Goal: Transaction & Acquisition: Purchase product/service

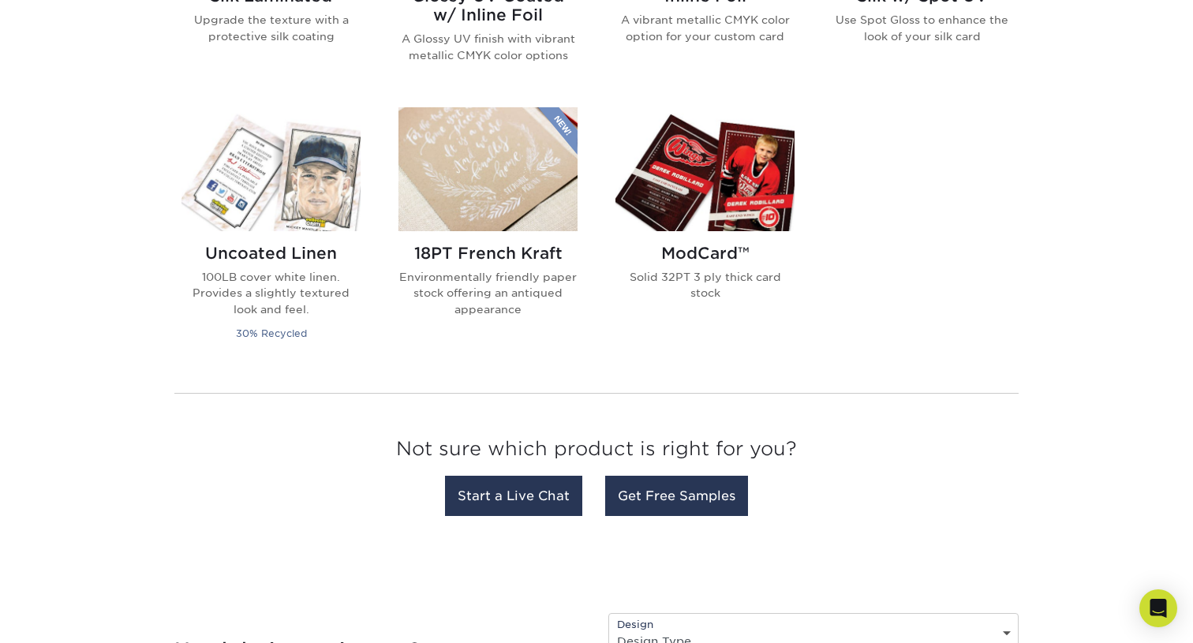
scroll to position [1298, 0]
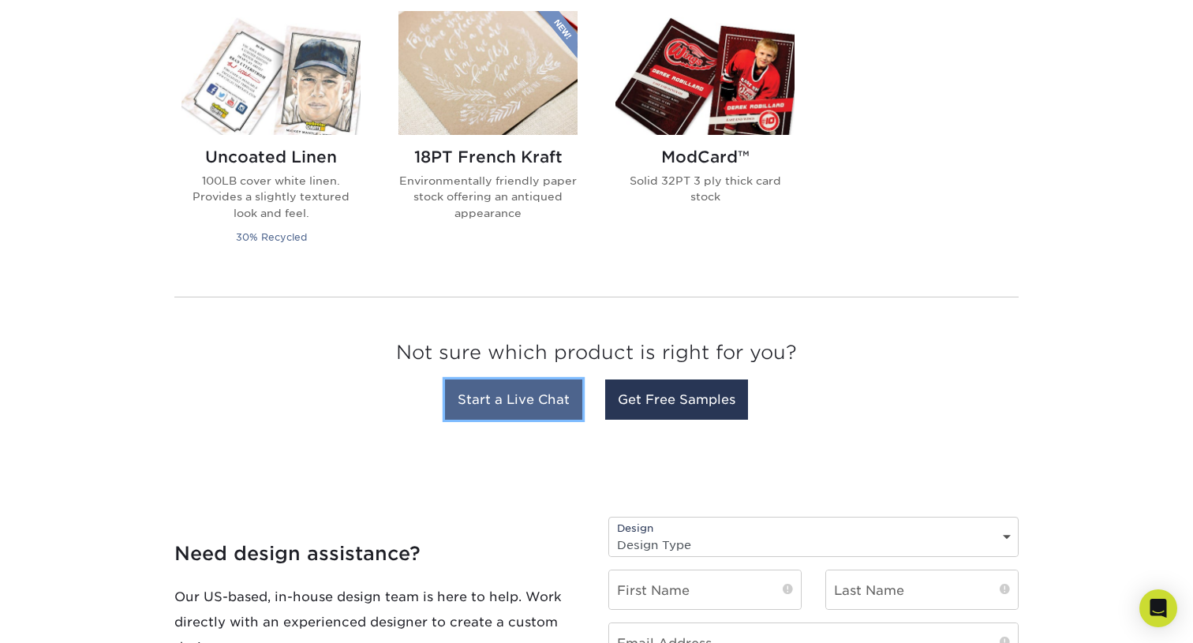
click at [503, 408] on link "Start a Live Chat" at bounding box center [513, 399] width 137 height 40
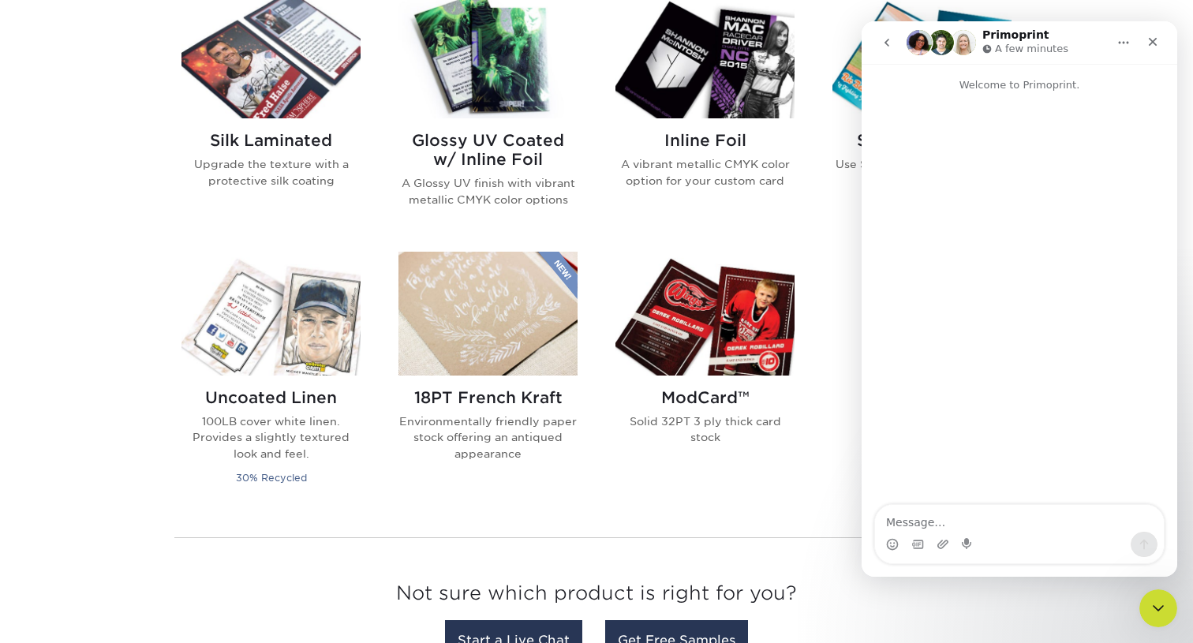
scroll to position [611, 0]
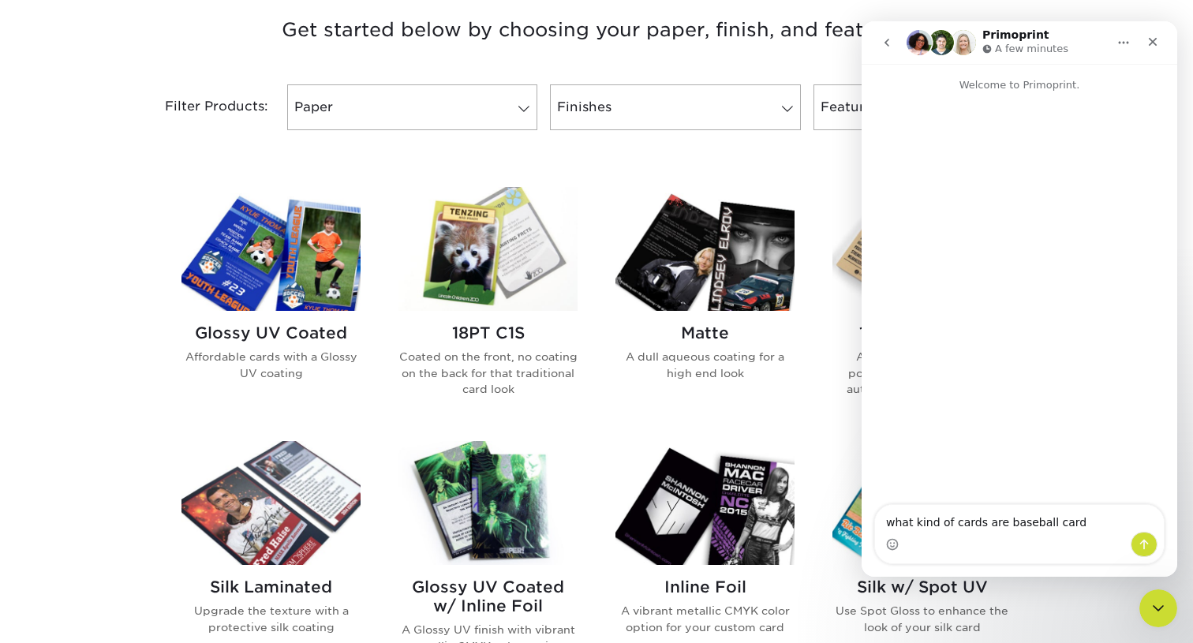
type textarea "what kind of cards are baseball cards"
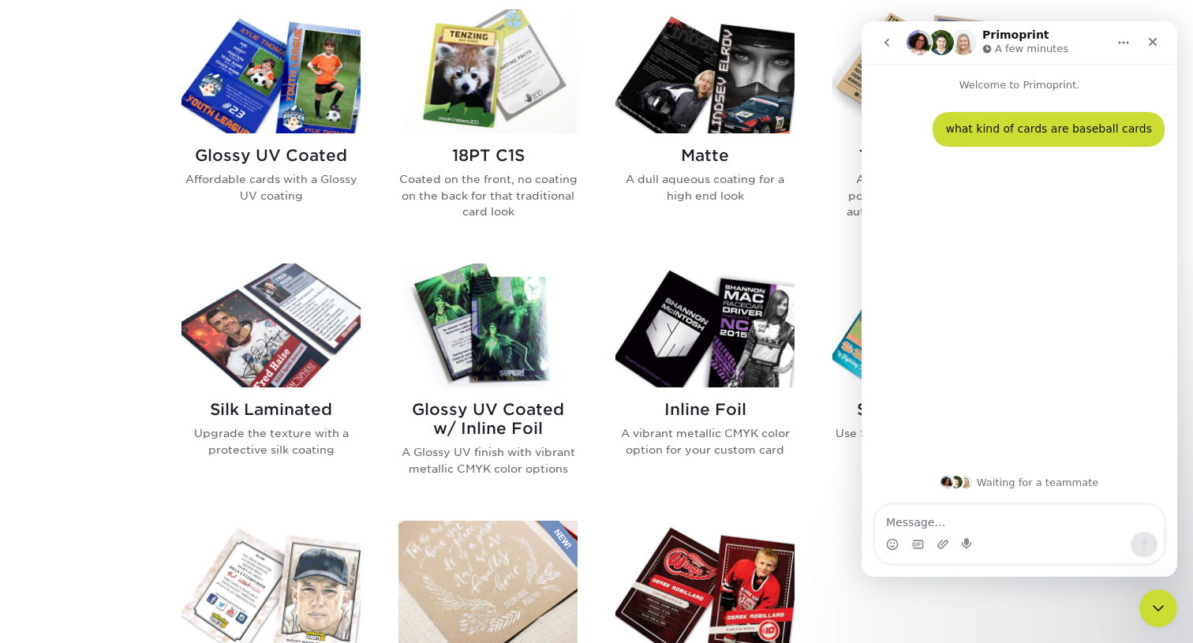
scroll to position [788, 0]
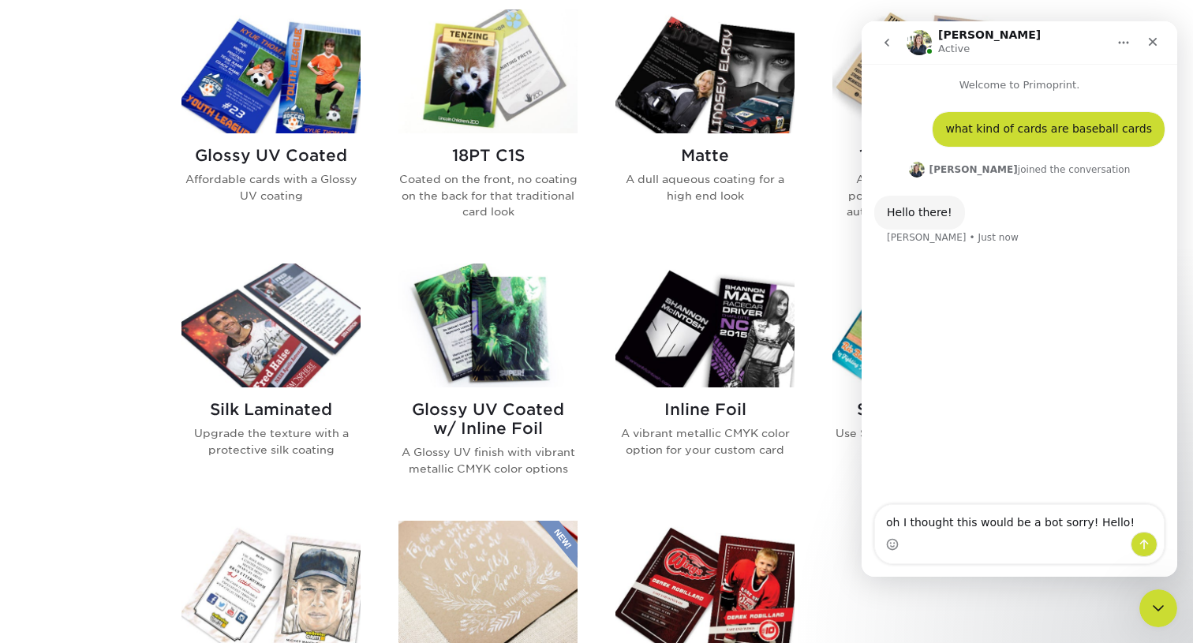
type textarea "oh I thought this would be a bot sorry! Hello!"
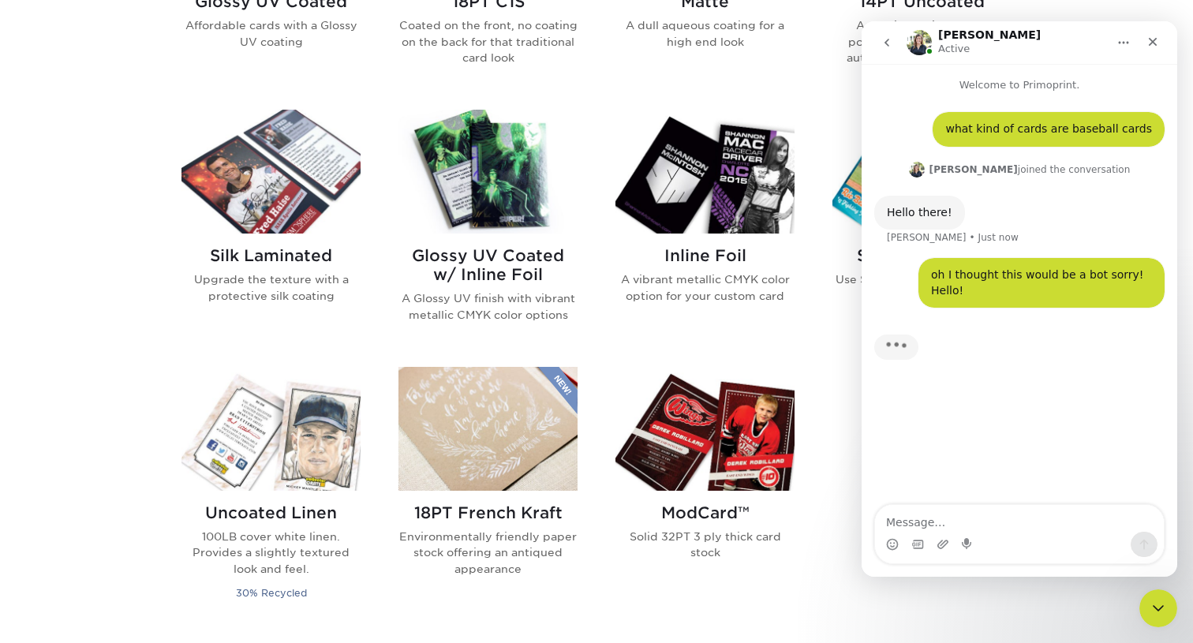
scroll to position [944, 0]
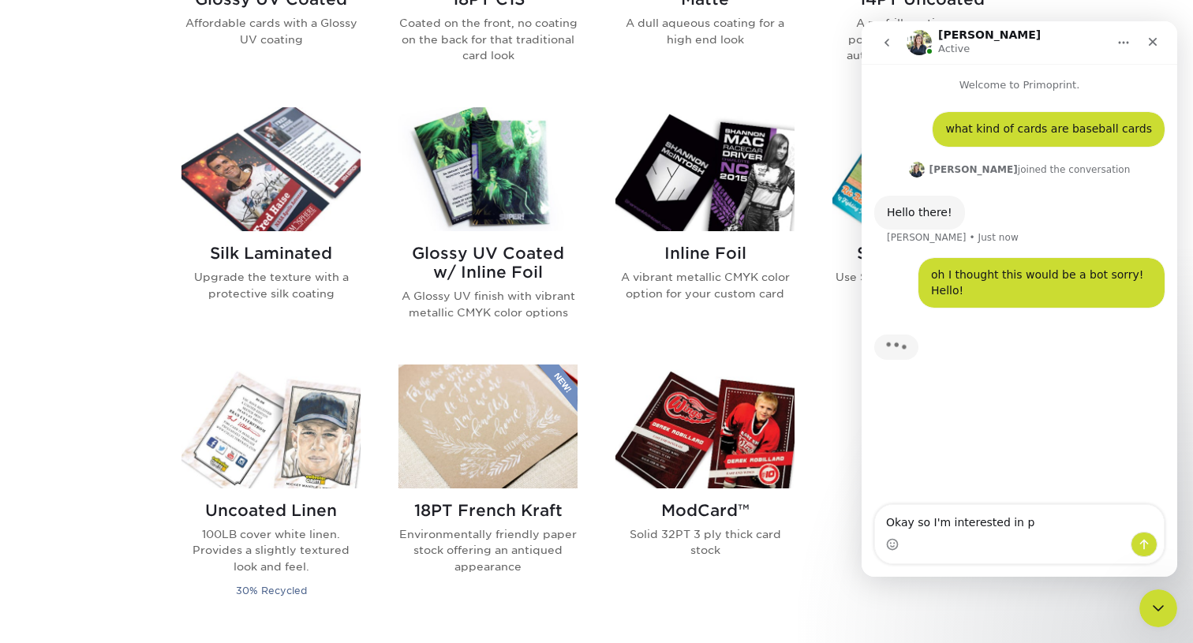
type textarea "Okay so I'm interested in"
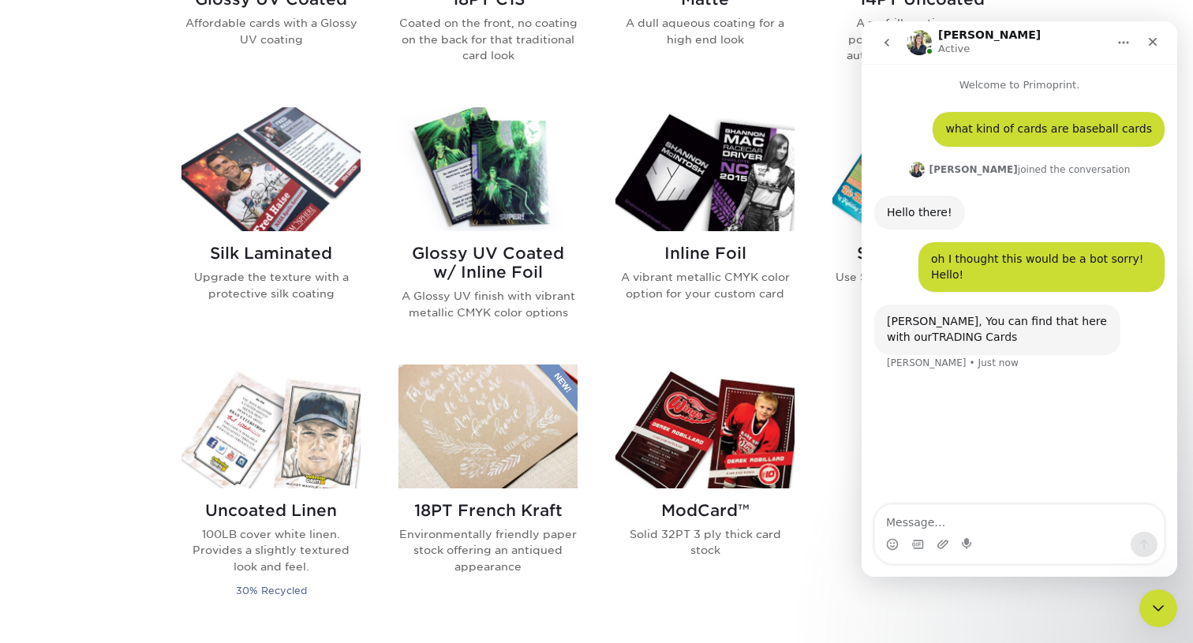
click at [940, 335] on link "TRADING Cards" at bounding box center [974, 337] width 85 height 13
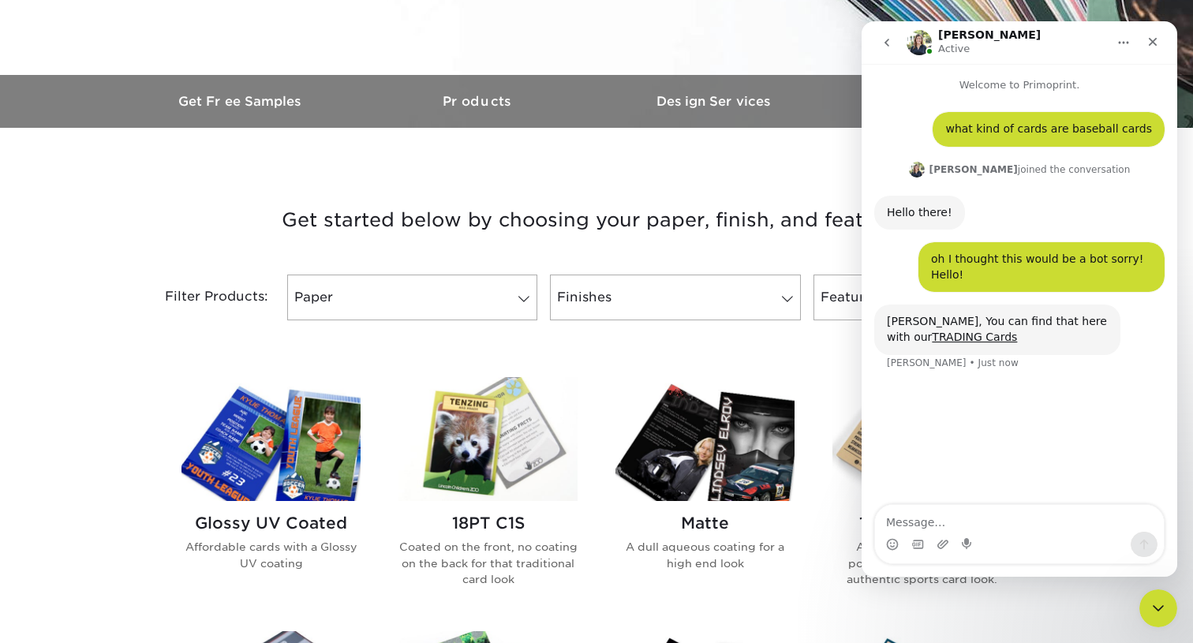
scroll to position [820, 0]
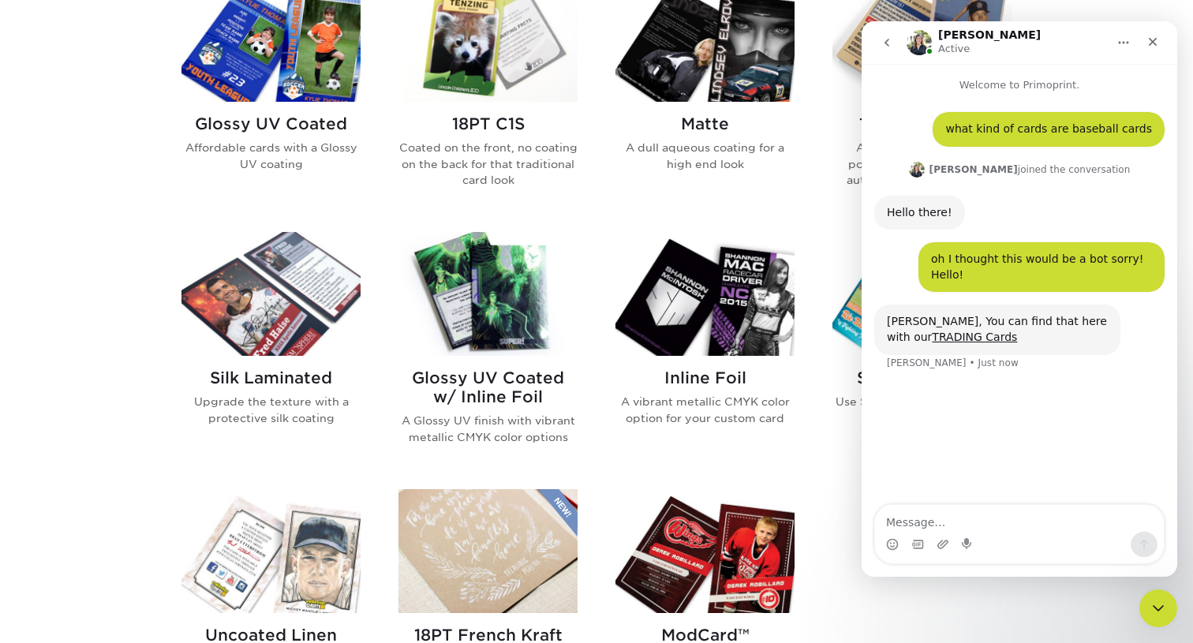
click at [955, 524] on textarea "Message…" at bounding box center [1019, 518] width 289 height 27
type textarea "awesome thank you!"
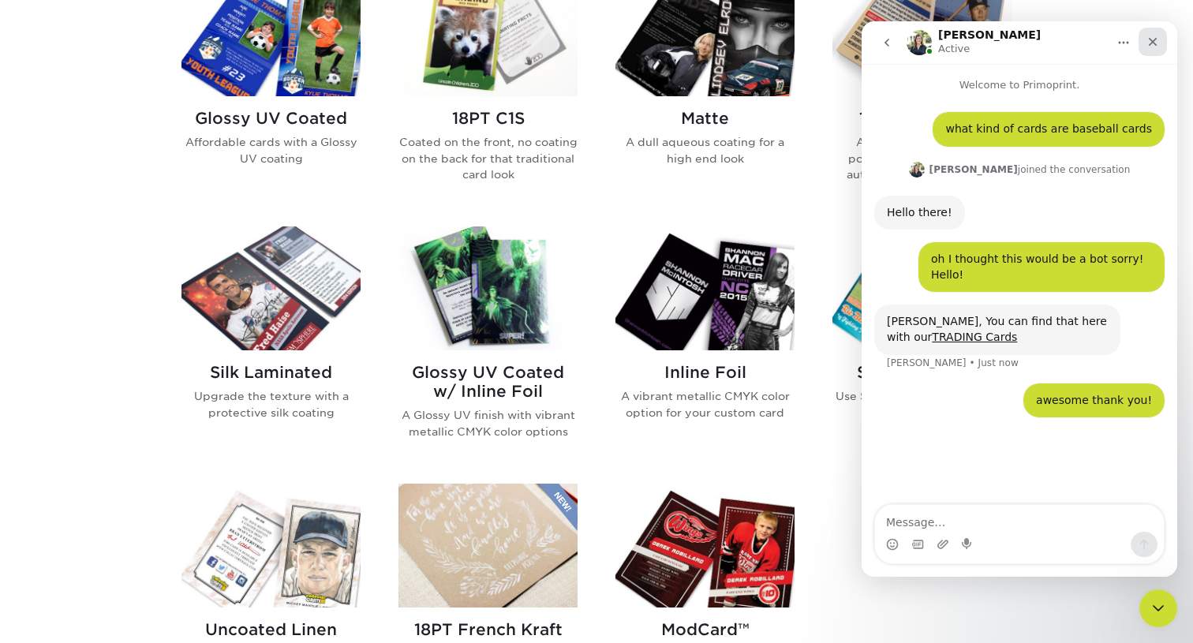
click at [1156, 40] on icon "Close" at bounding box center [1152, 42] width 13 height 13
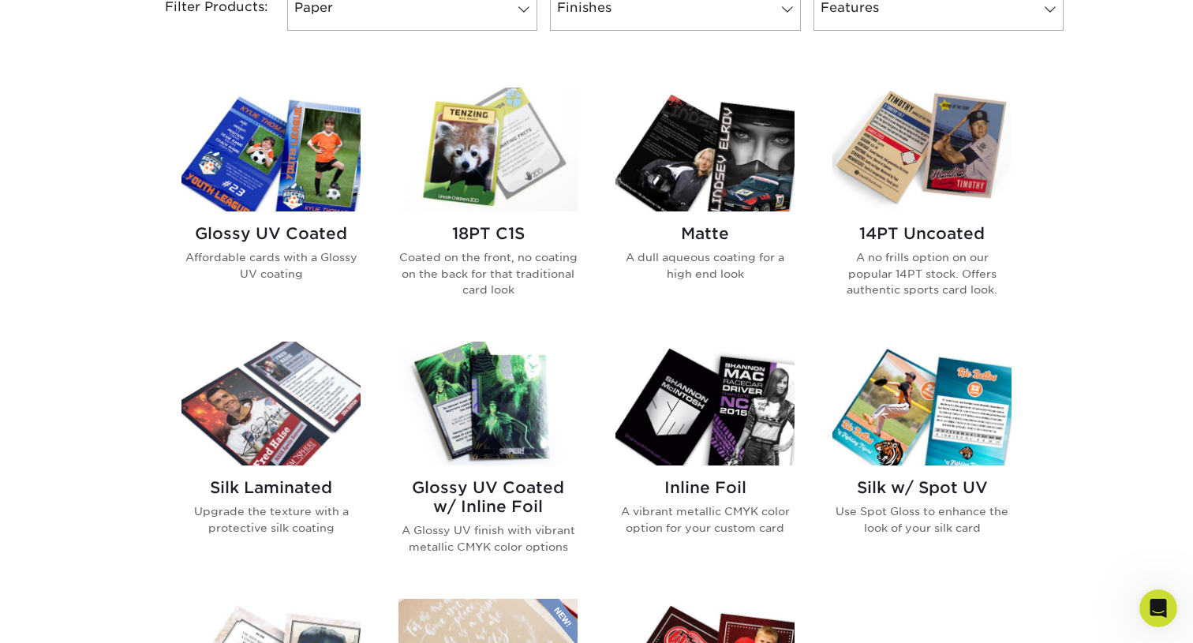
scroll to position [697, 0]
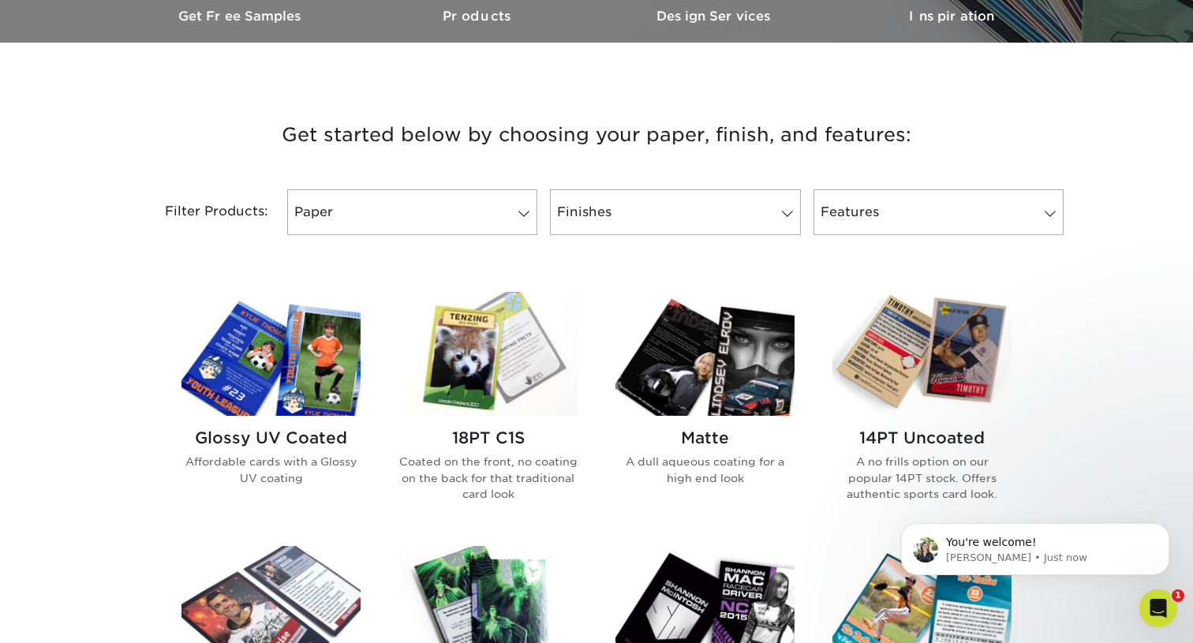
scroll to position [563, 0]
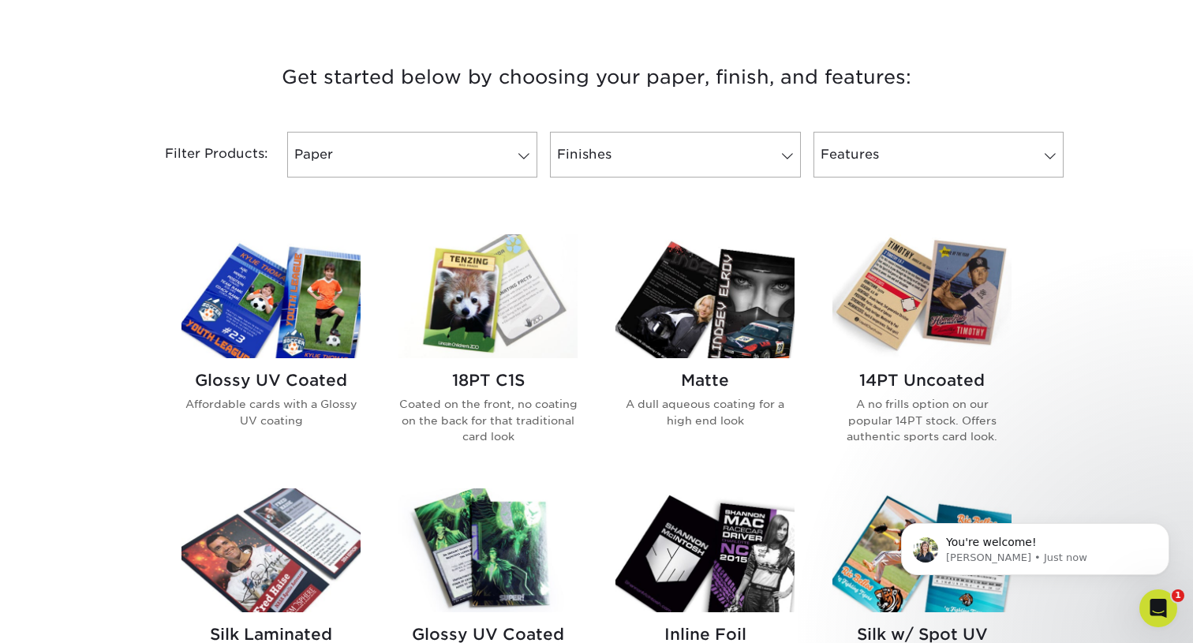
click at [946, 287] on img at bounding box center [921, 296] width 179 height 124
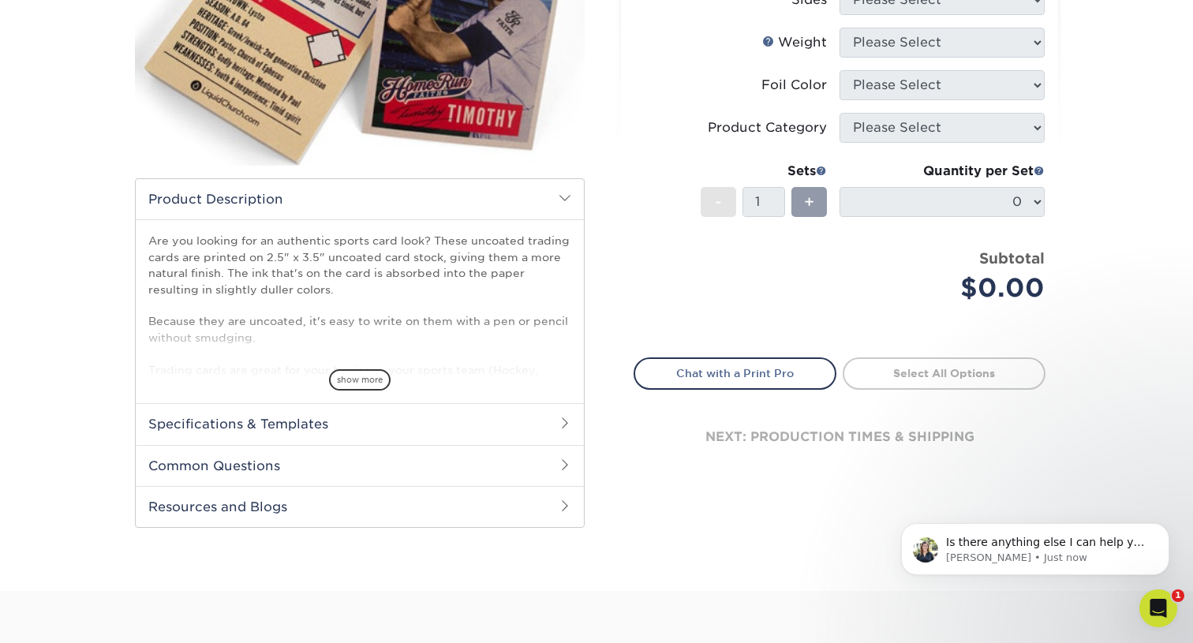
scroll to position [265, 0]
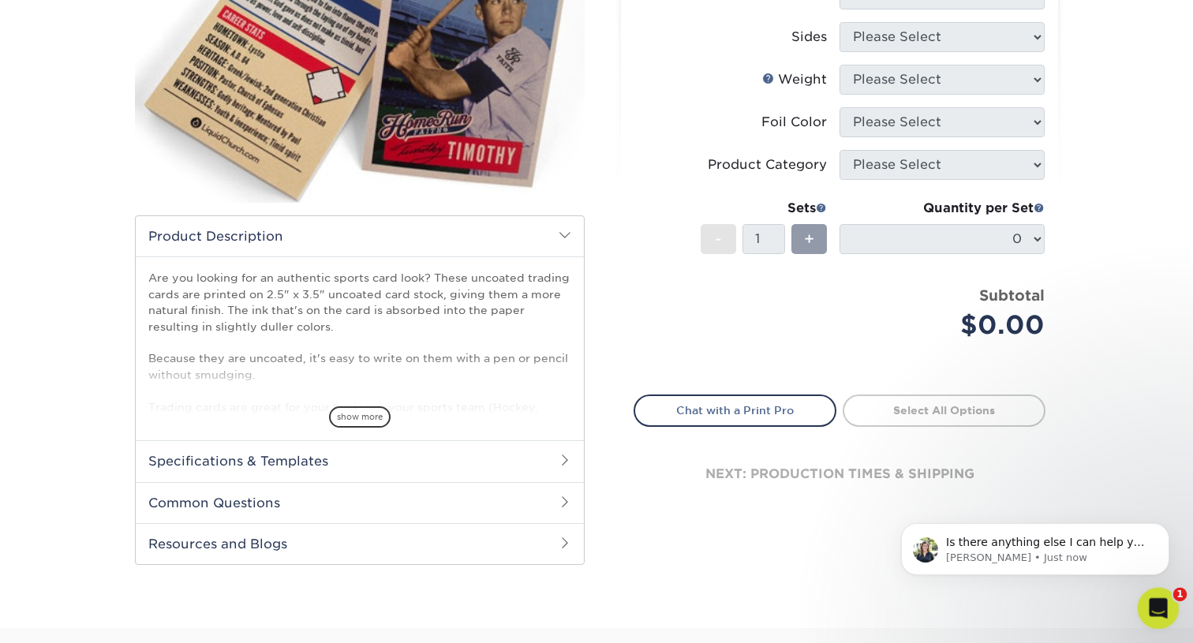
click at [1162, 615] on div "Open Intercom Messenger" at bounding box center [1156, 606] width 52 height 52
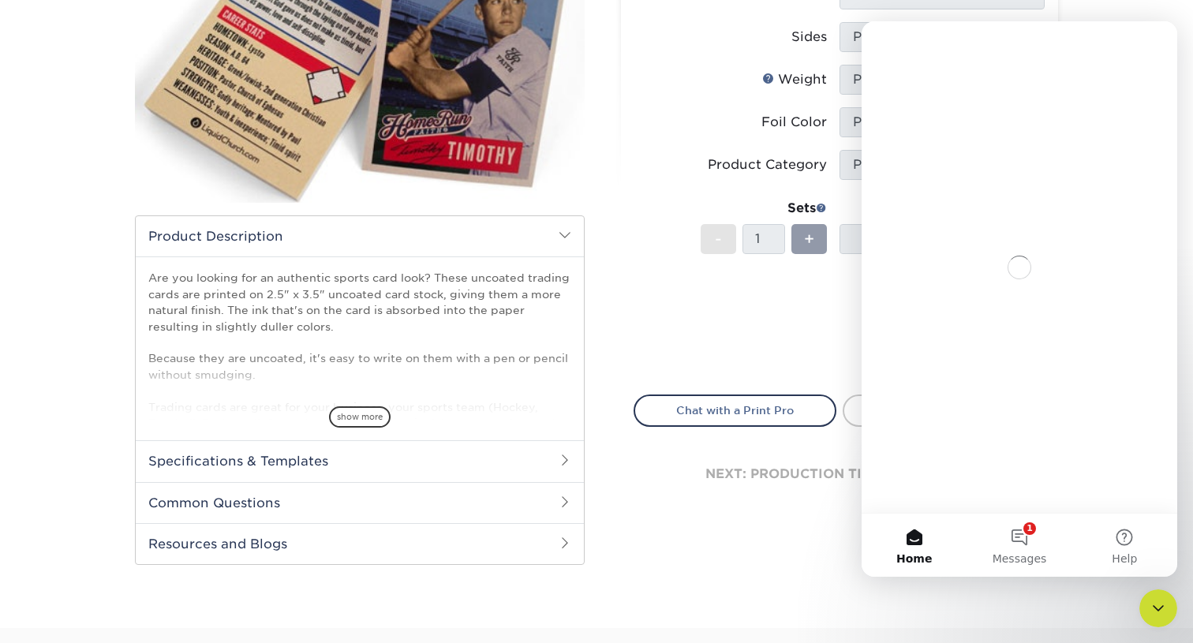
scroll to position [0, 0]
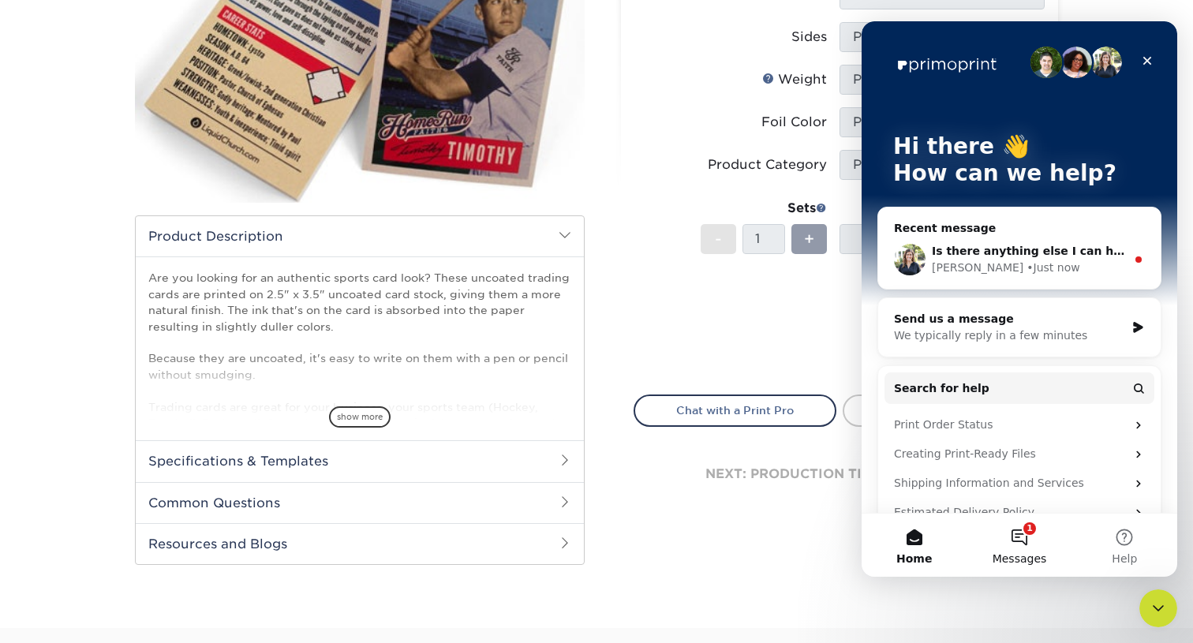
click at [1019, 560] on span "Messages" at bounding box center [1020, 558] width 54 height 11
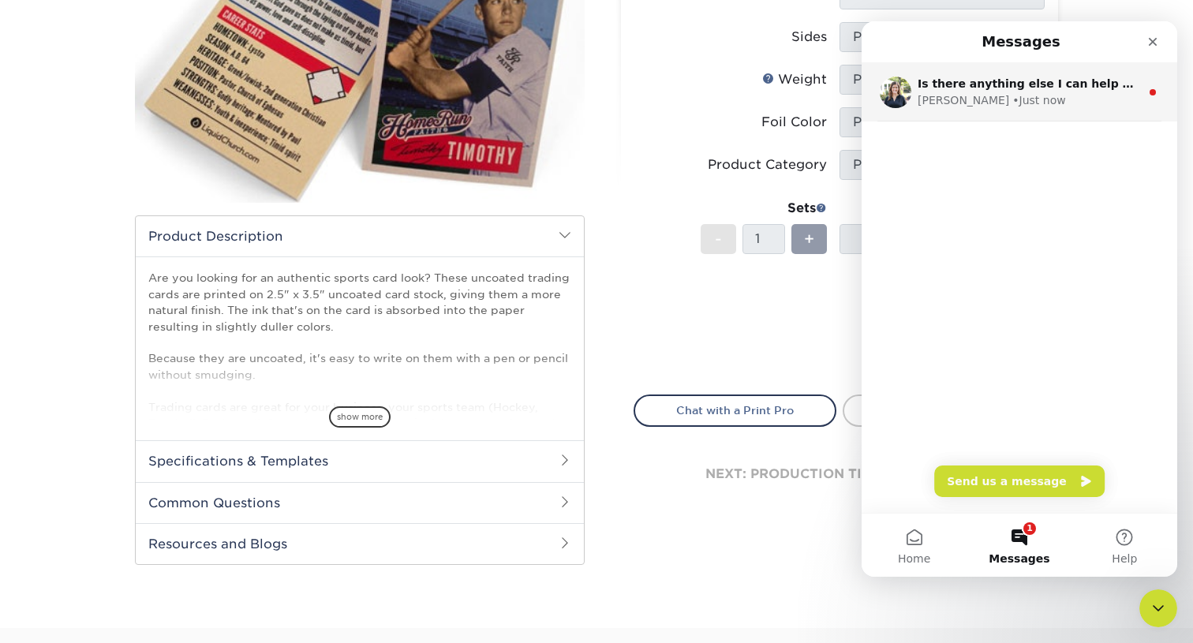
click at [1000, 69] on div "Is there anything else I can help you with at the moment? Irene • Just now" at bounding box center [1020, 92] width 316 height 58
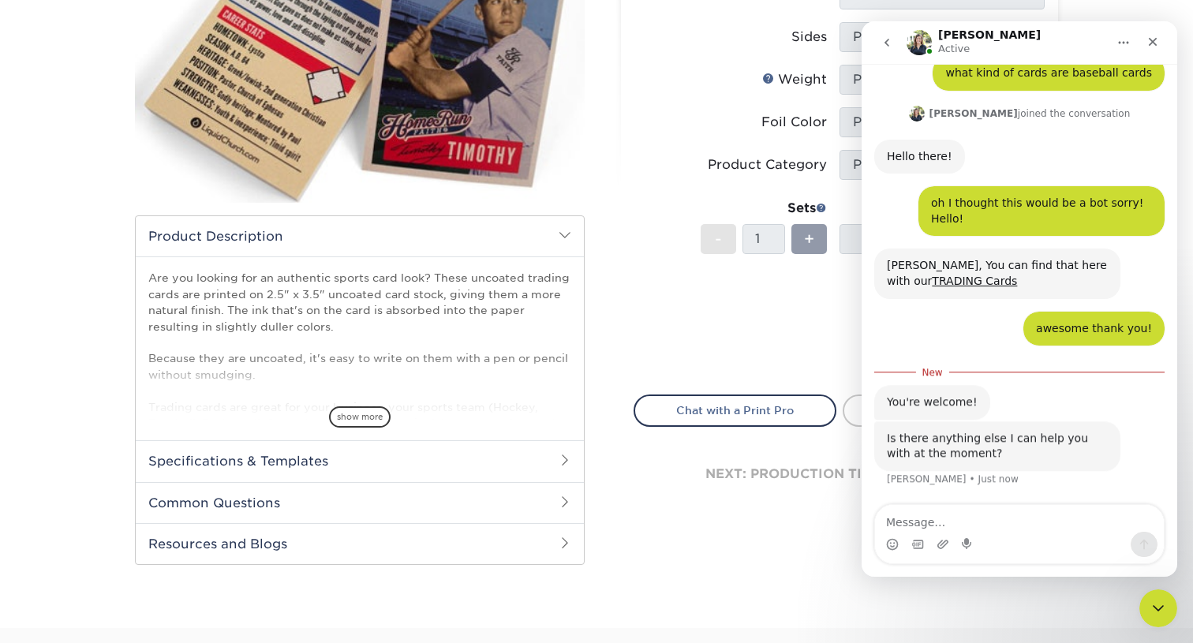
scroll to position [54, 0]
type textarea "I dont think so thank you"
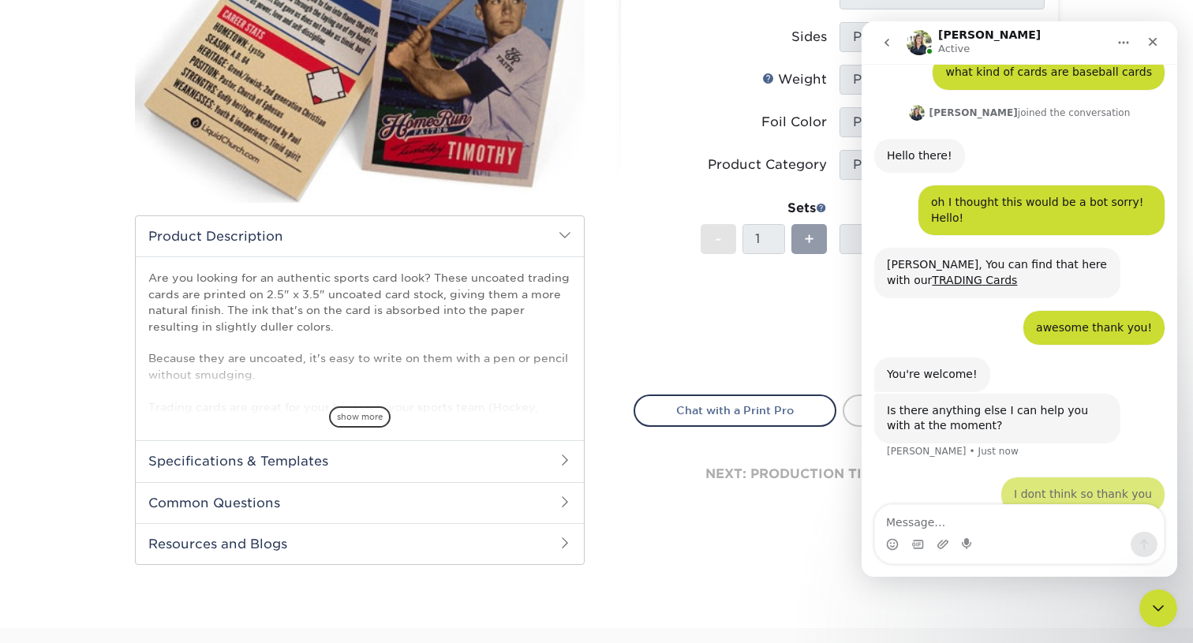
scroll to position [75, 0]
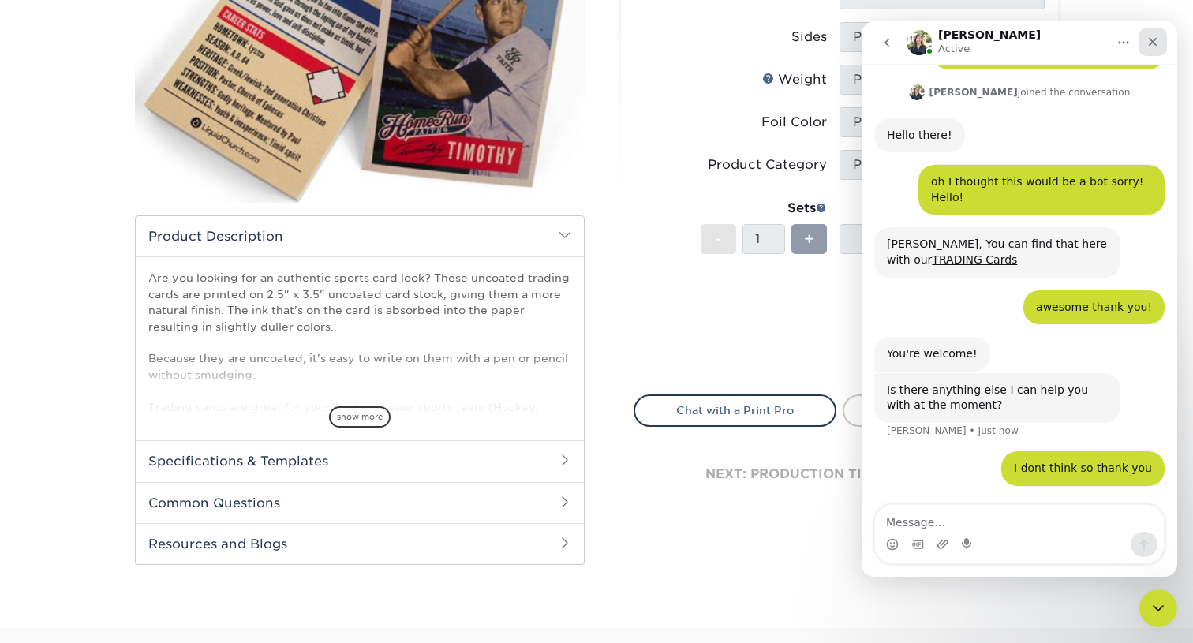
click at [1156, 40] on icon "Close" at bounding box center [1152, 42] width 13 height 13
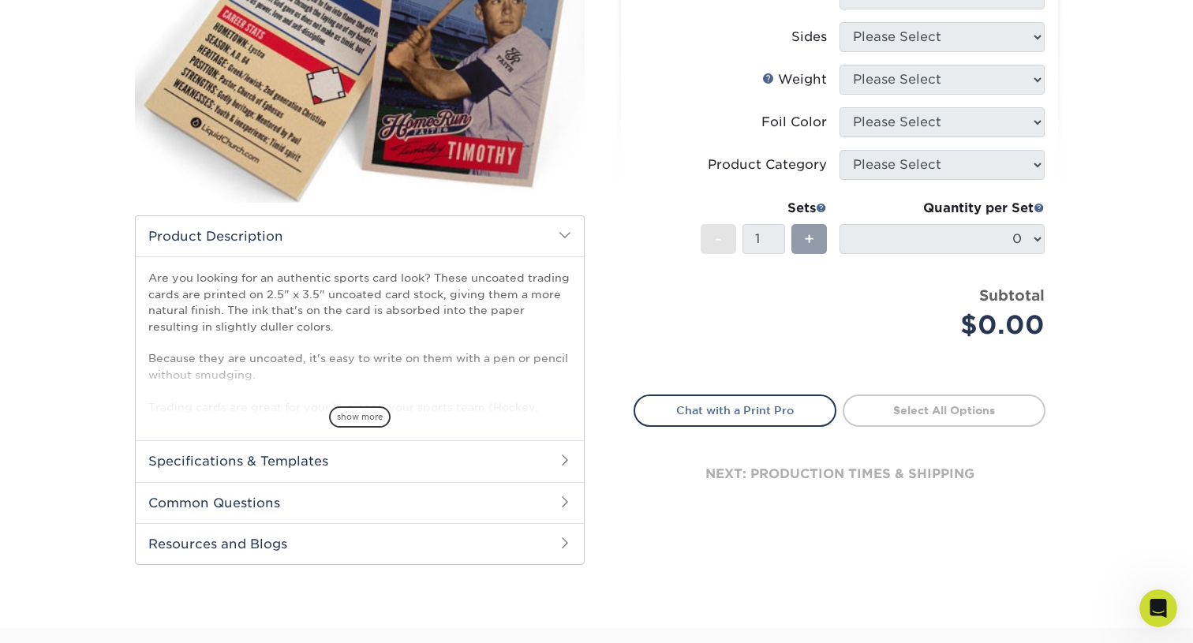
click at [250, 460] on h2 "Specifications & Templates" at bounding box center [360, 460] width 448 height 41
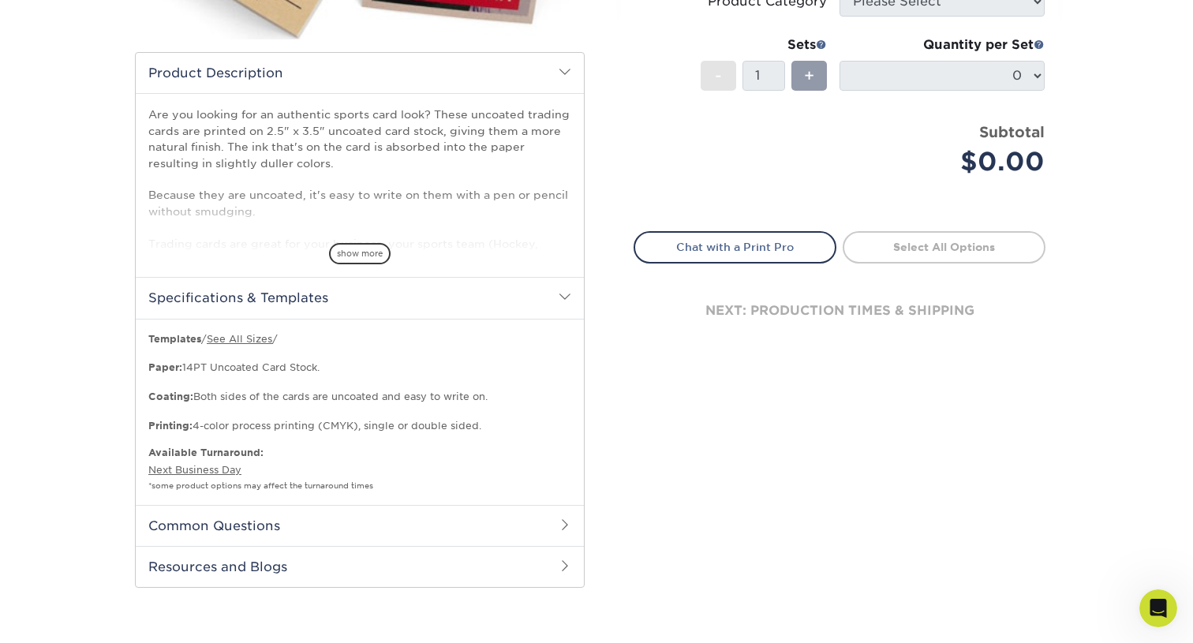
scroll to position [451, 0]
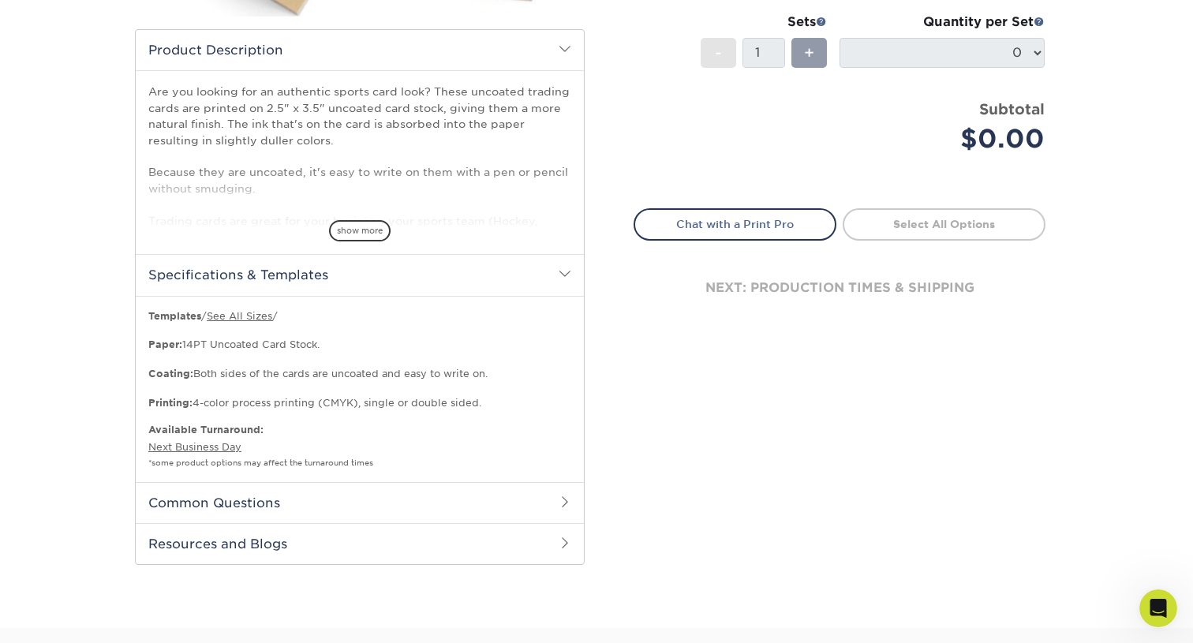
click at [302, 536] on h2 "Resources and Blogs" at bounding box center [360, 543] width 448 height 41
click at [302, 514] on h2 "Common Questions" at bounding box center [360, 502] width 448 height 41
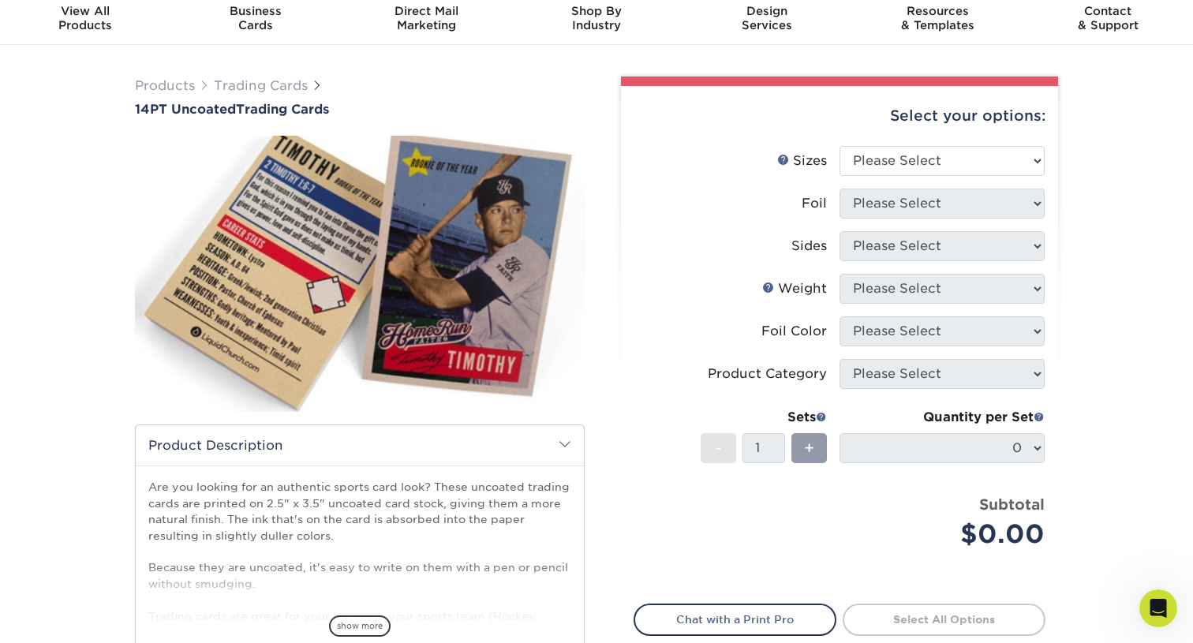
scroll to position [32, 0]
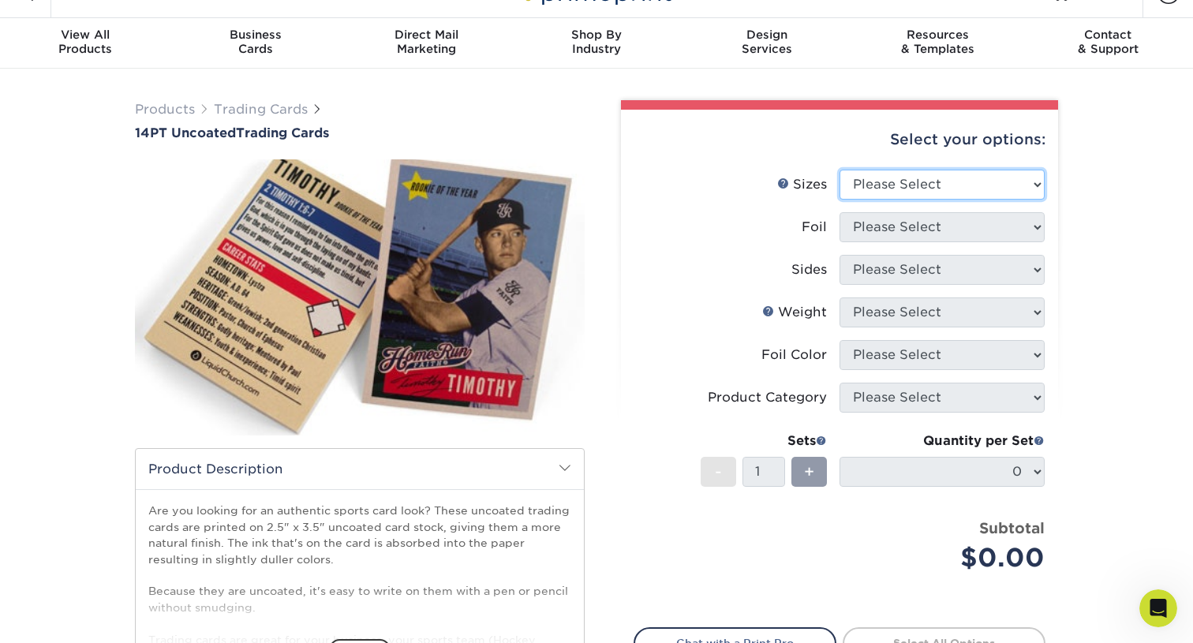
click at [895, 181] on select "Please Select 2.5" x 3.5"" at bounding box center [941, 185] width 205 height 30
select select "2.50x3.50"
click at [839, 170] on select "Please Select 2.5" x 3.5"" at bounding box center [941, 185] width 205 height 30
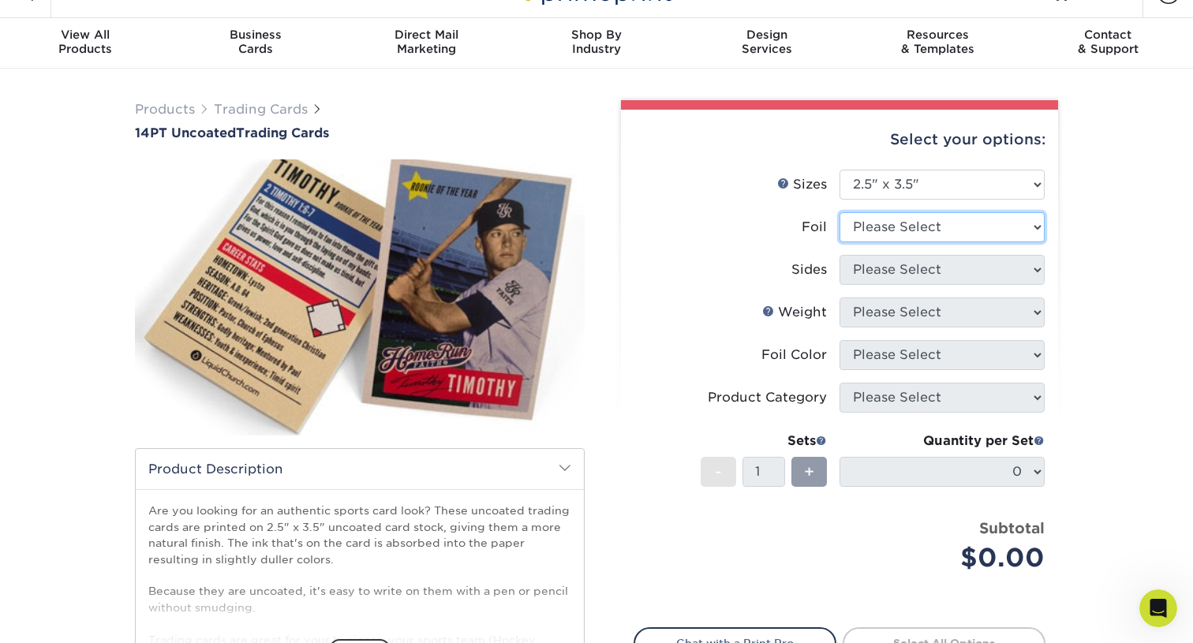
click at [911, 227] on select "Please Select Yes No" at bounding box center [941, 227] width 205 height 30
select select "1"
click at [839, 212] on select "Please Select Yes No" at bounding box center [941, 227] width 205 height 30
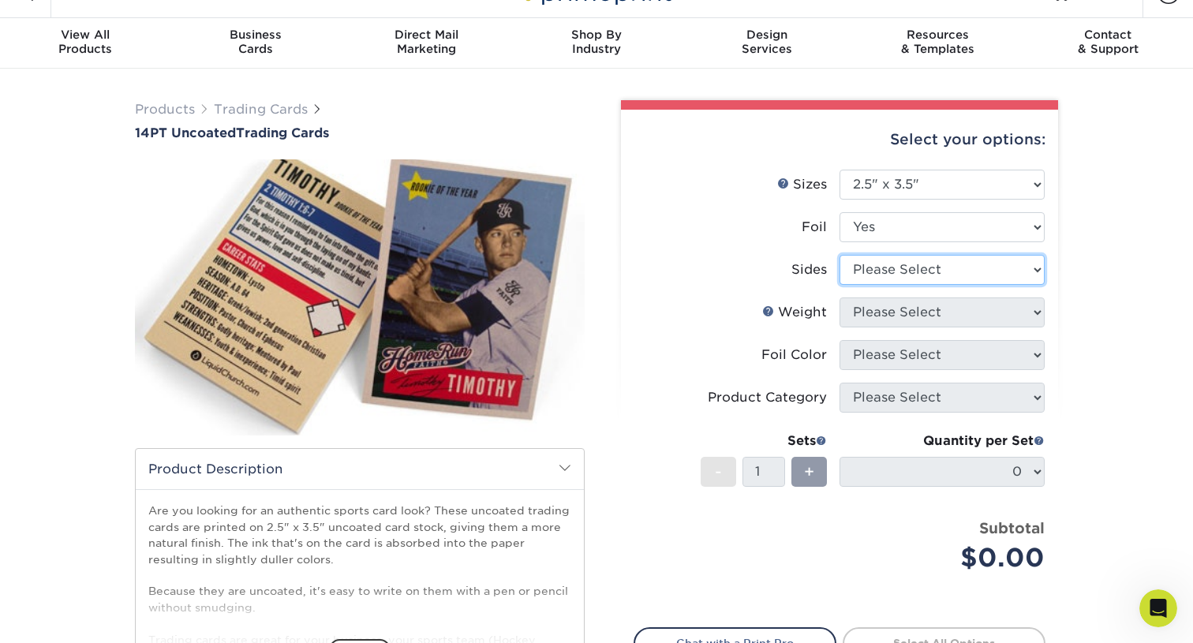
click at [903, 274] on select "Please Select Print Both Sides - Foil Both Sides Print Both Sides - Foil Front …" at bounding box center [941, 270] width 205 height 30
select select "e9e9dfb3-fba1-4d60-972c-fd9ca5904d33"
click at [839, 255] on select "Please Select Print Both Sides - Foil Both Sides Print Both Sides - Foil Front …" at bounding box center [941, 270] width 205 height 30
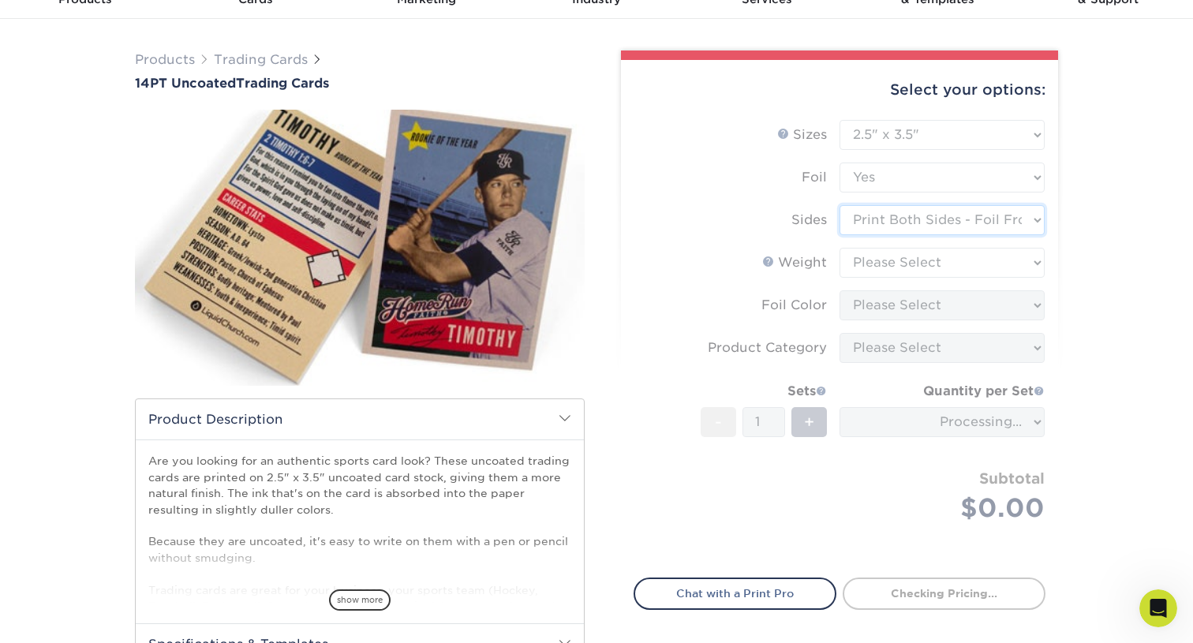
scroll to position [79, 0]
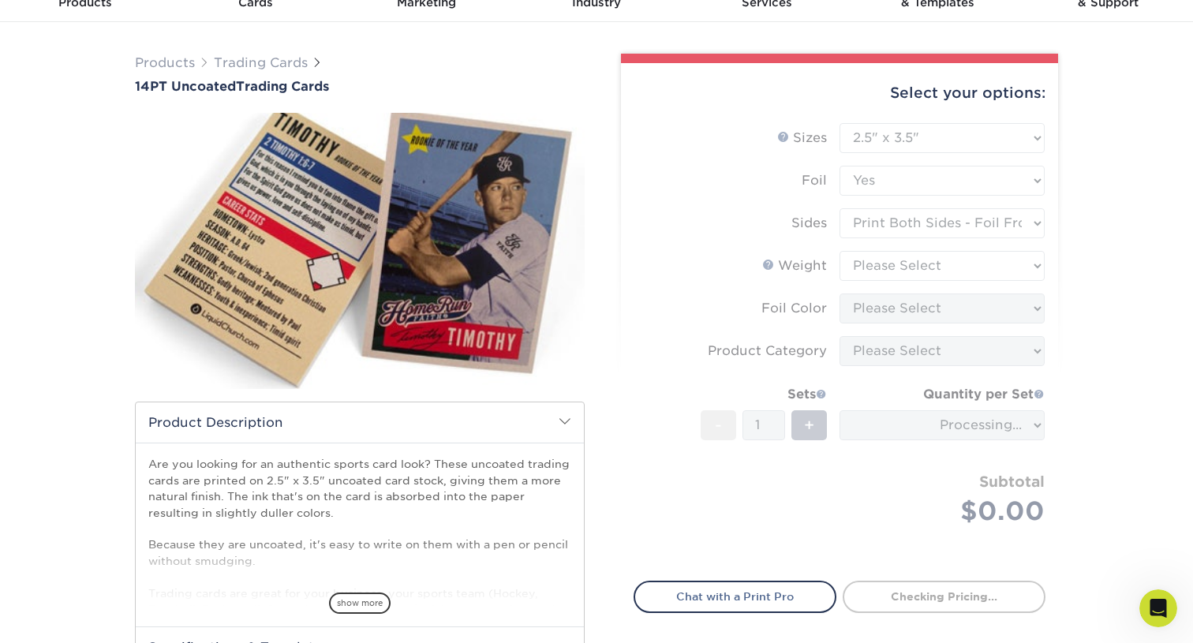
click at [983, 255] on form "Sizes Help Sizes Please Select 2.5" x 3.5" Foil Please Select Yes No -" at bounding box center [840, 342] width 412 height 439
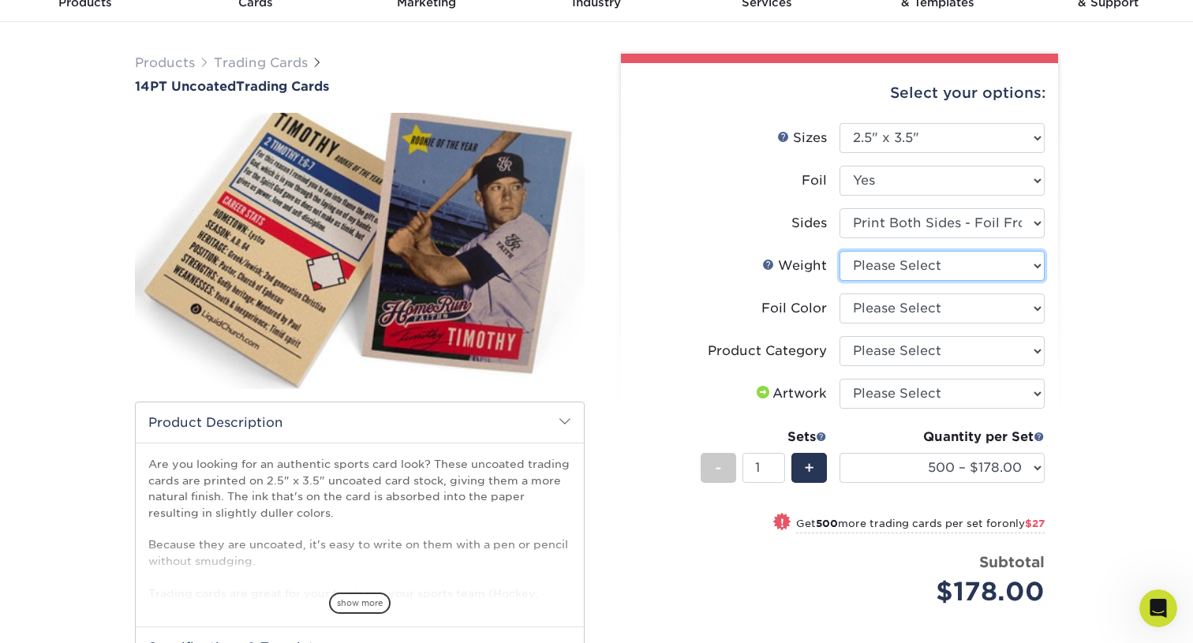
click at [920, 261] on select "Please Select 14PT Uncoated" at bounding box center [941, 266] width 205 height 30
select select "14PT Uncoated"
click at [839, 251] on select "Please Select 14PT Uncoated" at bounding box center [941, 266] width 205 height 30
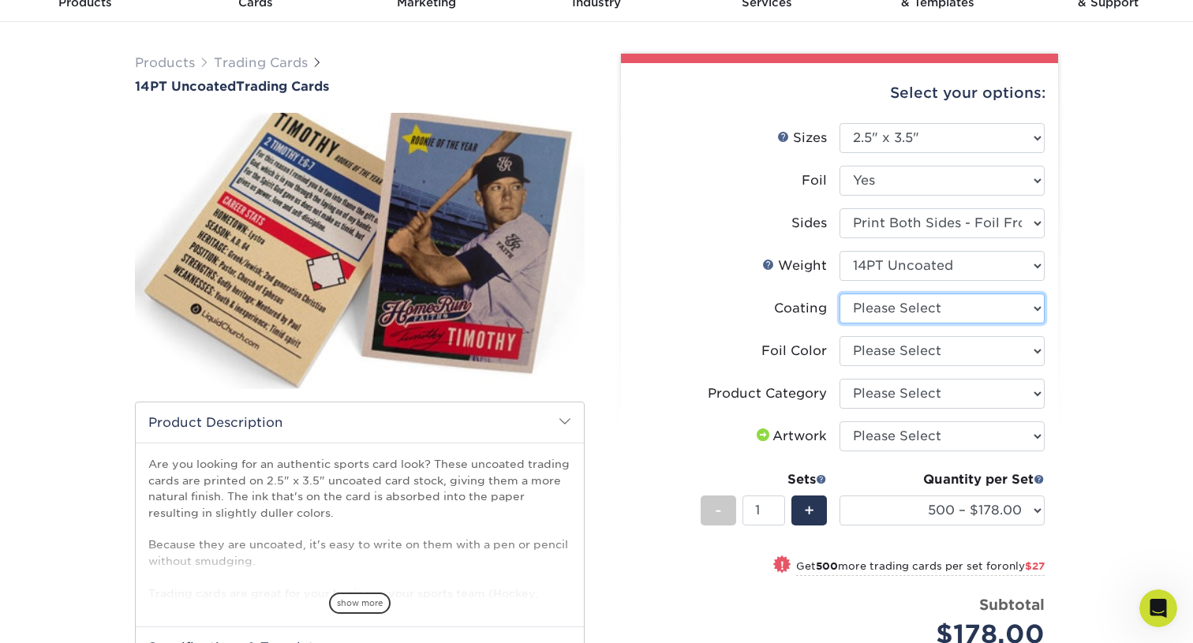
click at [914, 305] on select at bounding box center [941, 308] width 205 height 30
select select "3e7618de-abca-4bda-9f97-8b9129e913d8"
click at [839, 293] on select at bounding box center [941, 308] width 205 height 30
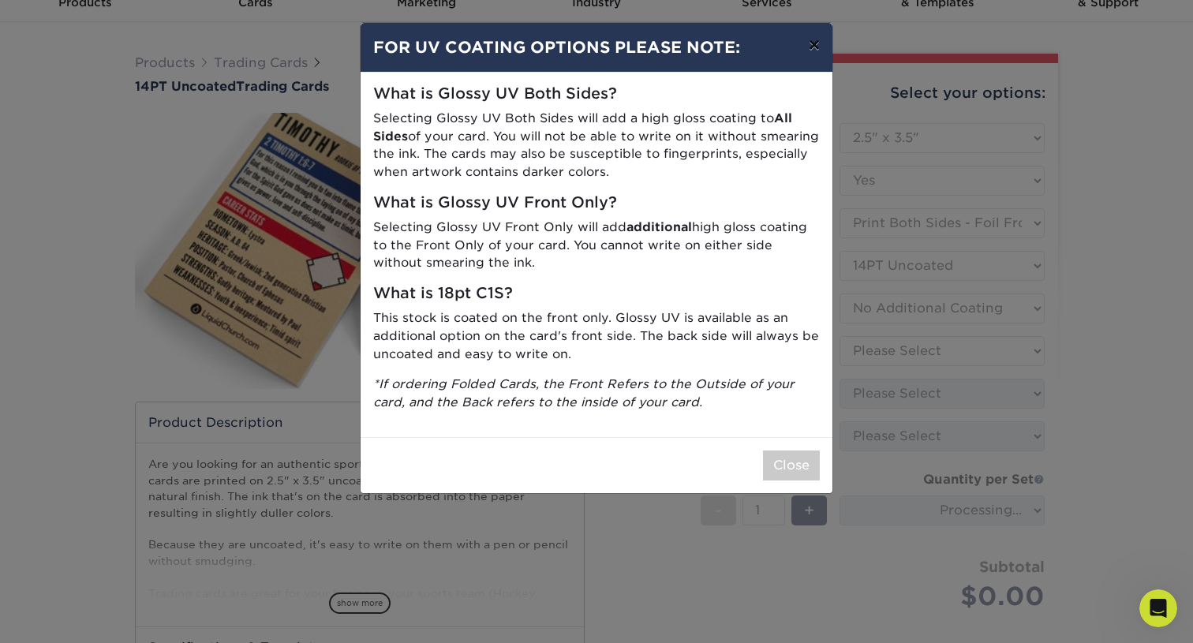
click at [817, 28] on button "×" at bounding box center [814, 45] width 36 height 44
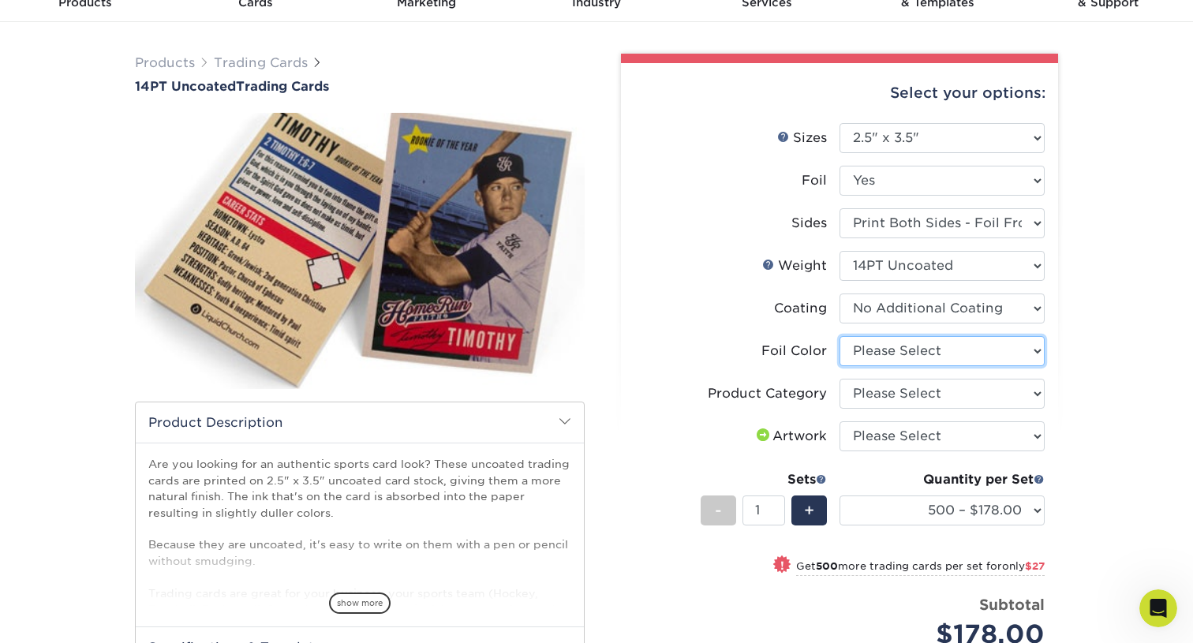
click at [913, 357] on select "Please Select Silver Foil Rose Gold Foil Red Foil Gold Foil Copper Foil Black F…" at bounding box center [941, 351] width 205 height 30
select select "a834dd52-fe06-4ed6-9a86-5bd3c2d02515"
click at [839, 336] on select "Please Select Silver Foil Rose Gold Foil Red Foil Gold Foil Copper Foil Black F…" at bounding box center [941, 351] width 205 height 30
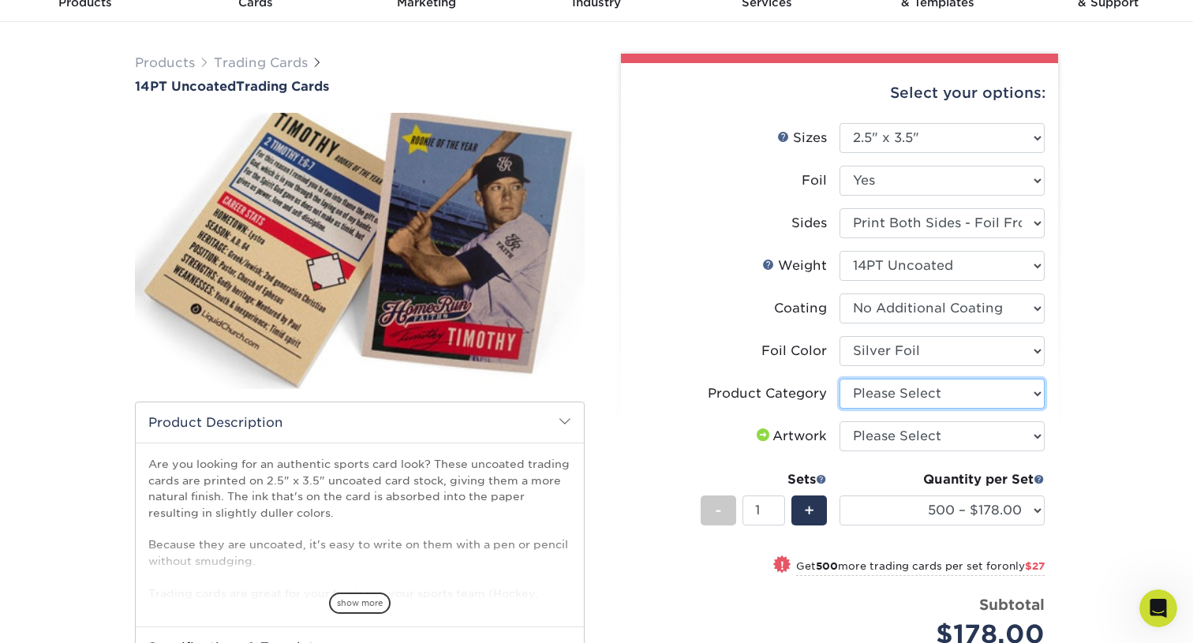
click at [907, 396] on select "Please Select Trading Cards" at bounding box center [941, 394] width 205 height 30
select select "c2f9bce9-36c2-409d-b101-c29d9d031e18"
click at [839, 379] on select "Please Select Trading Cards" at bounding box center [941, 394] width 205 height 30
click at [936, 425] on select "Please Select I will upload files I need a design - $100" at bounding box center [941, 436] width 205 height 30
select select "upload"
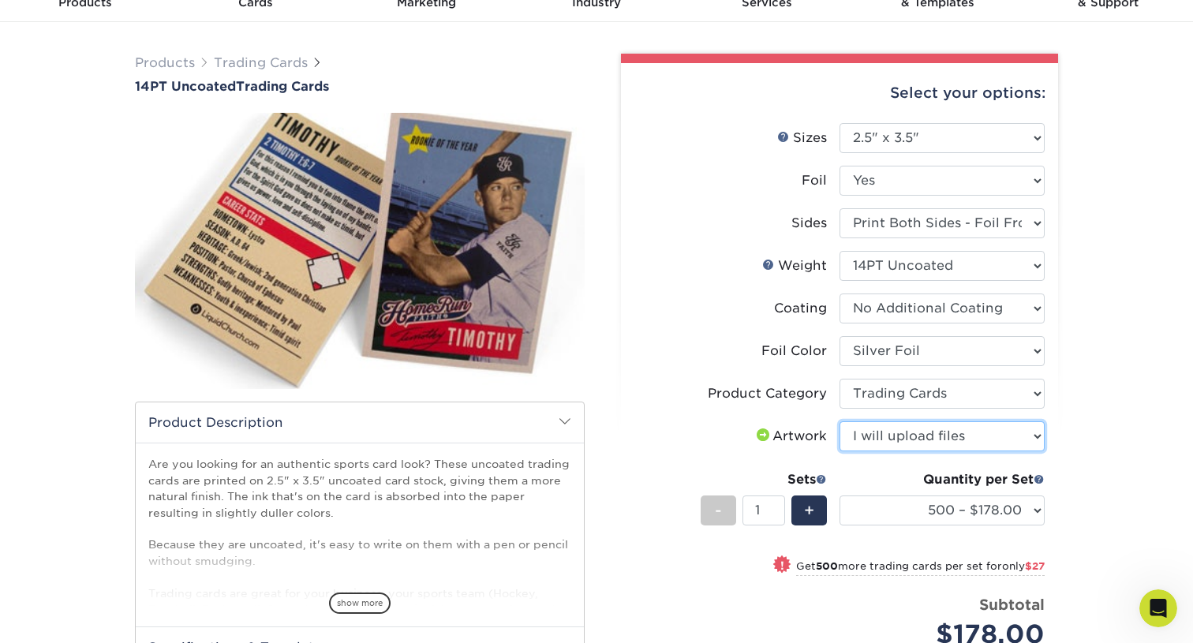
click at [839, 421] on select "Please Select I will upload files I need a design - $100" at bounding box center [941, 436] width 205 height 30
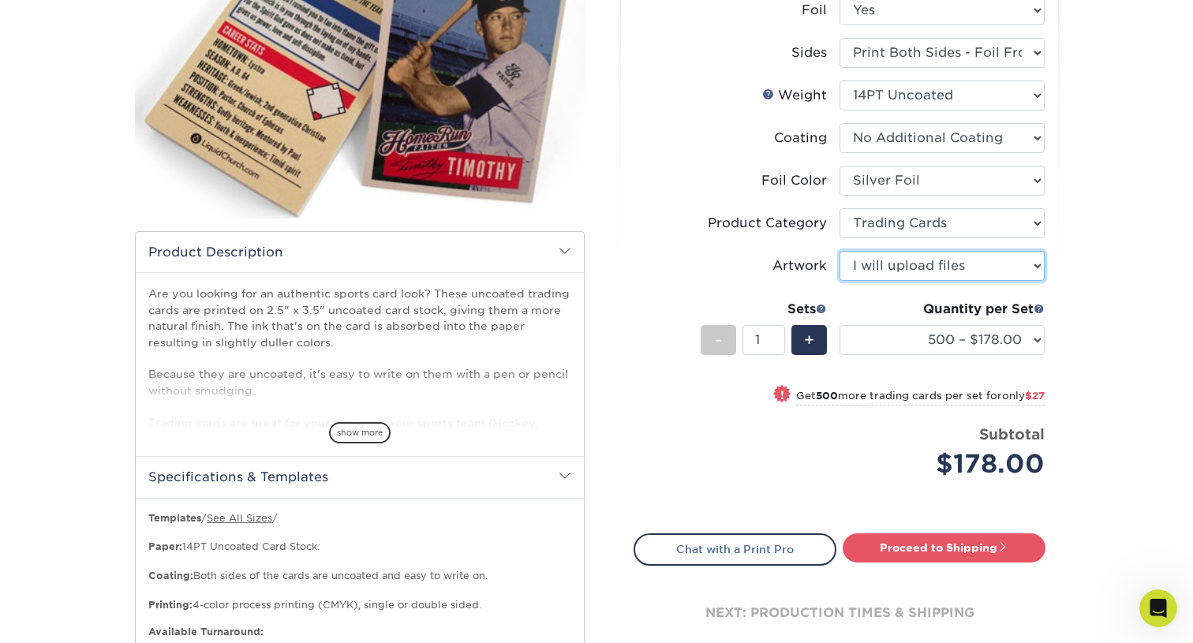
scroll to position [252, 0]
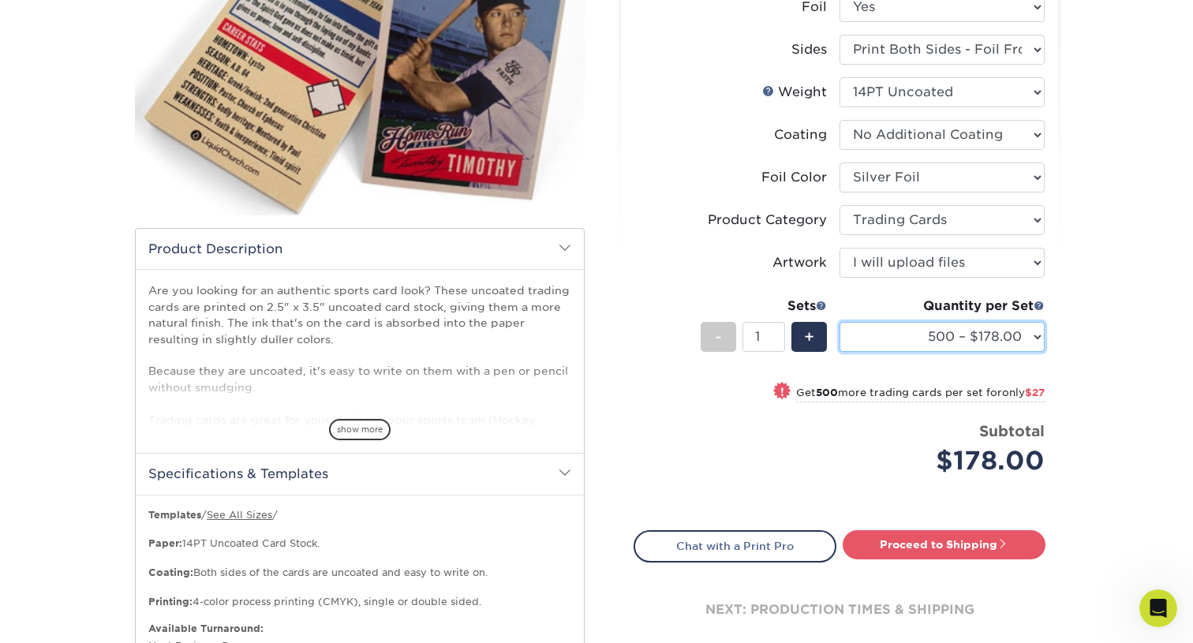
click at [1011, 342] on select "500 – $178.00 1000 – $205.00 2500 – $478.00 5000 – $908.00" at bounding box center [941, 337] width 205 height 30
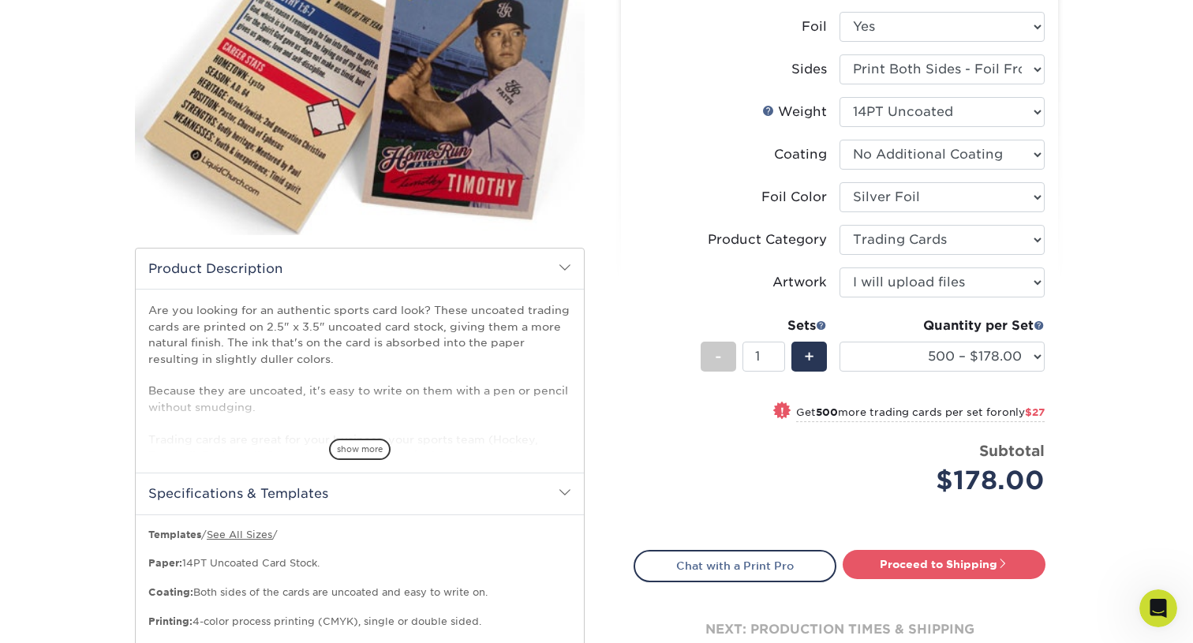
scroll to position [245, 0]
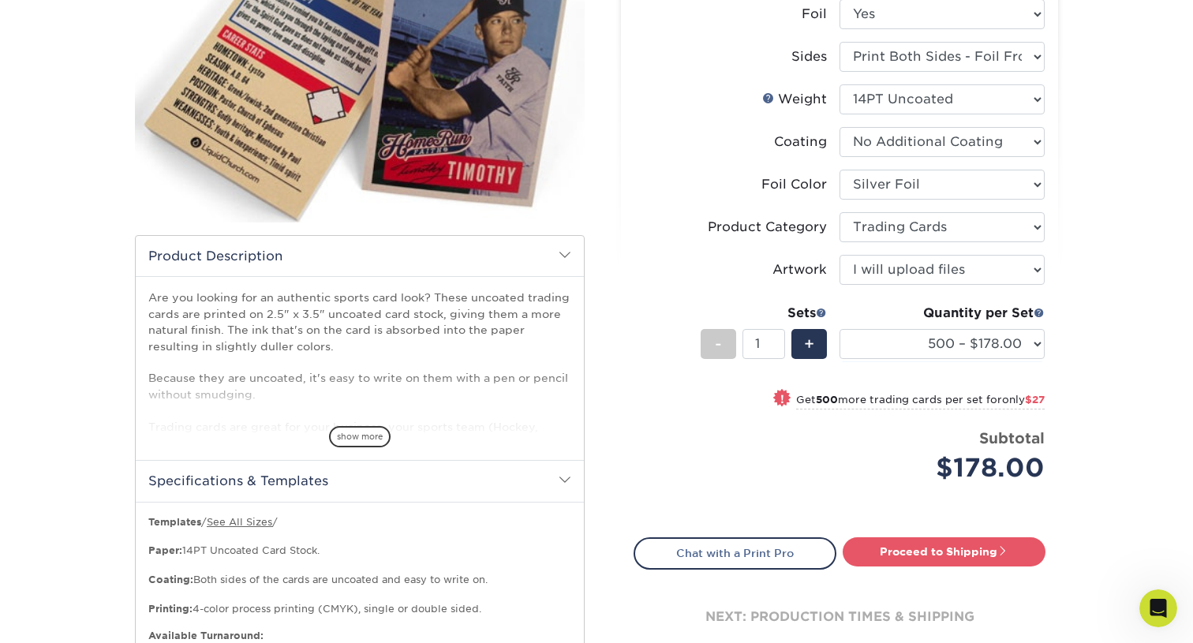
click at [645, 353] on li "Sets - 1 + Quantity per Set 500 – $178.00 1000 – $205.00 2500 – $478.00 5000 – …" at bounding box center [839, 343] width 410 height 92
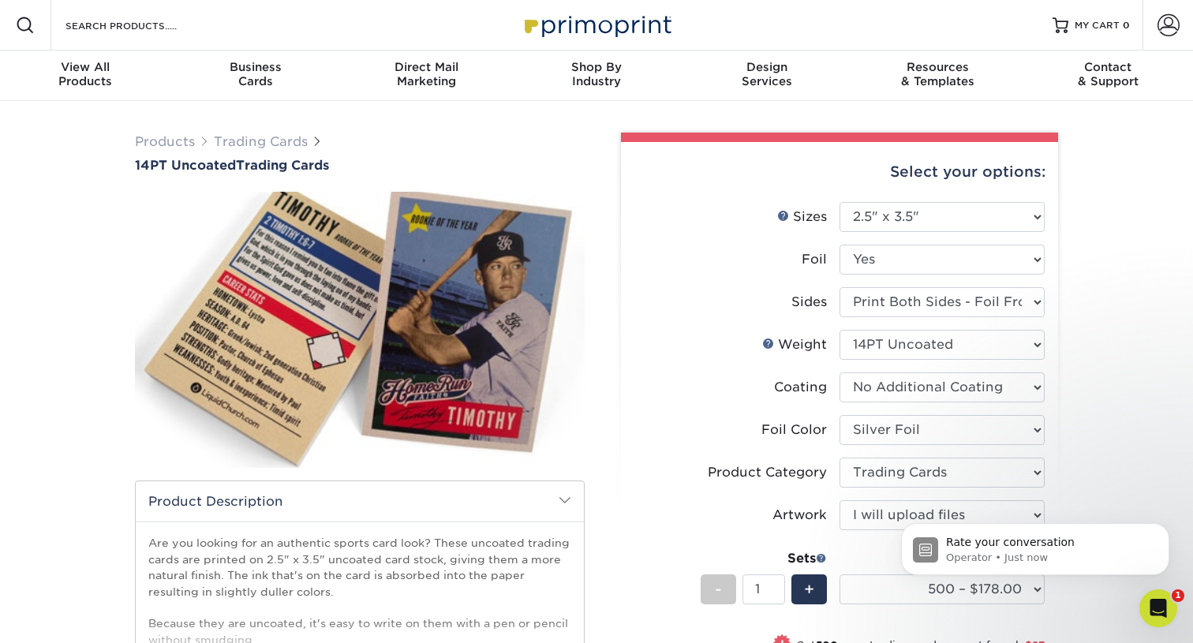
scroll to position [248, 0]
click at [1153, 617] on div "Open Intercom Messenger" at bounding box center [1156, 606] width 52 height 52
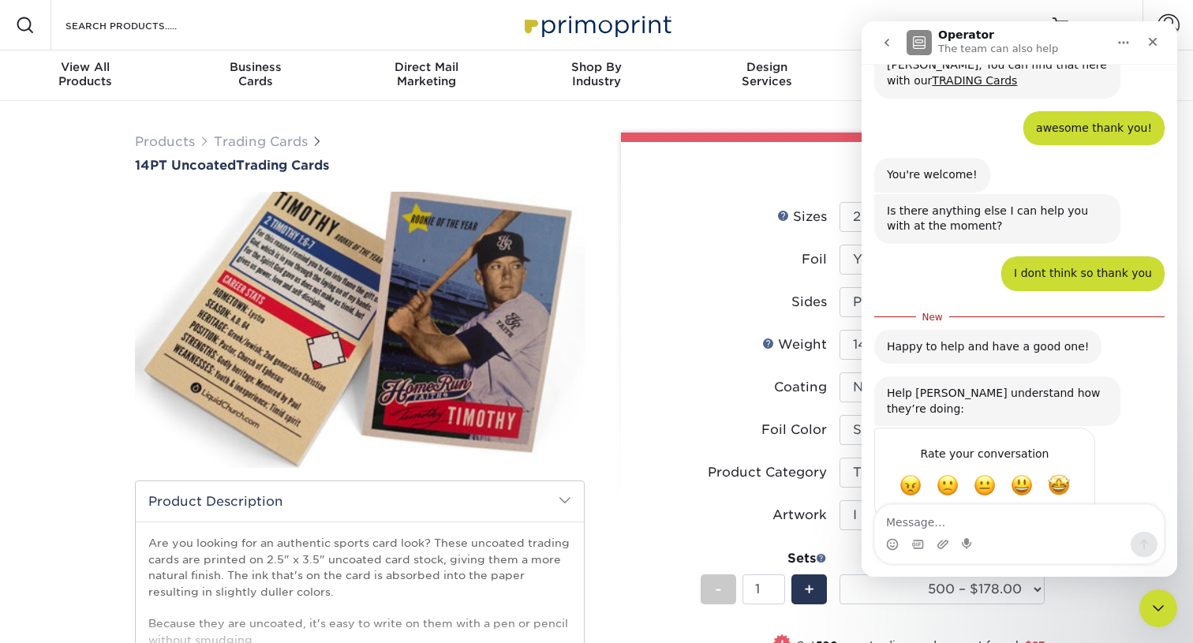
scroll to position [274, 0]
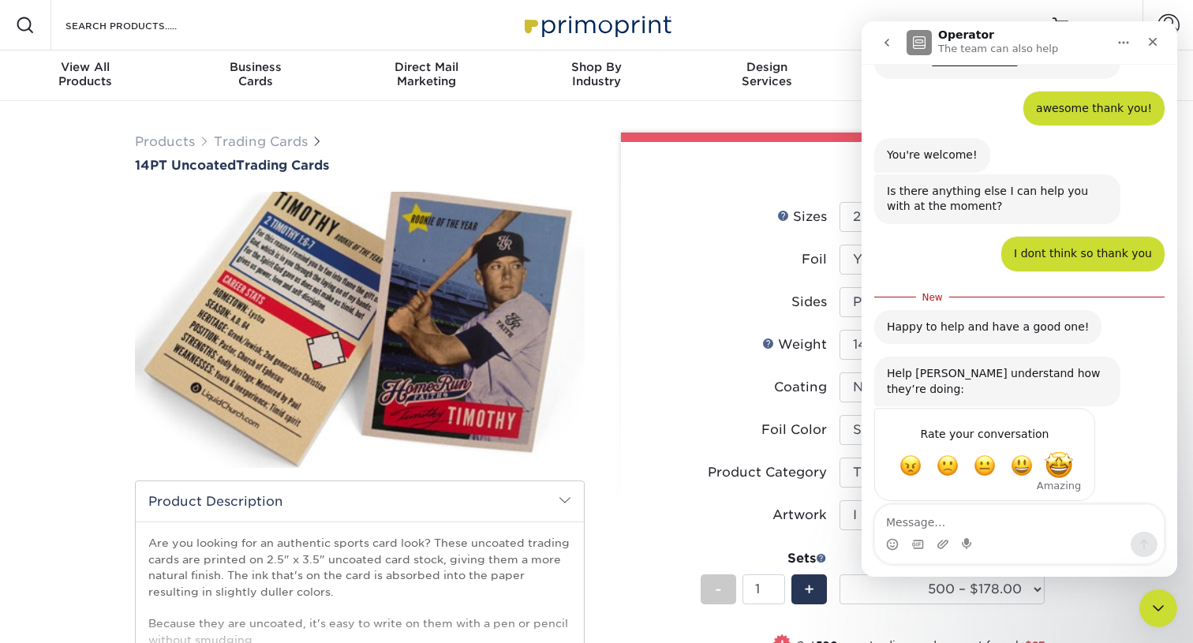
click at [1058, 457] on span "Amazing" at bounding box center [1059, 465] width 28 height 28
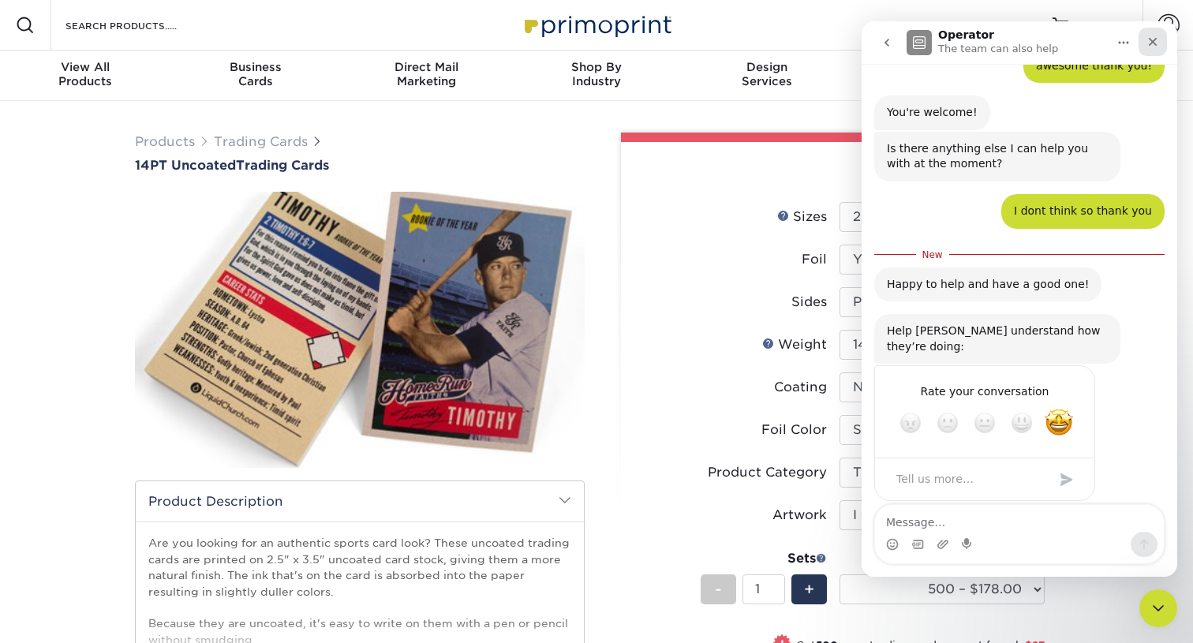
click at [1151, 45] on icon "Close" at bounding box center [1152, 42] width 13 height 13
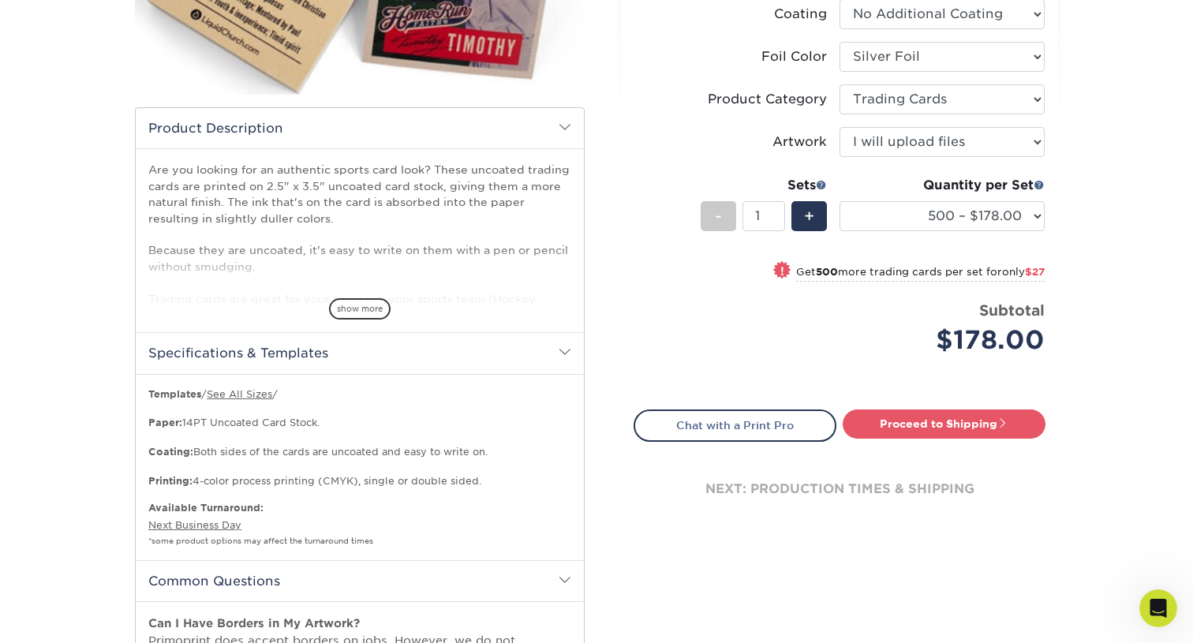
scroll to position [0, 0]
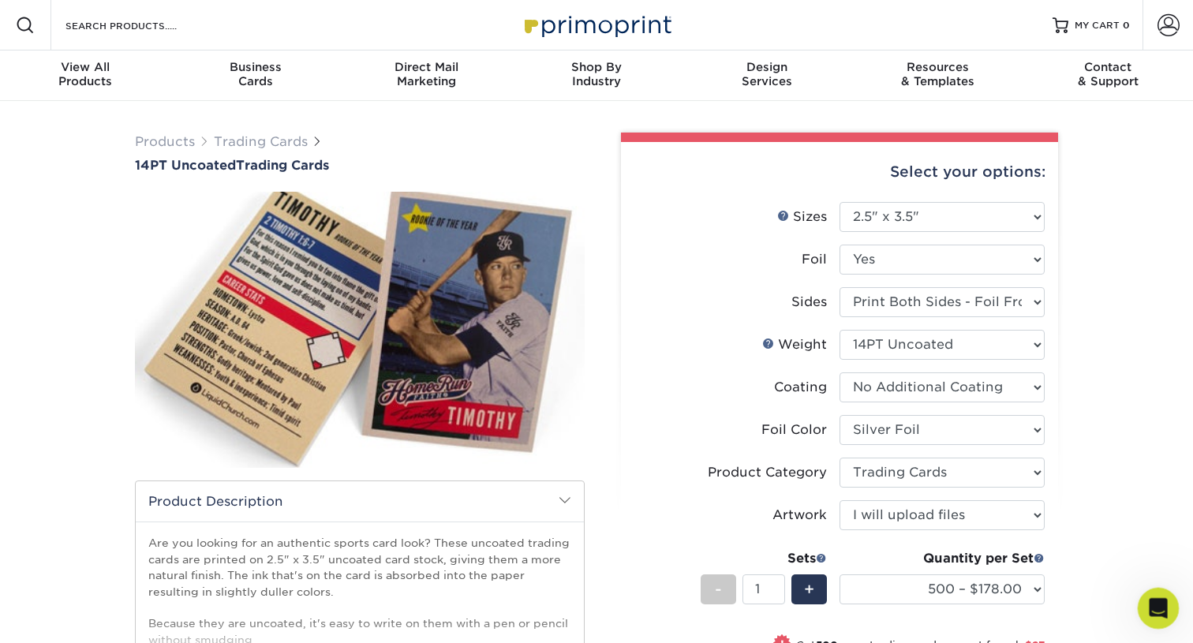
click at [1161, 599] on icon "Open Intercom Messenger" at bounding box center [1156, 606] width 26 height 26
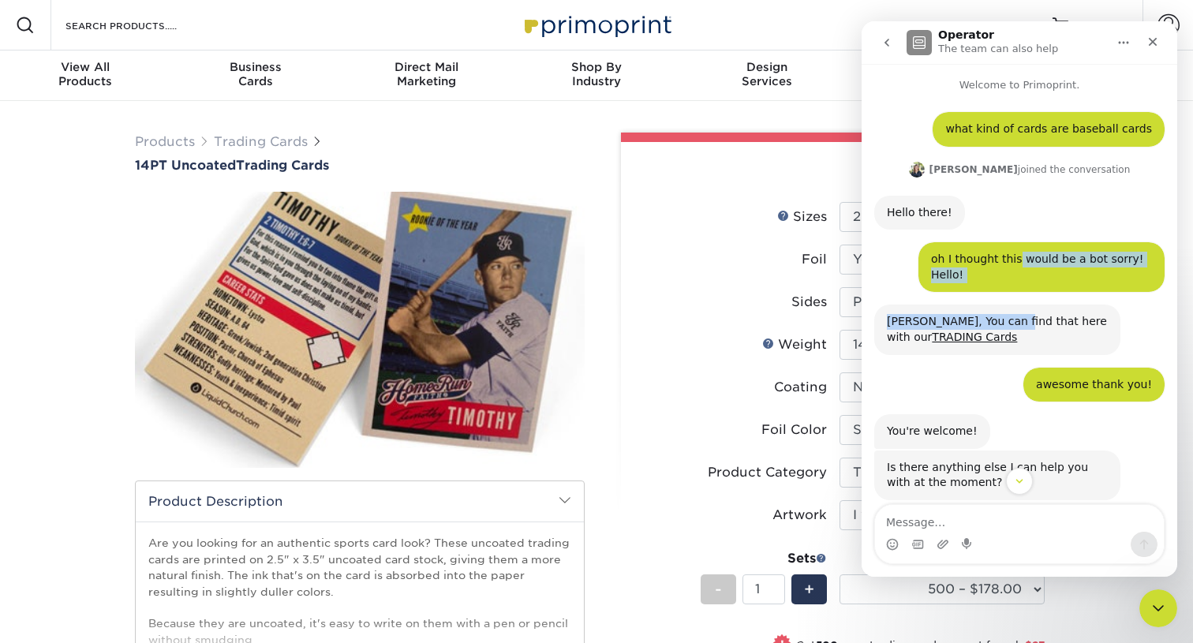
drag, startPoint x: 1011, startPoint y: 260, endPoint x: 1010, endPoint y: 329, distance: 68.7
click at [1010, 329] on div "what kind of cards are baseball cards • 3m ago Irene joined the conversation 10…" at bounding box center [1019, 462] width 290 height 701
click at [1010, 329] on div "Hahah, You can find that here with our TRADING Cards" at bounding box center [997, 329] width 221 height 31
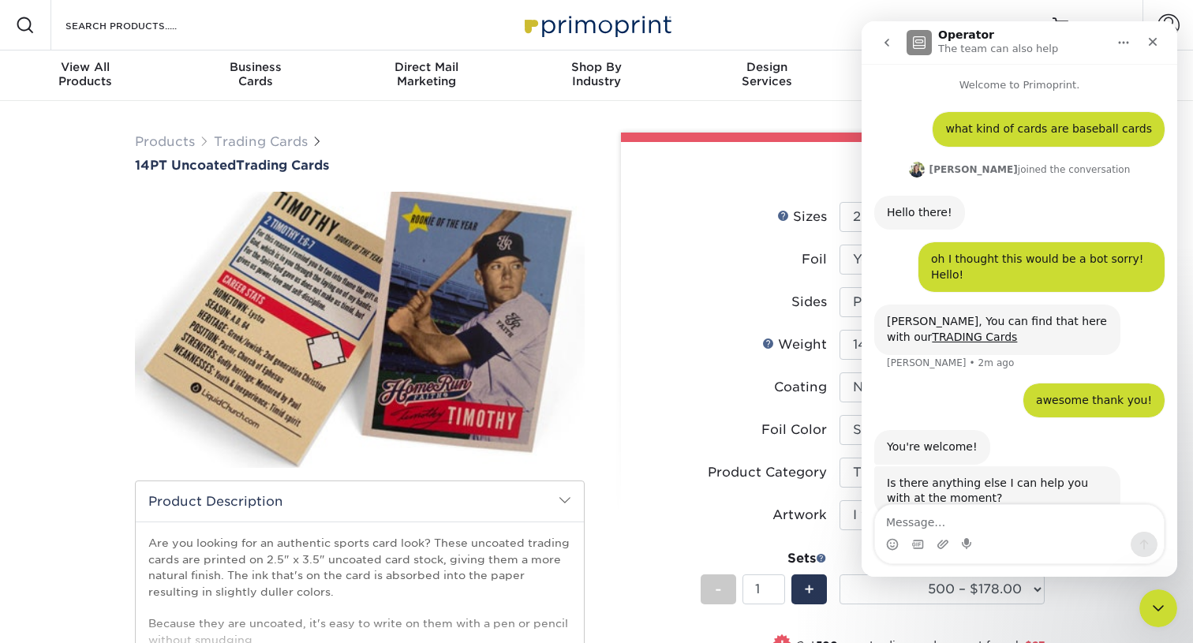
scroll to position [306, 0]
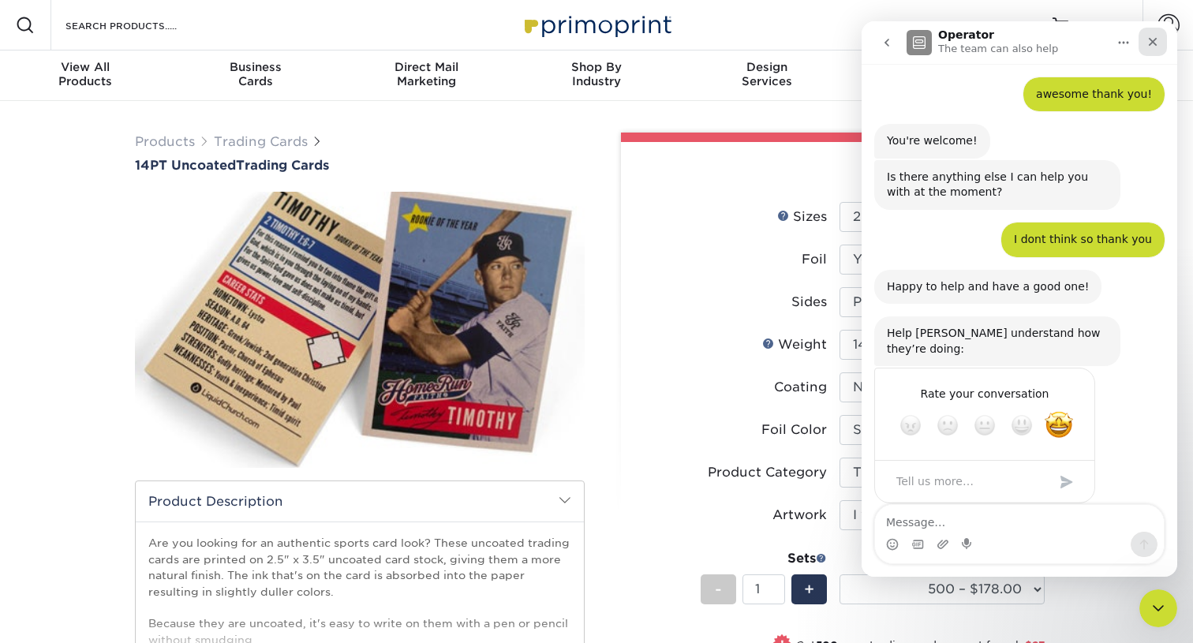
click at [1158, 28] on div "Close" at bounding box center [1152, 42] width 28 height 28
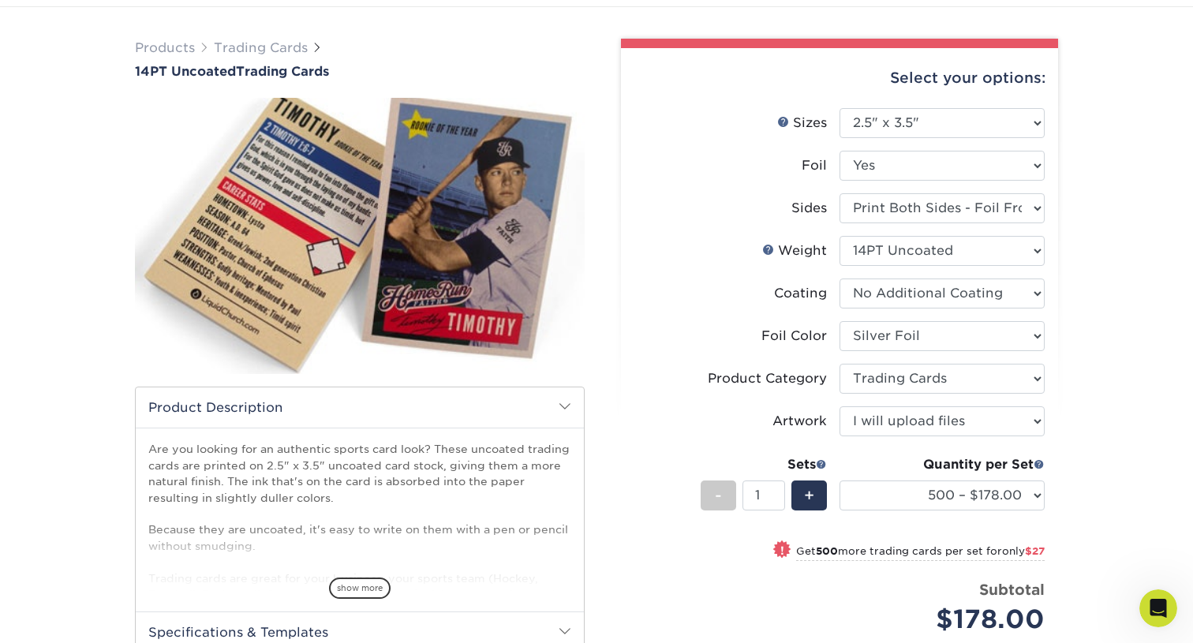
scroll to position [0, 0]
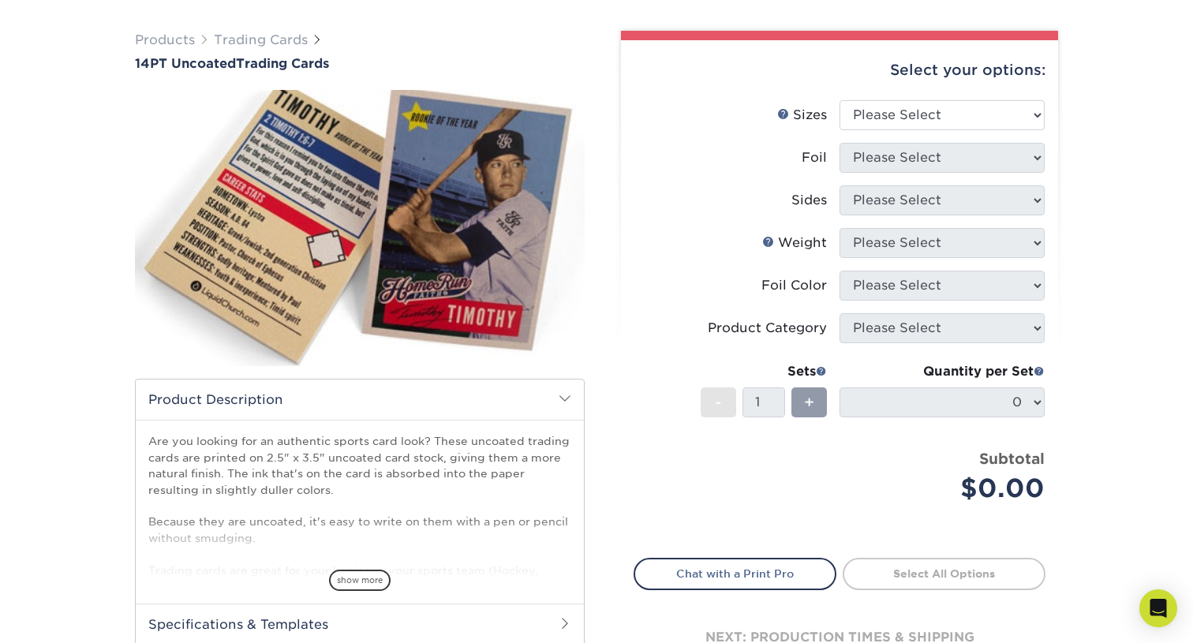
scroll to position [120, 0]
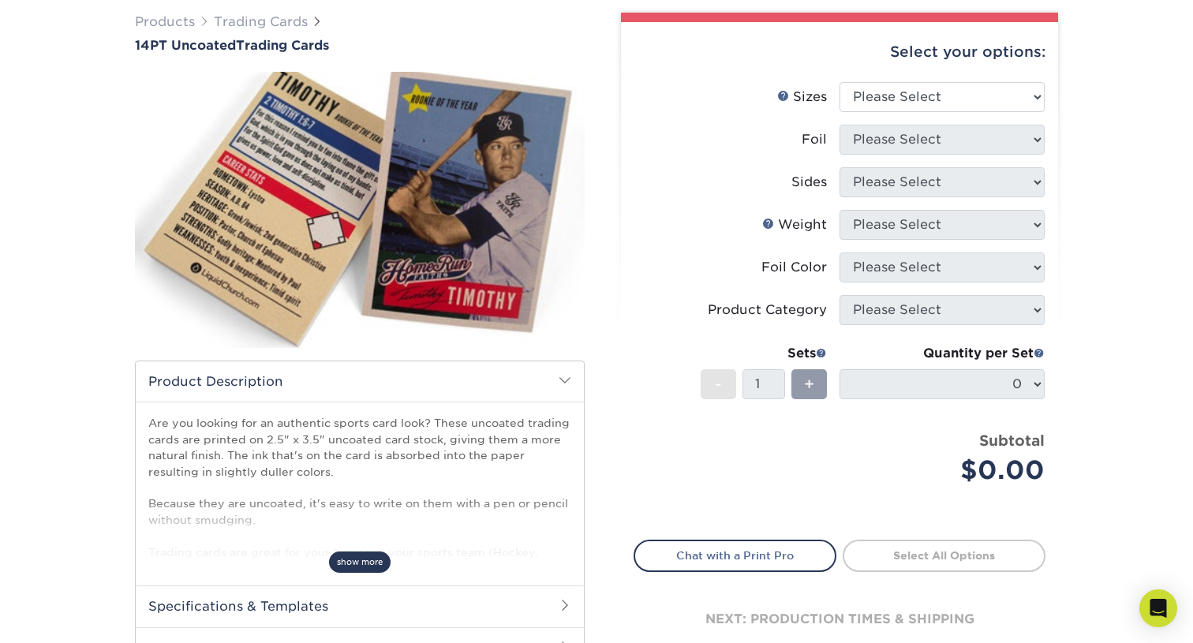
click at [346, 558] on span "show more" at bounding box center [360, 561] width 62 height 21
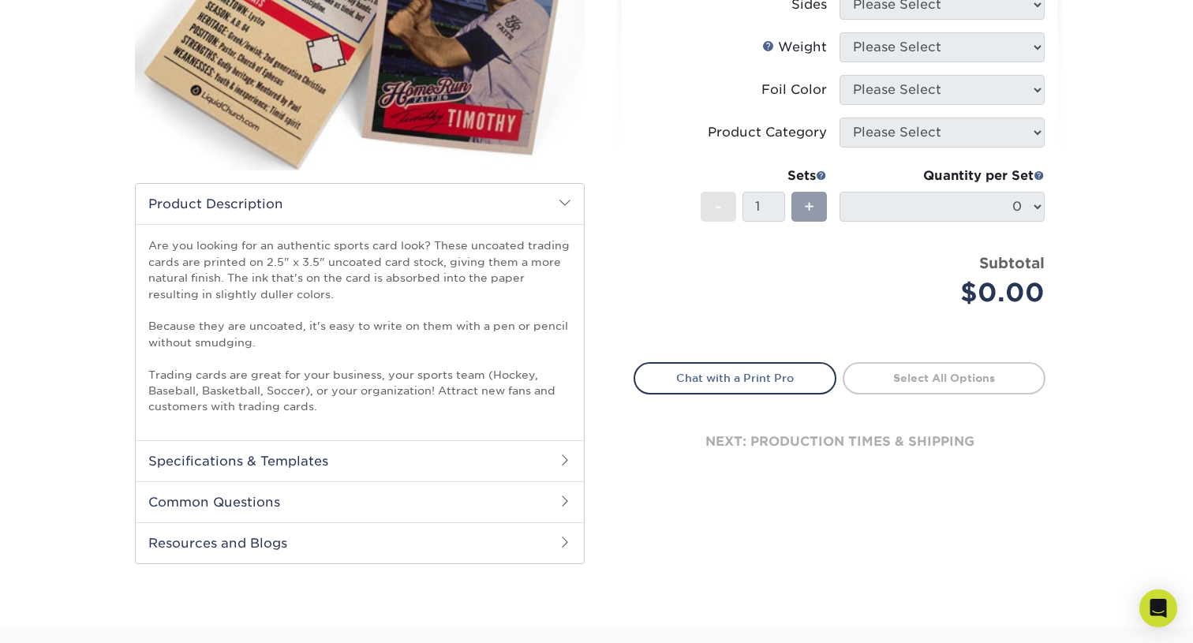
scroll to position [298, 0]
click at [404, 466] on h2 "Specifications & Templates" at bounding box center [360, 459] width 448 height 41
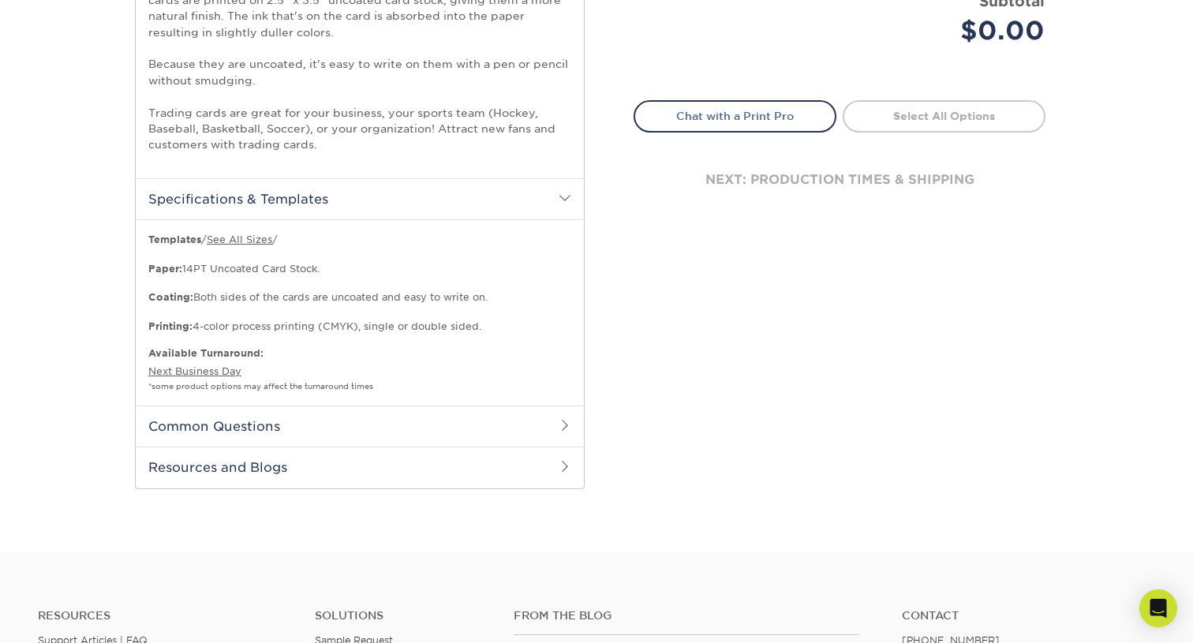
scroll to position [706, 0]
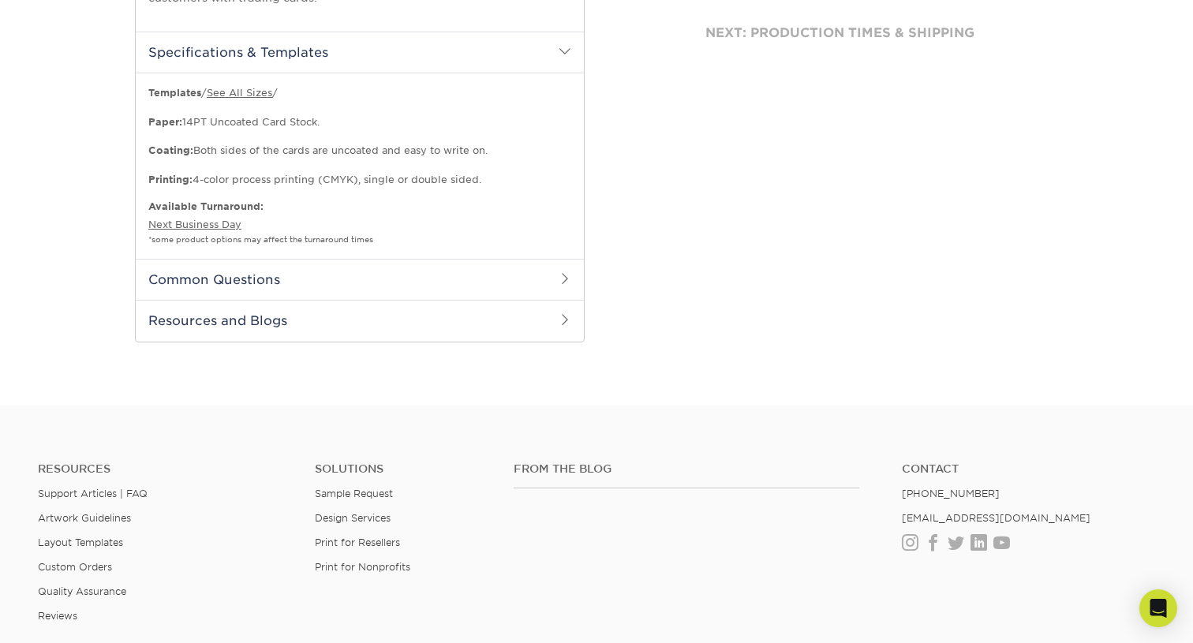
click at [256, 278] on h2 "Common Questions" at bounding box center [360, 279] width 448 height 41
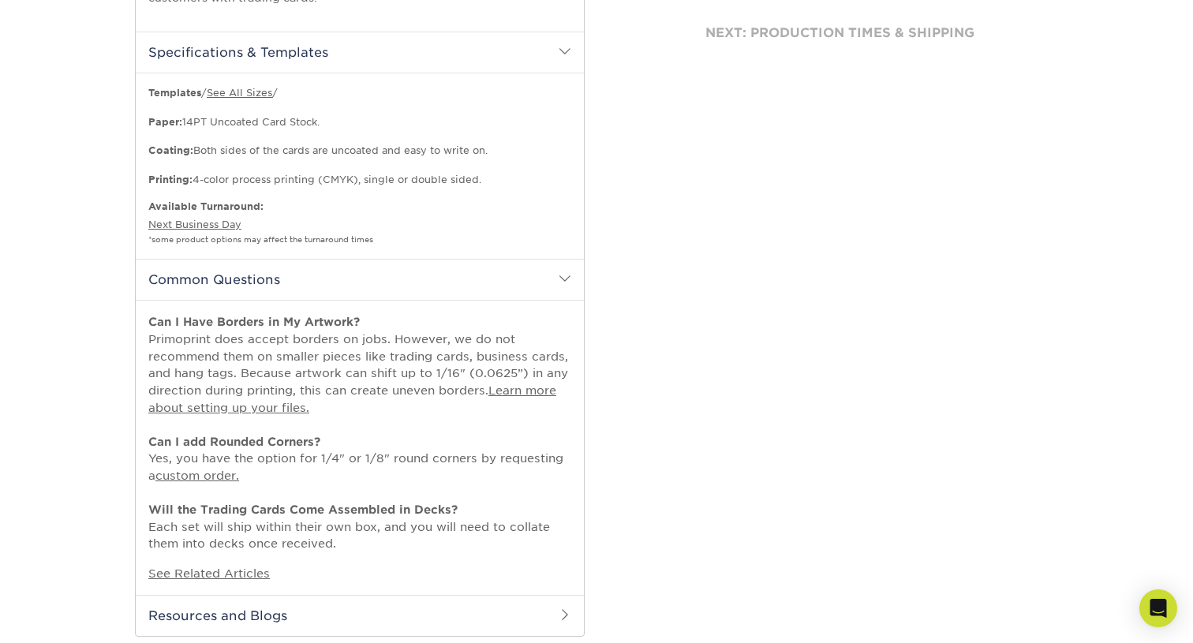
scroll to position [737, 0]
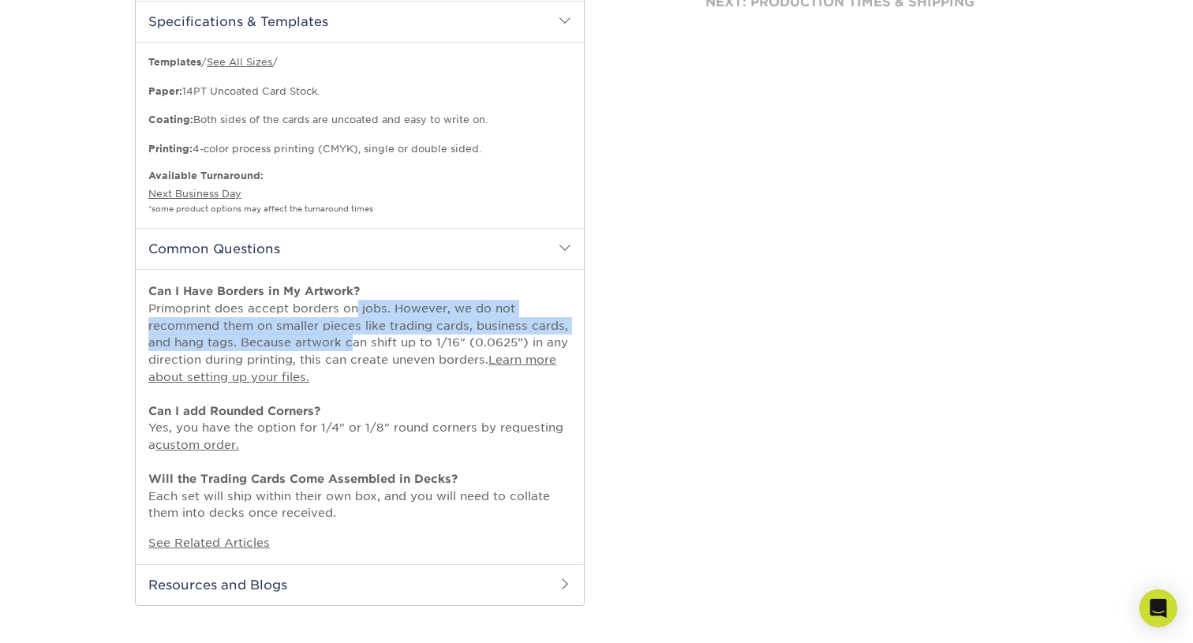
drag, startPoint x: 347, startPoint y: 305, endPoint x: 347, endPoint y: 350, distance: 44.2
click at [347, 350] on p "Can I Have Borders in My Artwork? Primoprint does accept borders on jobs. Howev…" at bounding box center [359, 401] width 423 height 239
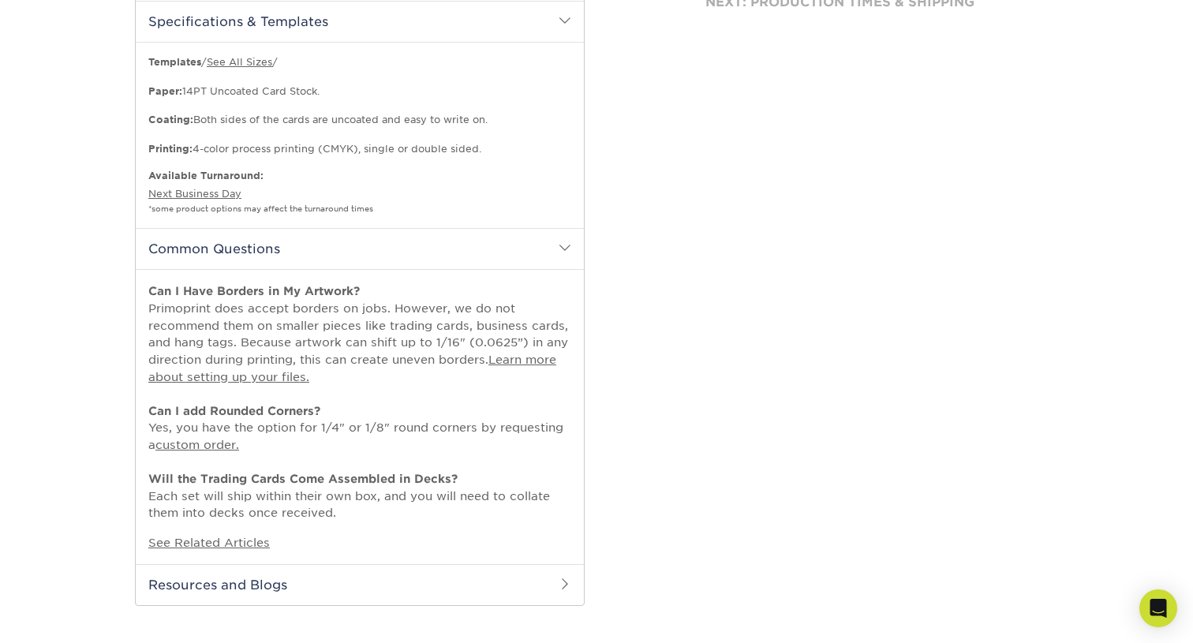
click at [394, 579] on h2 "Resources and Blogs" at bounding box center [360, 584] width 448 height 41
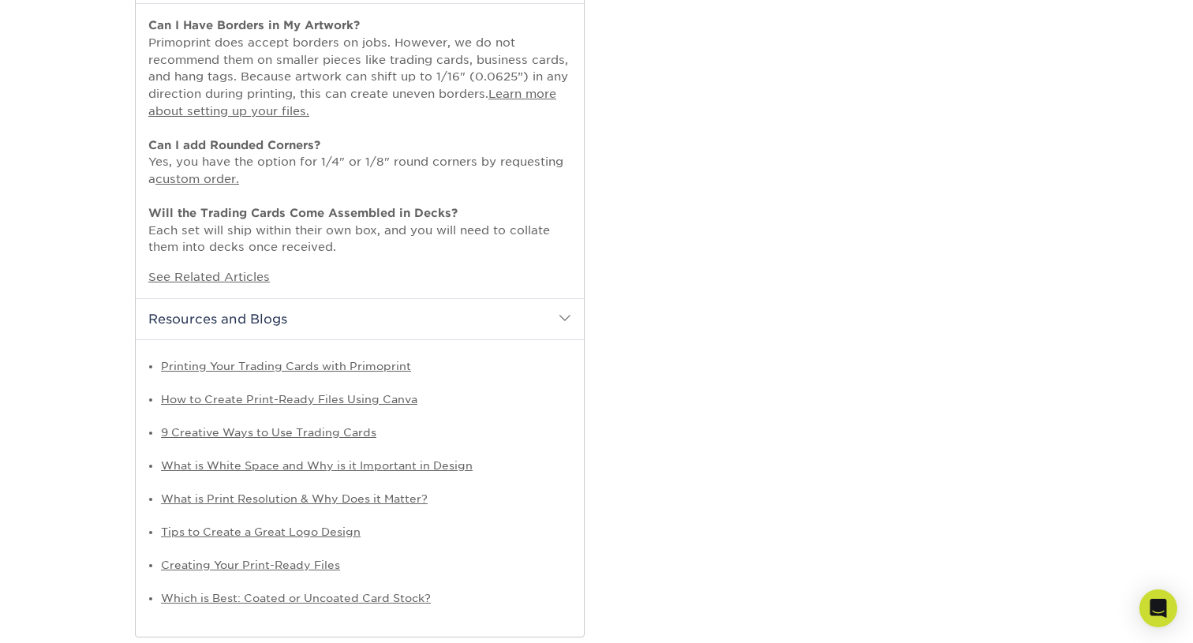
scroll to position [1011, 0]
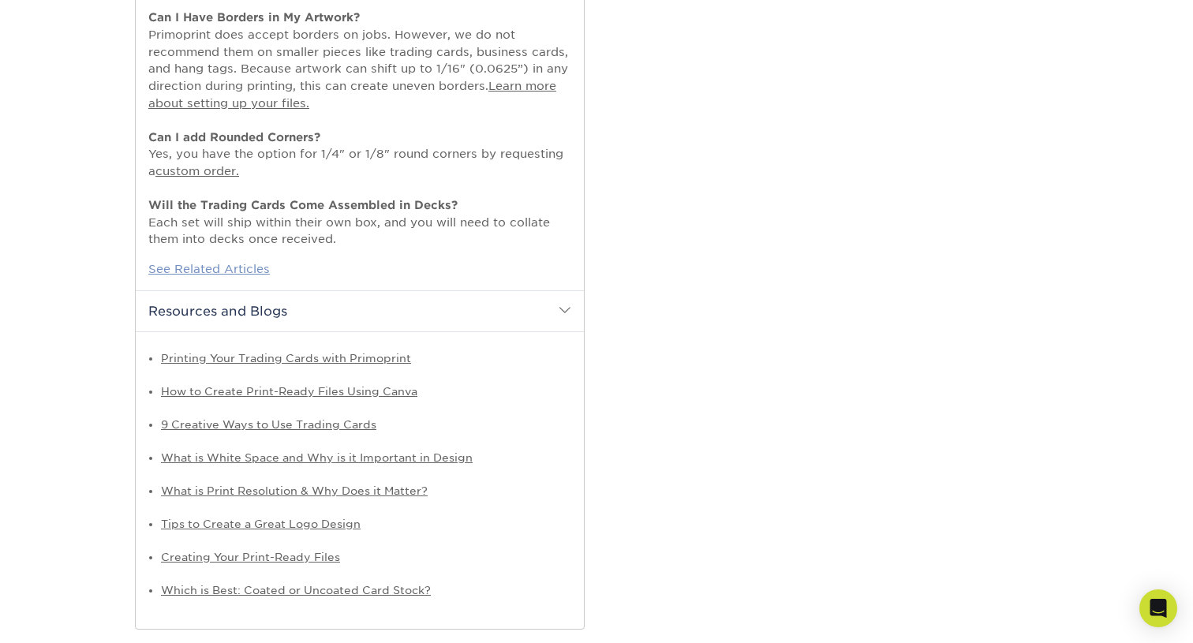
click at [189, 273] on link "See Related Articles" at bounding box center [208, 268] width 121 height 13
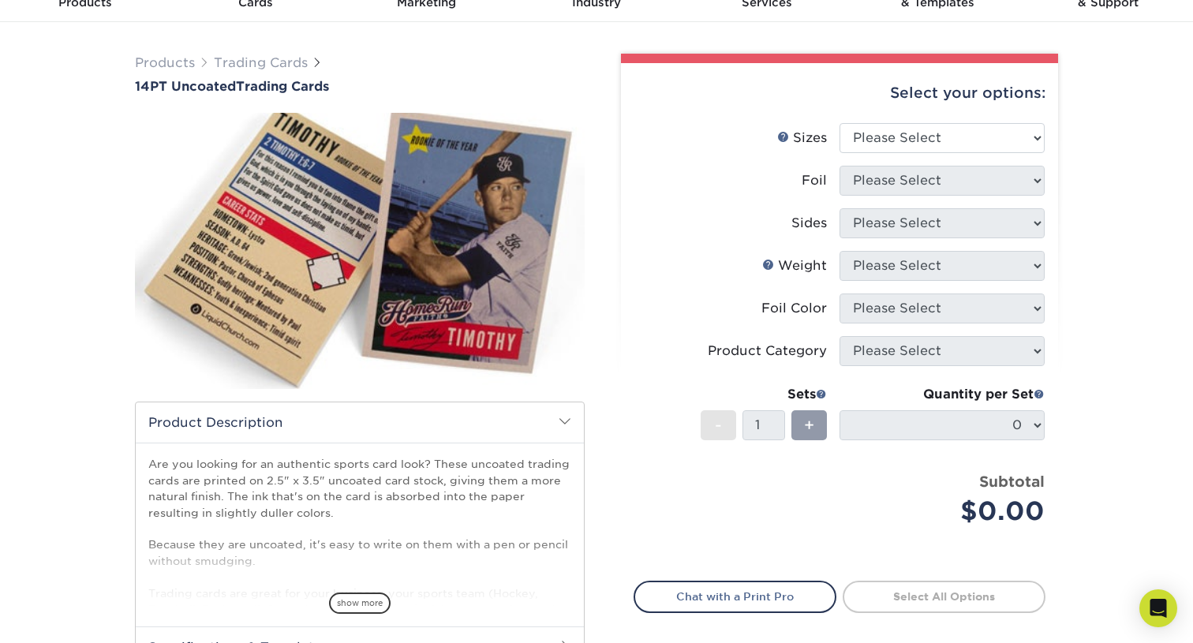
scroll to position [80, 0]
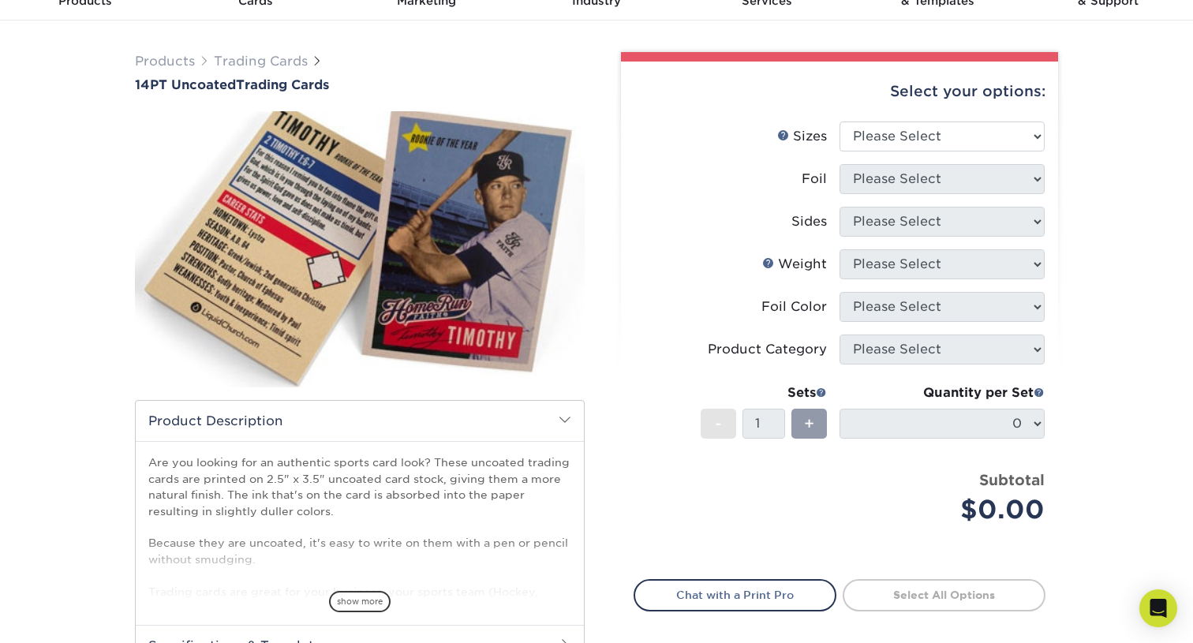
click at [888, 154] on li "Sizes Help Sizes Please Select 2.5" x 3.5"" at bounding box center [839, 142] width 410 height 43
click at [860, 133] on select "Please Select 2.5" x 3.5"" at bounding box center [941, 136] width 205 height 30
select select "2.50x3.50"
click at [839, 121] on select "Please Select 2.5" x 3.5"" at bounding box center [941, 136] width 205 height 30
click at [896, 174] on select "Please Select Yes No" at bounding box center [941, 179] width 205 height 30
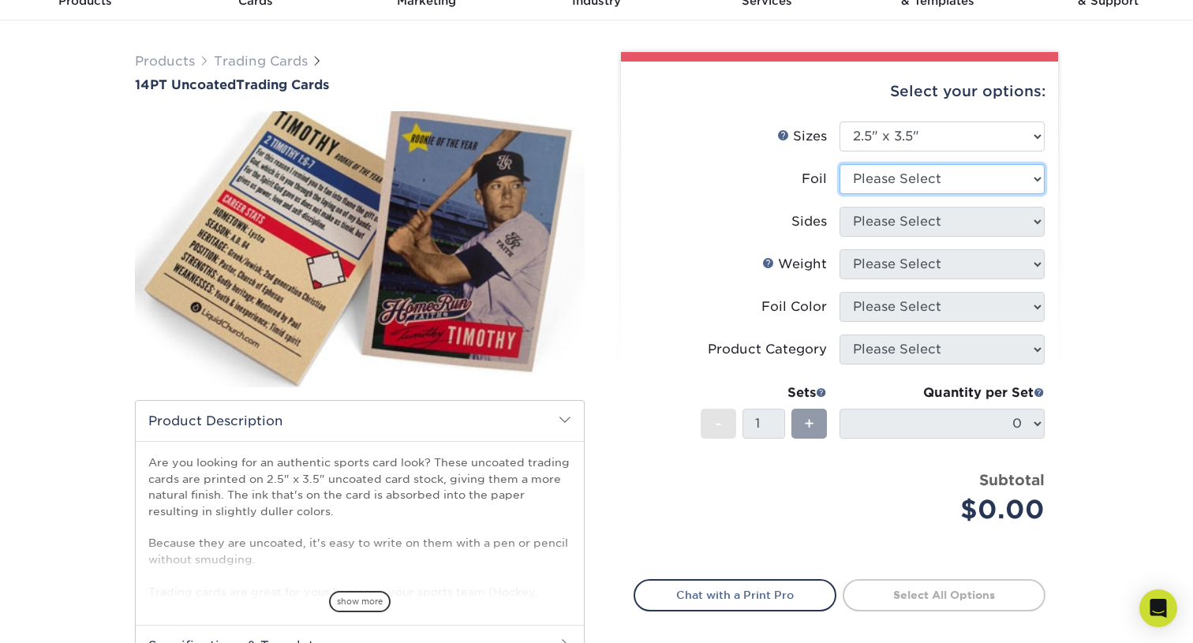
select select "0"
click at [839, 164] on select "Please Select Yes No" at bounding box center [941, 179] width 205 height 30
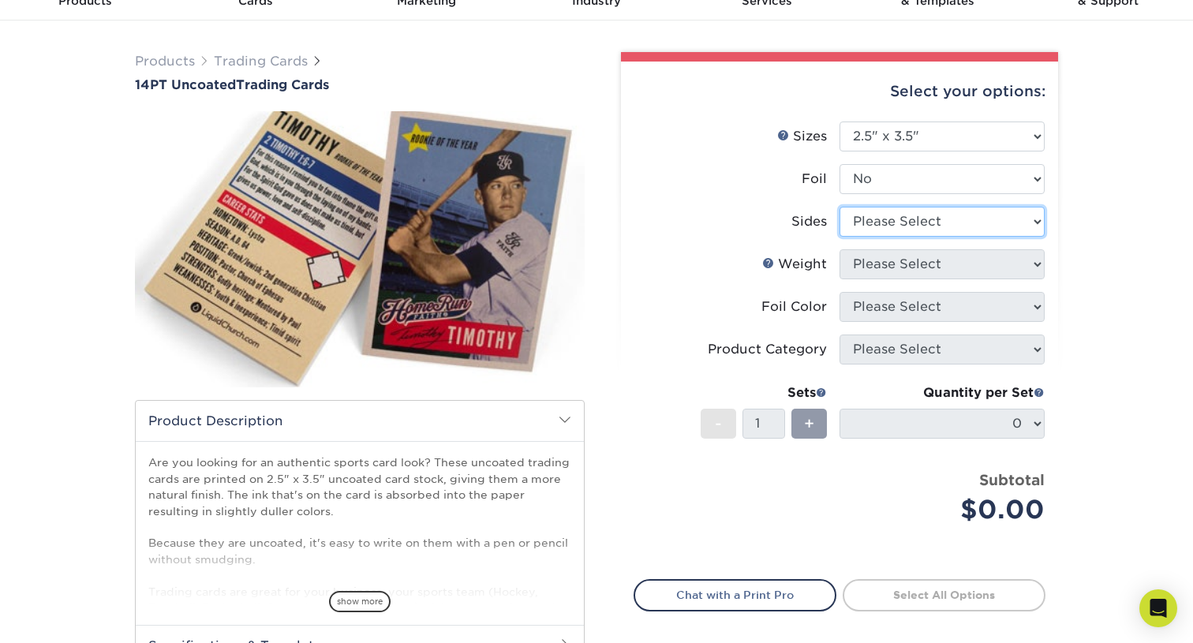
click at [908, 225] on select "Please Select Print Both Sides Print Front Only" at bounding box center [941, 222] width 205 height 30
select select "13abbda7-1d64-4f25-8bb2-c179b224825d"
click at [839, 207] on select "Please Select Print Both Sides Print Front Only" at bounding box center [941, 222] width 205 height 30
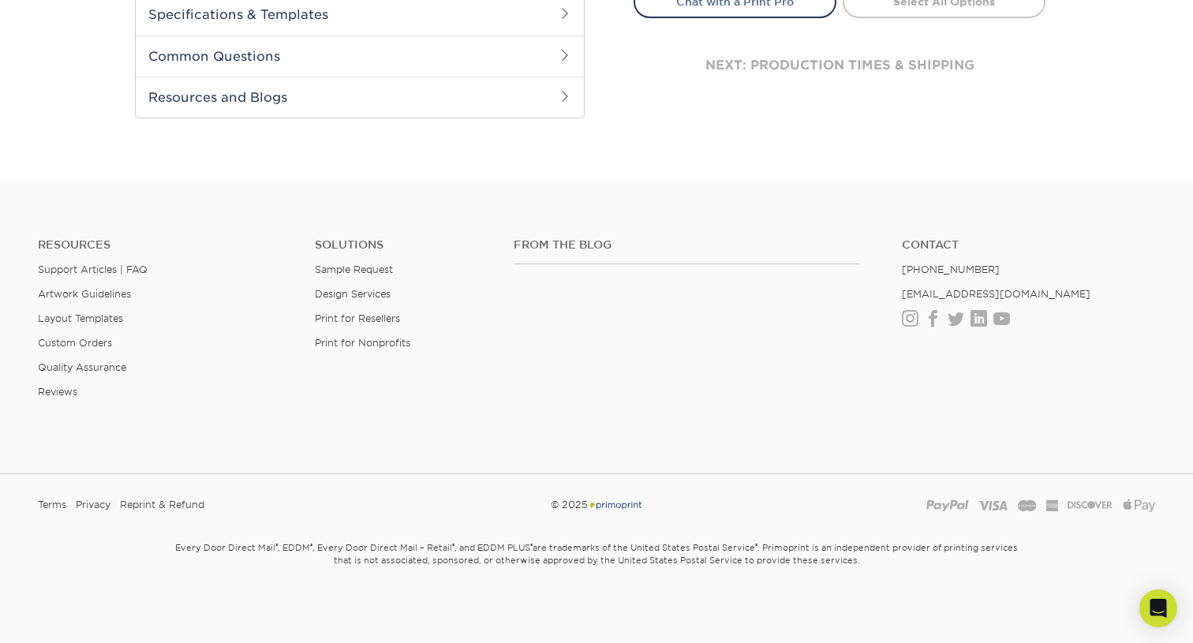
scroll to position [0, 0]
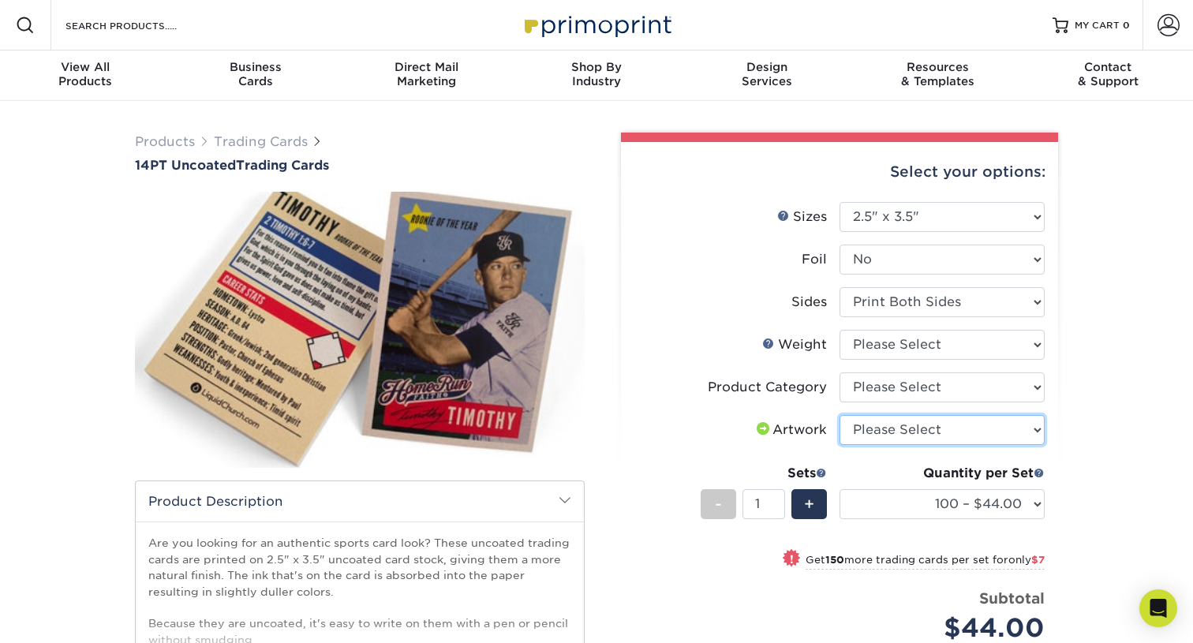
click at [917, 435] on select "Please Select I will upload files I need a design - $100" at bounding box center [941, 430] width 205 height 30
select select "upload"
click at [839, 415] on select "Please Select I will upload files I need a design - $100" at bounding box center [941, 430] width 205 height 30
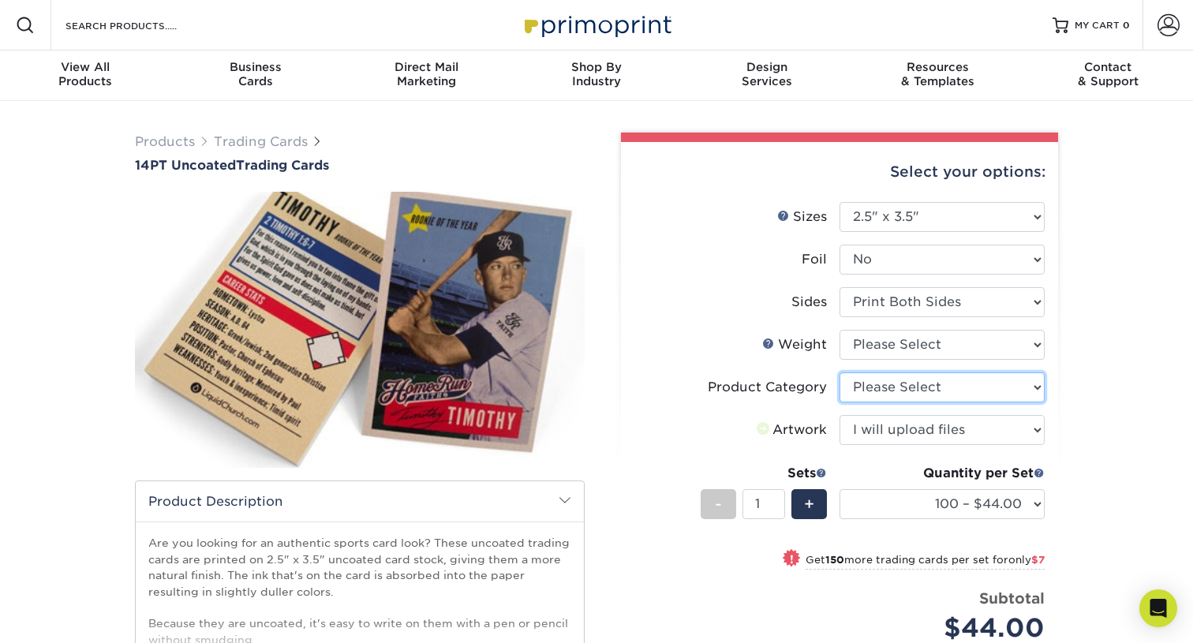
click at [895, 389] on select "Please Select Trading Cards" at bounding box center [941, 387] width 205 height 30
select select "c2f9bce9-36c2-409d-b101-c29d9d031e18"
click at [839, 372] on select "Please Select Trading Cards" at bounding box center [941, 387] width 205 height 30
click at [896, 341] on select "Please Select 14PT Uncoated" at bounding box center [941, 345] width 205 height 30
select select "14PT Uncoated"
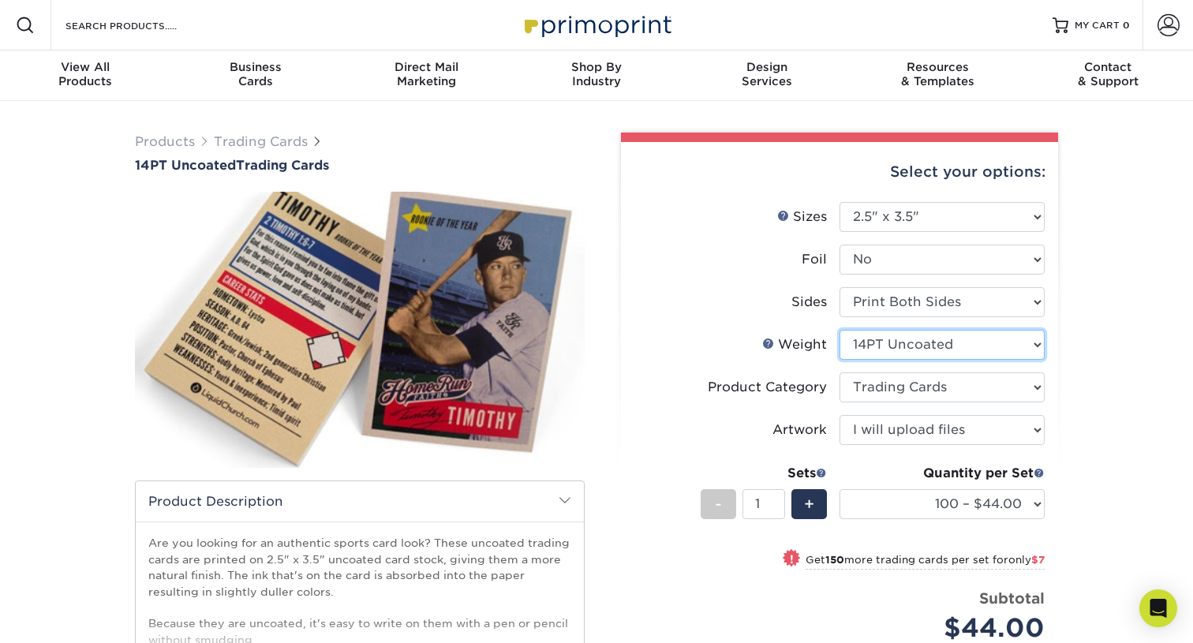
click at [839, 330] on select "Please Select 14PT Uncoated" at bounding box center [941, 345] width 205 height 30
select select "-1"
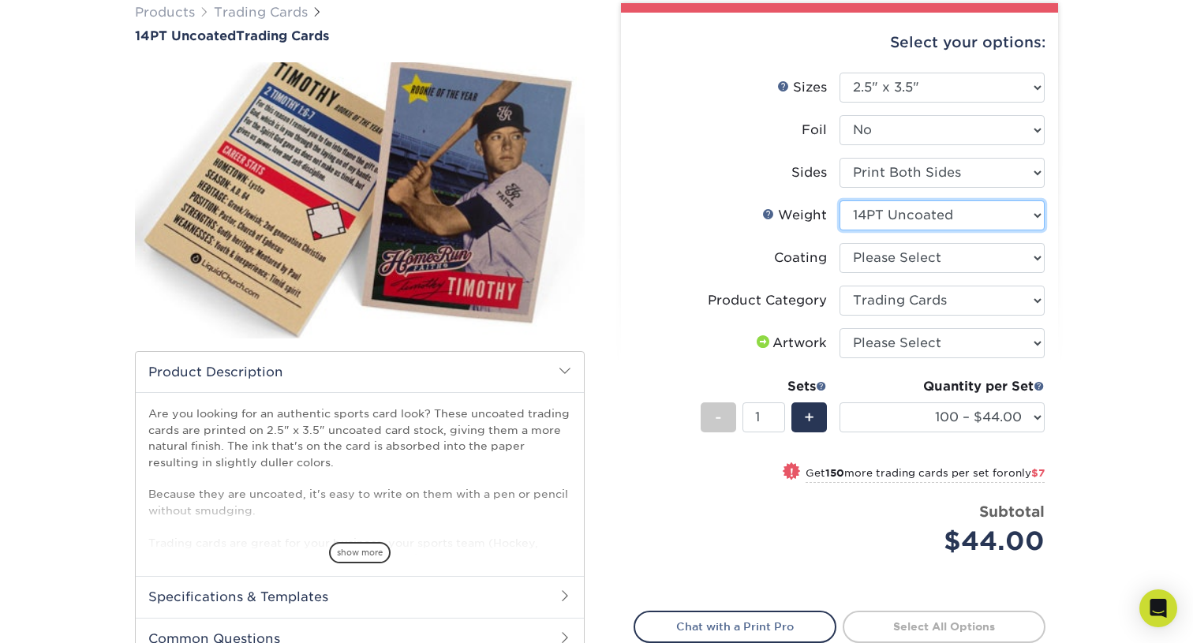
scroll to position [129, 0]
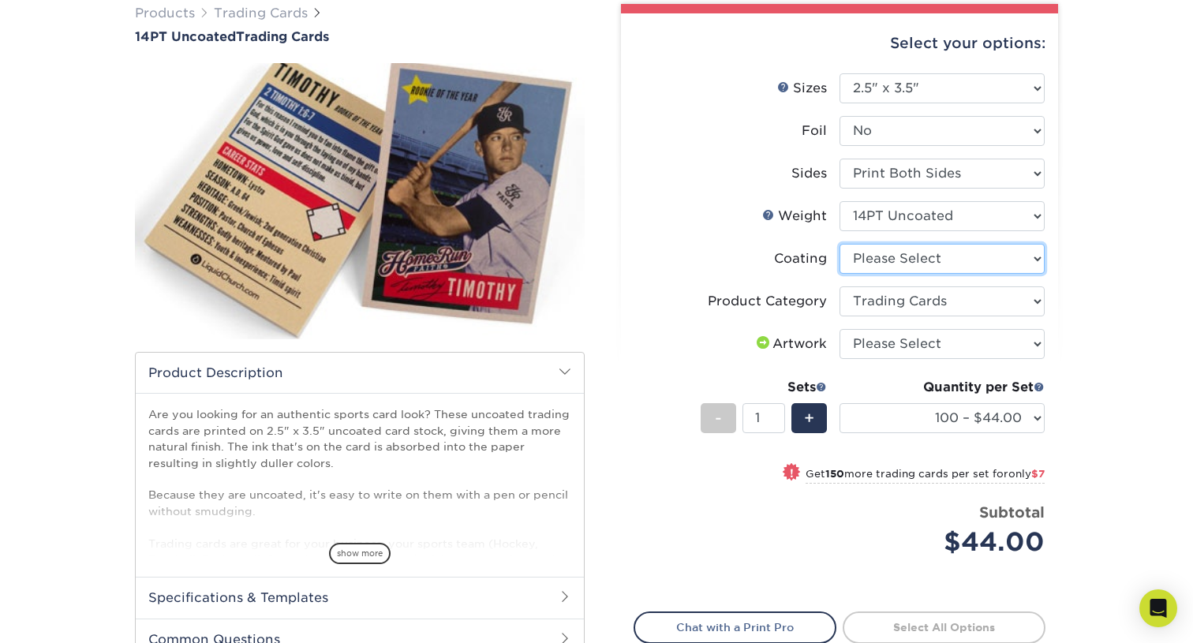
click at [925, 256] on select at bounding box center [941, 259] width 205 height 30
select select "3e7618de-abca-4bda-9f97-8b9129e913d8"
click at [839, 244] on select at bounding box center [941, 259] width 205 height 30
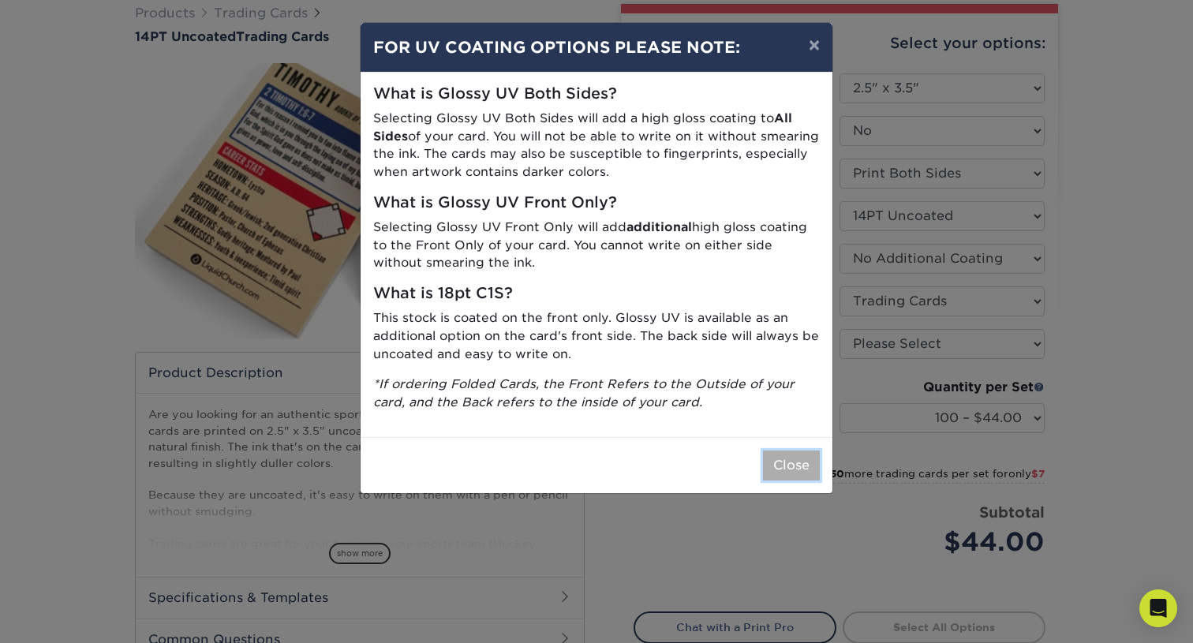
click at [787, 462] on button "Close" at bounding box center [791, 465] width 57 height 30
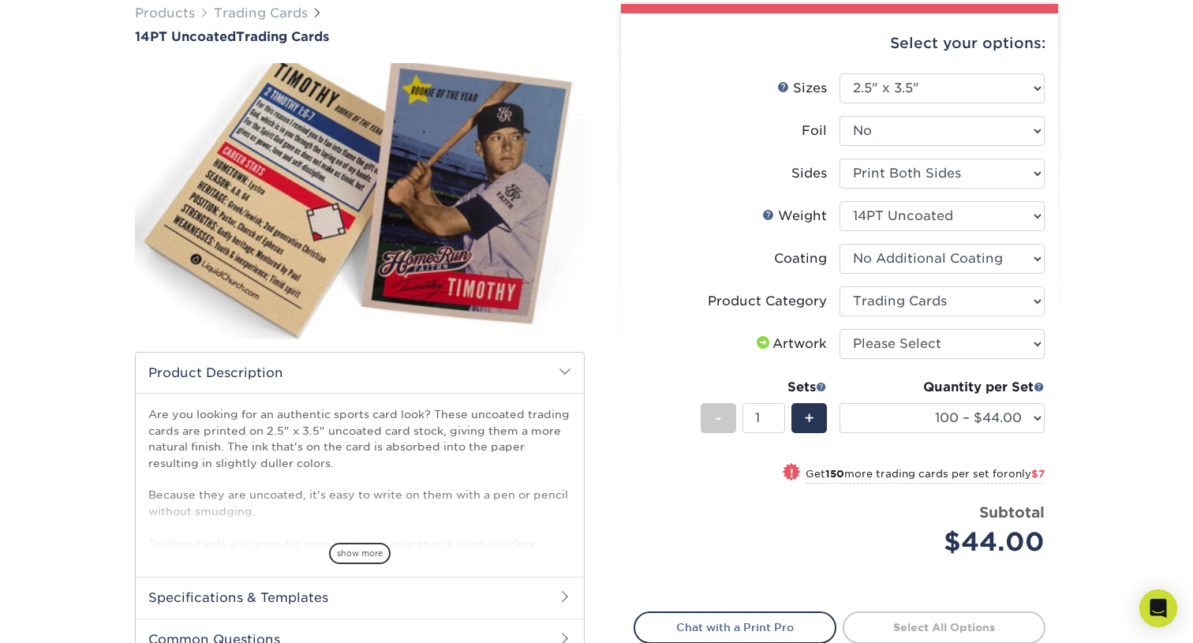
scroll to position [159, 0]
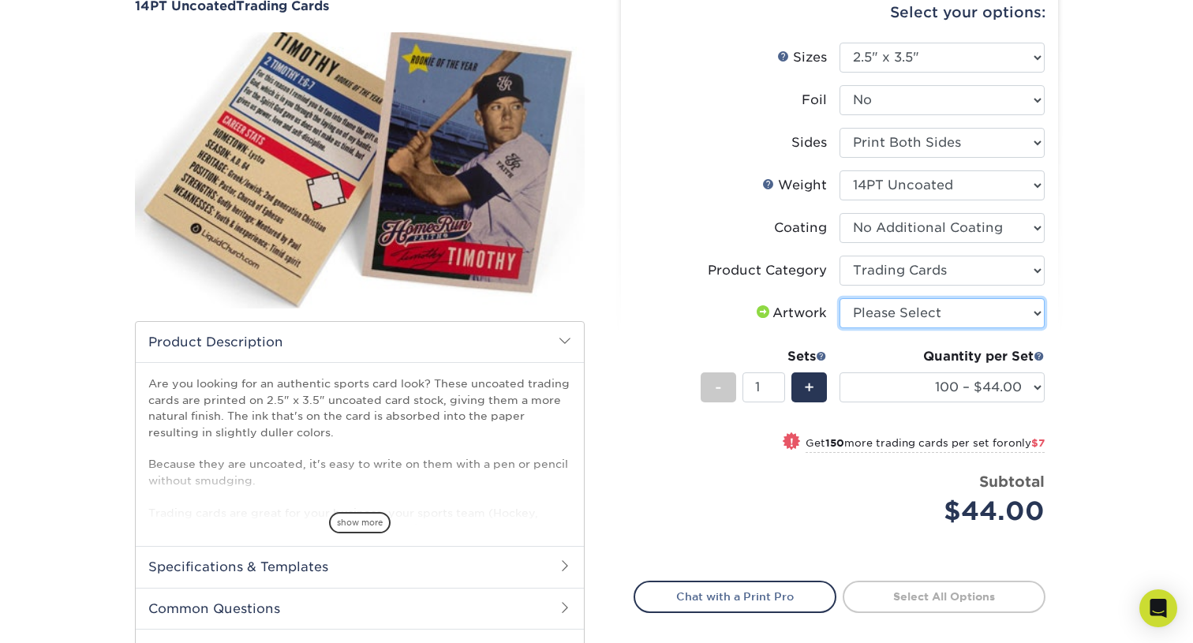
click at [930, 312] on select "Please Select I will upload files I need a design - $100" at bounding box center [941, 313] width 205 height 30
select select "upload"
click at [839, 298] on select "Please Select I will upload files I need a design - $100" at bounding box center [941, 313] width 205 height 30
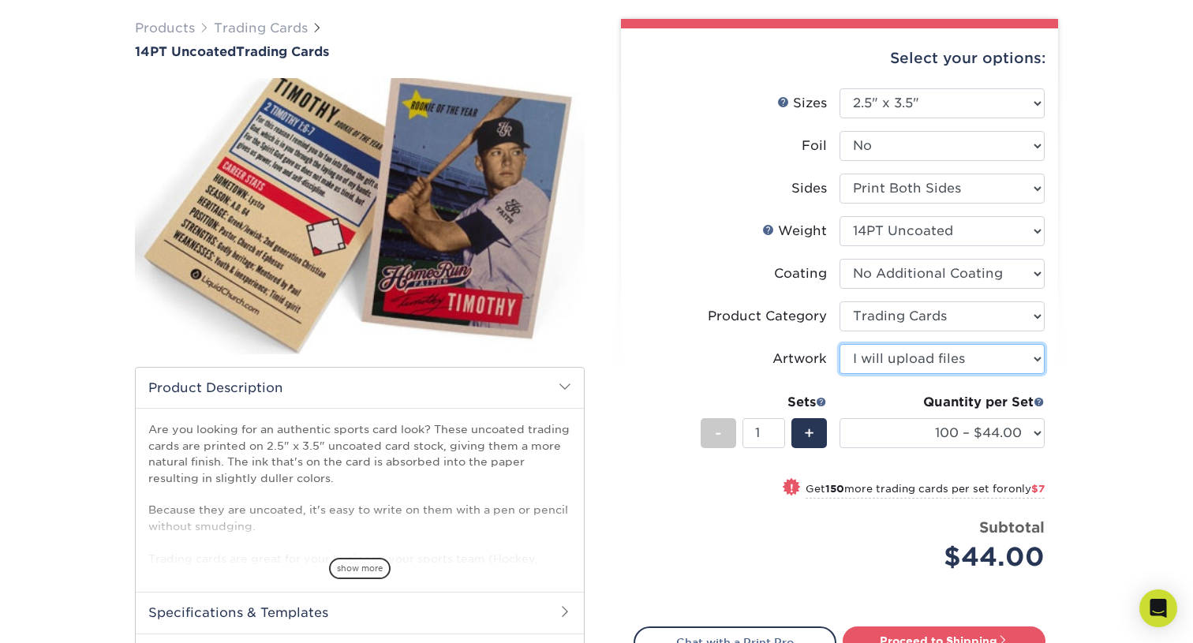
scroll to position [100, 0]
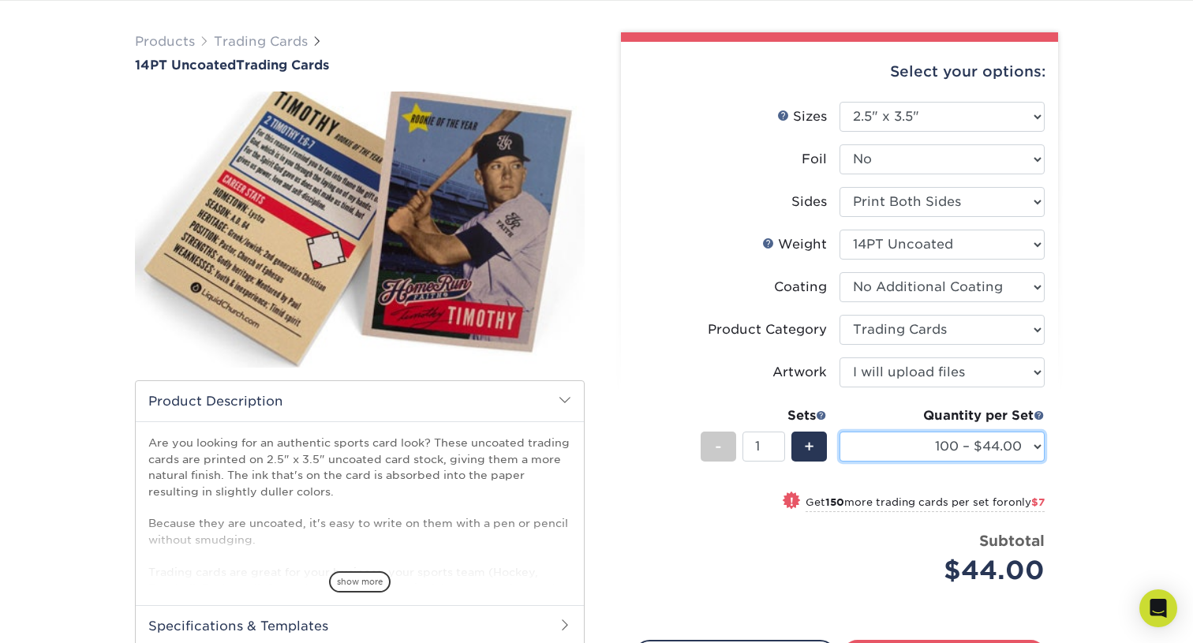
click at [1009, 453] on select "100 – $44.00 250 – $51.00 500 – $54.00 1000 – $78.00 2500 – $148.00 5000 – $198…" at bounding box center [941, 447] width 205 height 30
click at [839, 432] on select "100 – $44.00 250 – $51.00 500 – $54.00 1000 – $78.00 2500 – $148.00 5000 – $198…" at bounding box center [941, 447] width 205 height 30
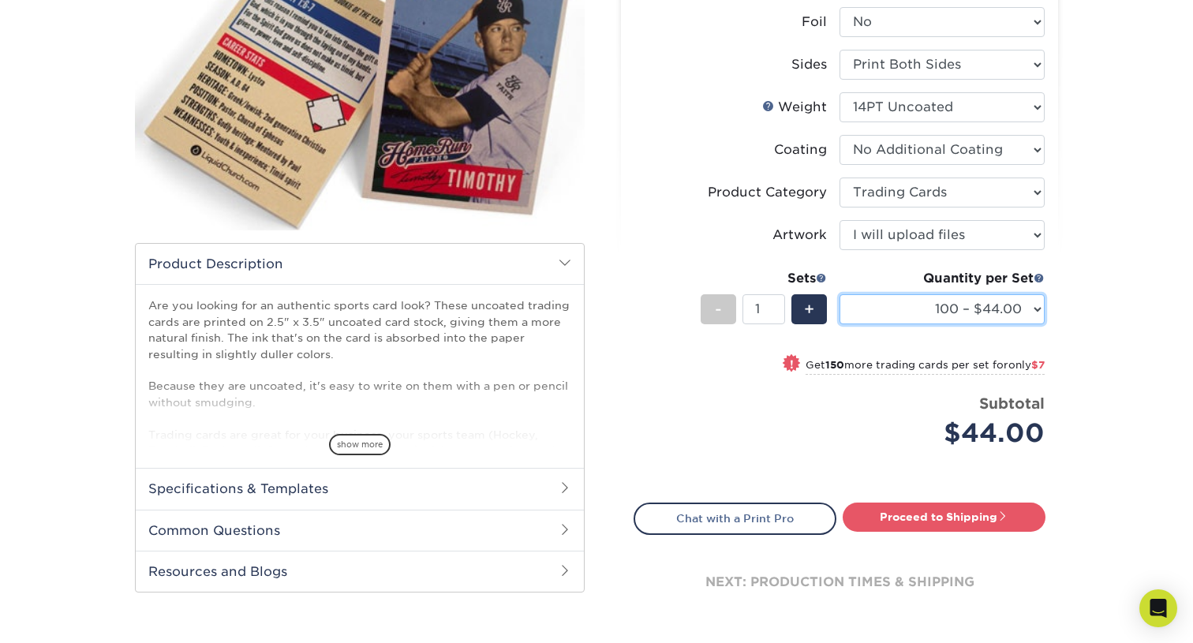
scroll to position [0, 0]
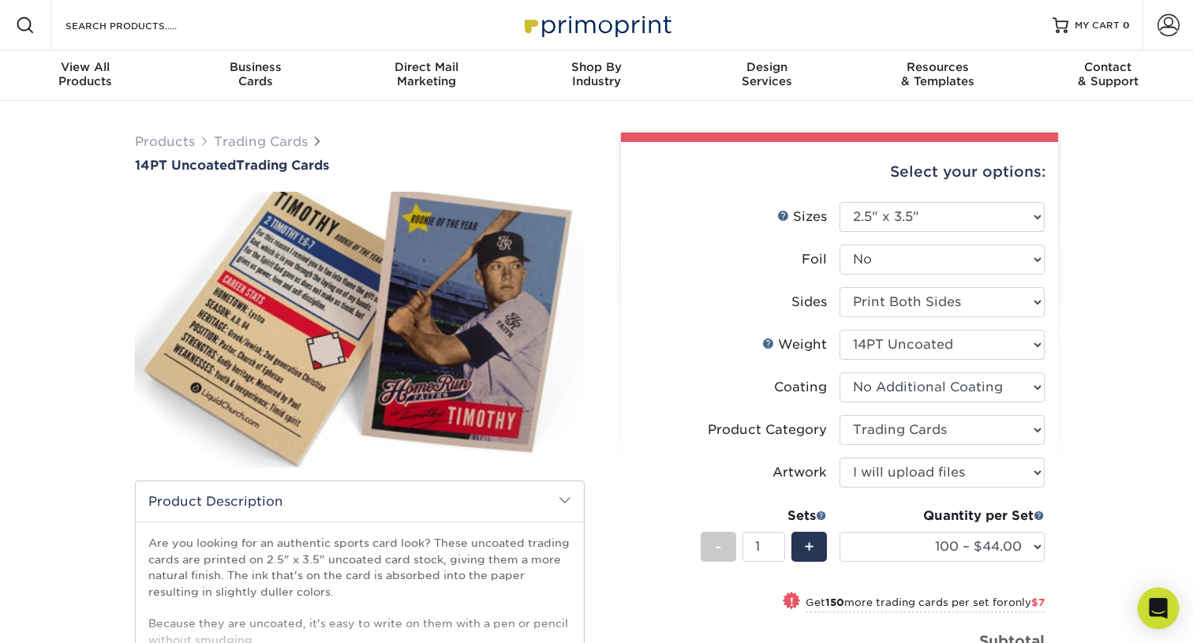
click at [1143, 611] on div "Open Intercom Messenger" at bounding box center [1159, 609] width 42 height 42
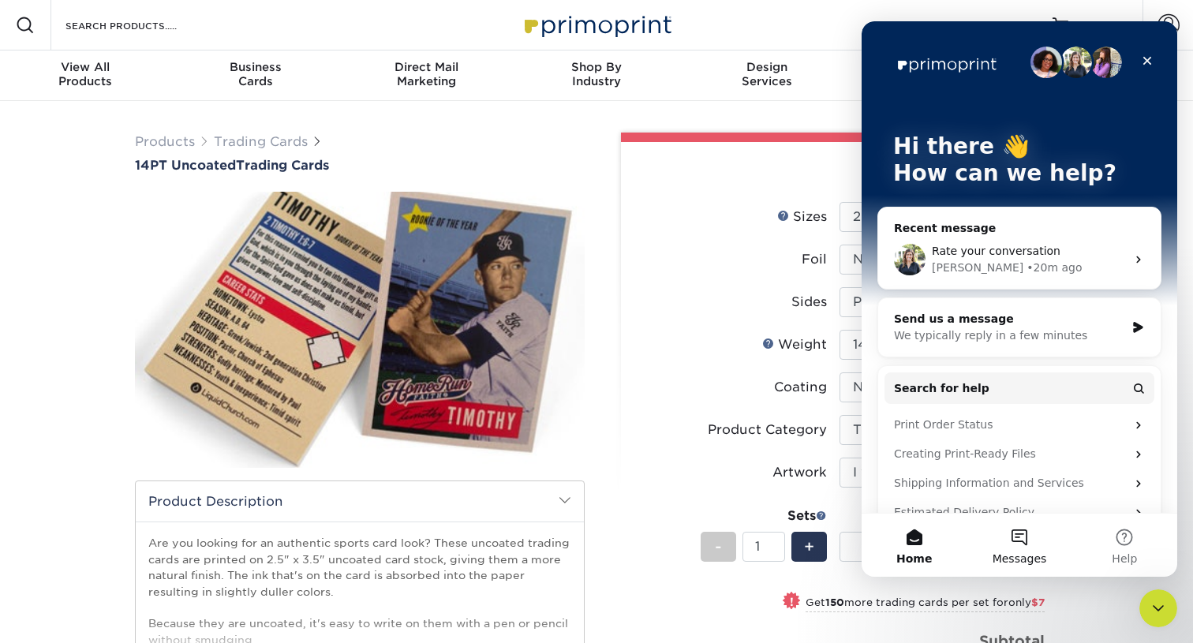
click at [1021, 547] on button "Messages" at bounding box center [1018, 545] width 105 height 63
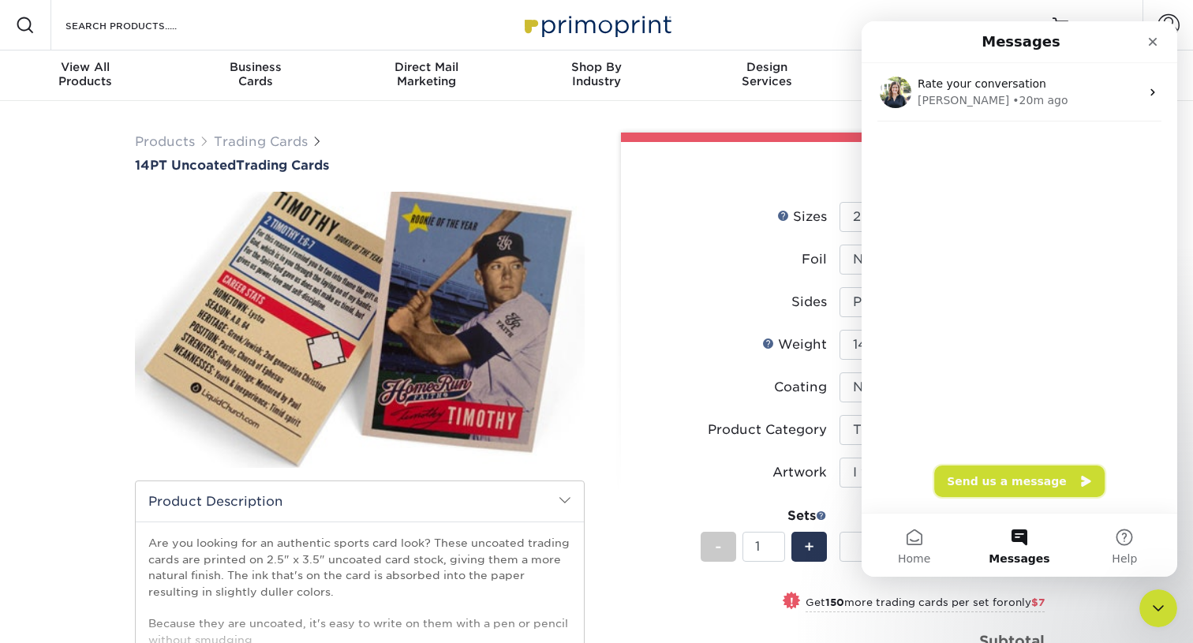
click at [1018, 480] on button "Send us a message" at bounding box center [1019, 481] width 170 height 32
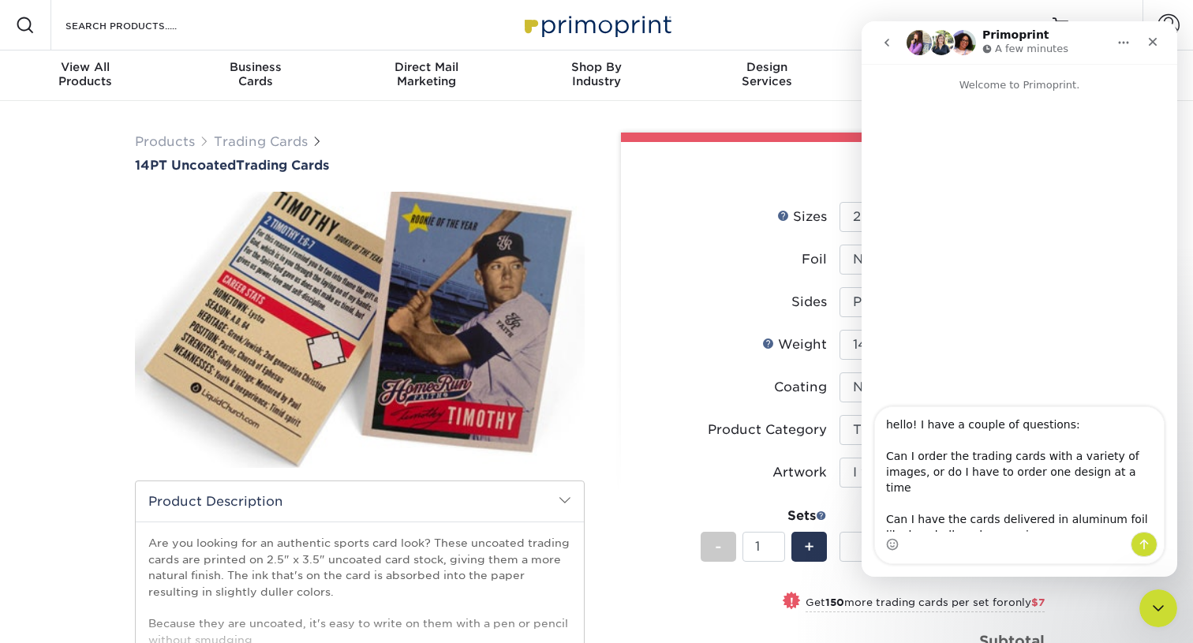
type textarea "hello! I have a couple of questions: Can I order the trading cards with a varie…"
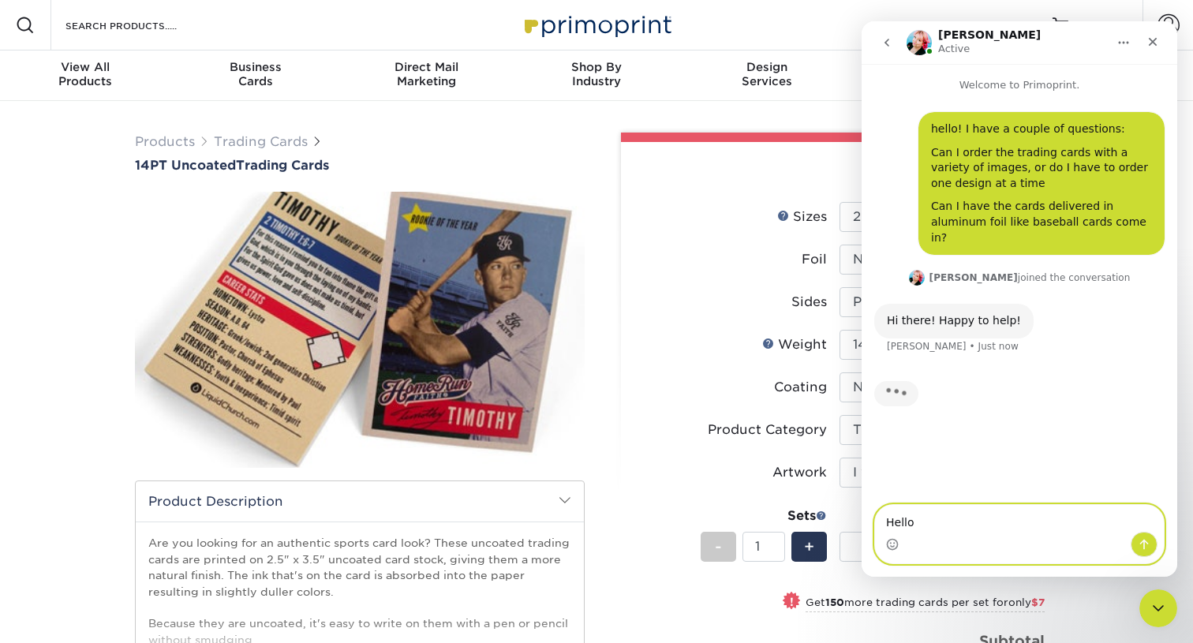
type textarea "Hello!"
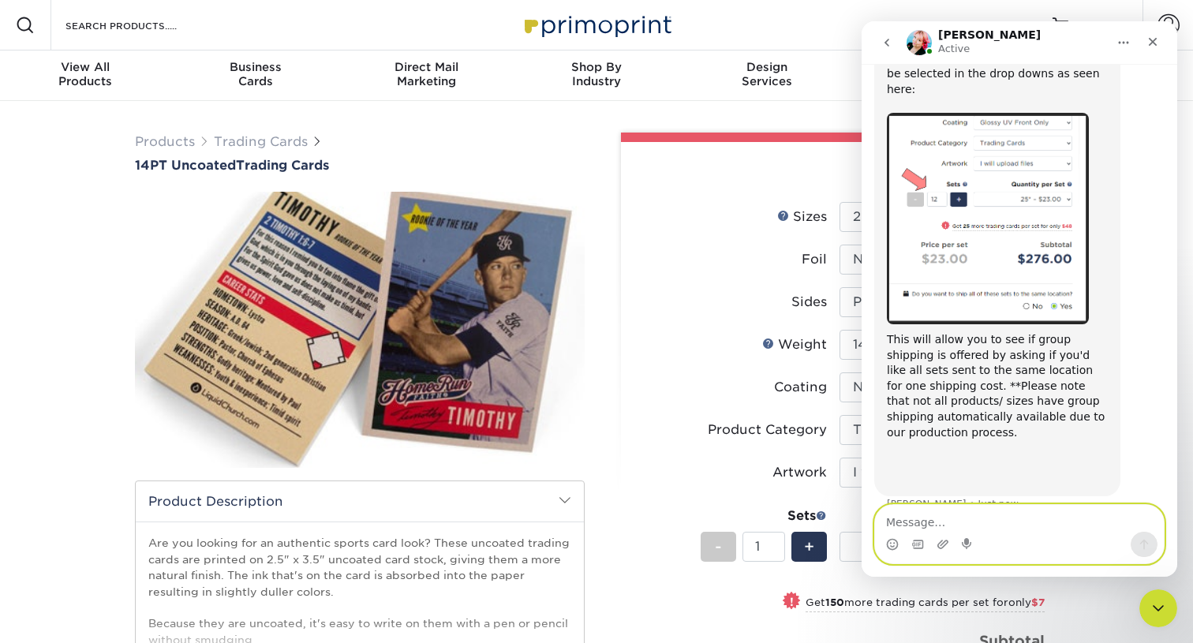
scroll to position [424, 0]
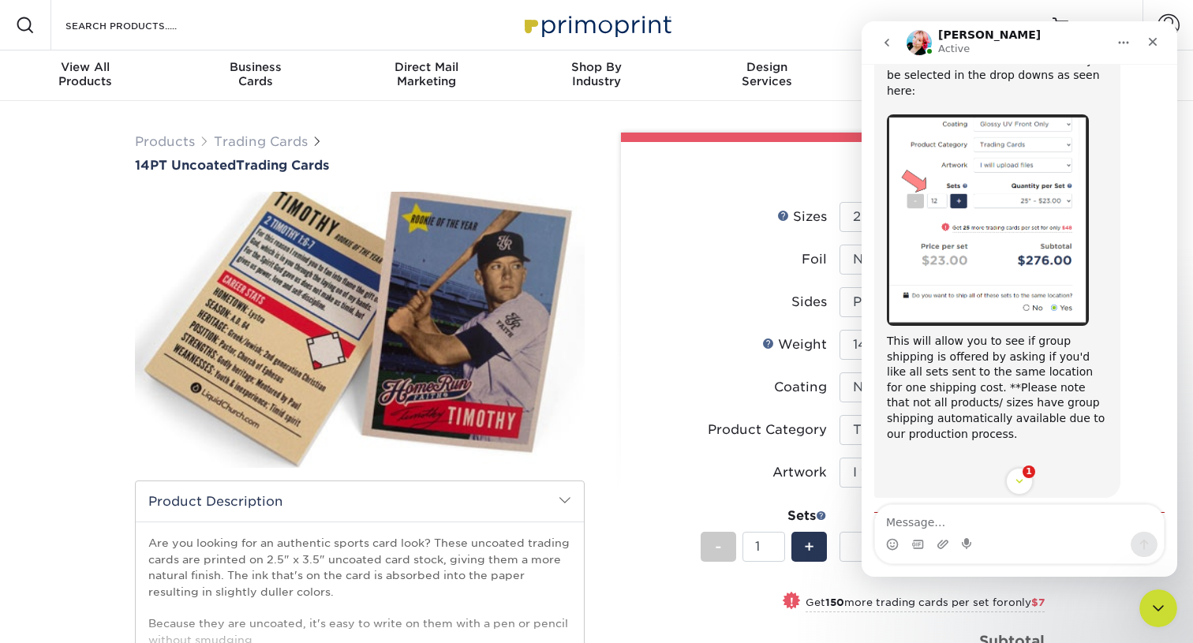
drag, startPoint x: 1028, startPoint y: 313, endPoint x: 1028, endPoint y: 387, distance: 73.4
click at [1028, 387] on div "This will allow you to see if group shipping is offered by asking if you'd like…" at bounding box center [997, 388] width 221 height 108
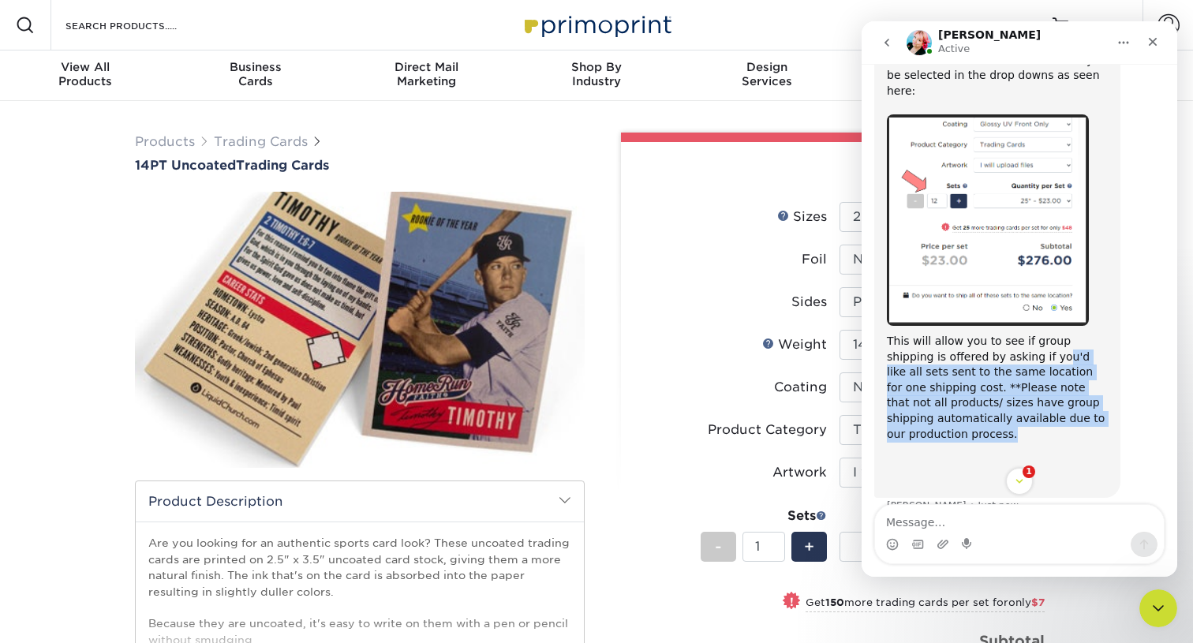
drag, startPoint x: 1014, startPoint y: 396, endPoint x: 1014, endPoint y: 321, distance: 75.0
click at [1014, 321] on div "We offer the option to add multiple sets to one order. Each set would have it's…" at bounding box center [997, 236] width 221 height 506
click at [1014, 334] on div "This will allow you to see if group shipping is offered by asking if you'd like…" at bounding box center [997, 388] width 221 height 108
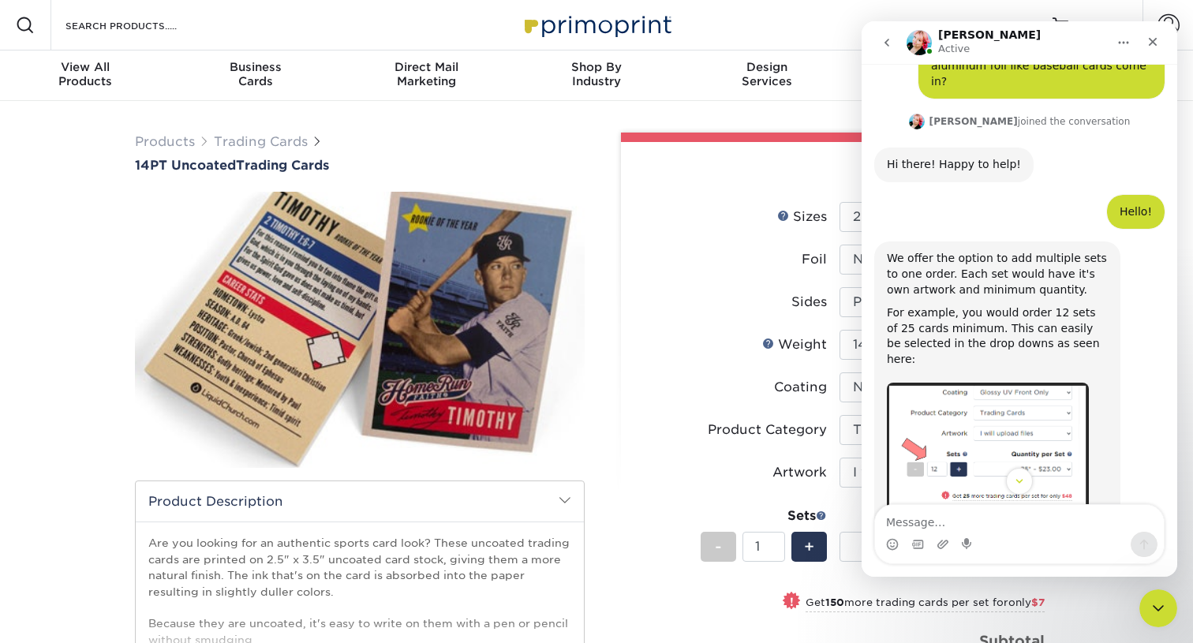
scroll to position [84, 0]
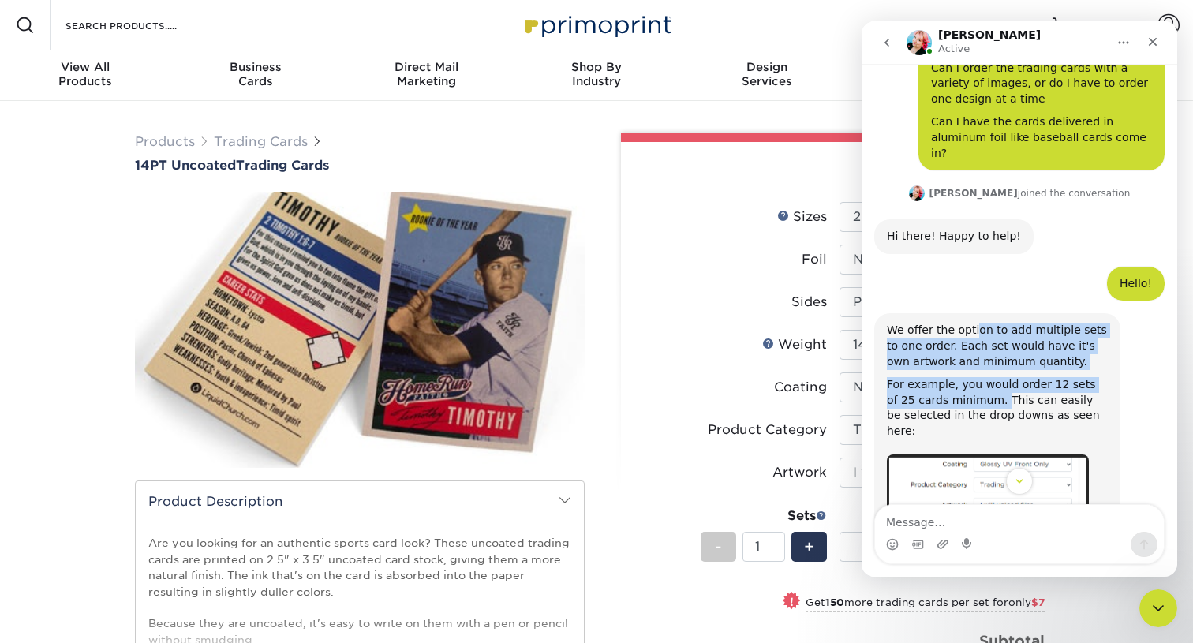
drag, startPoint x: 974, startPoint y: 319, endPoint x: 974, endPoint y: 390, distance: 71.0
click at [974, 390] on div "We offer the option to add multiple sets to one order. Each set would have it's…" at bounding box center [997, 576] width 221 height 506
click at [974, 390] on div "For example, you would order 12 sets of 25 cards minimum. This can easily be se…" at bounding box center [997, 415] width 221 height 77
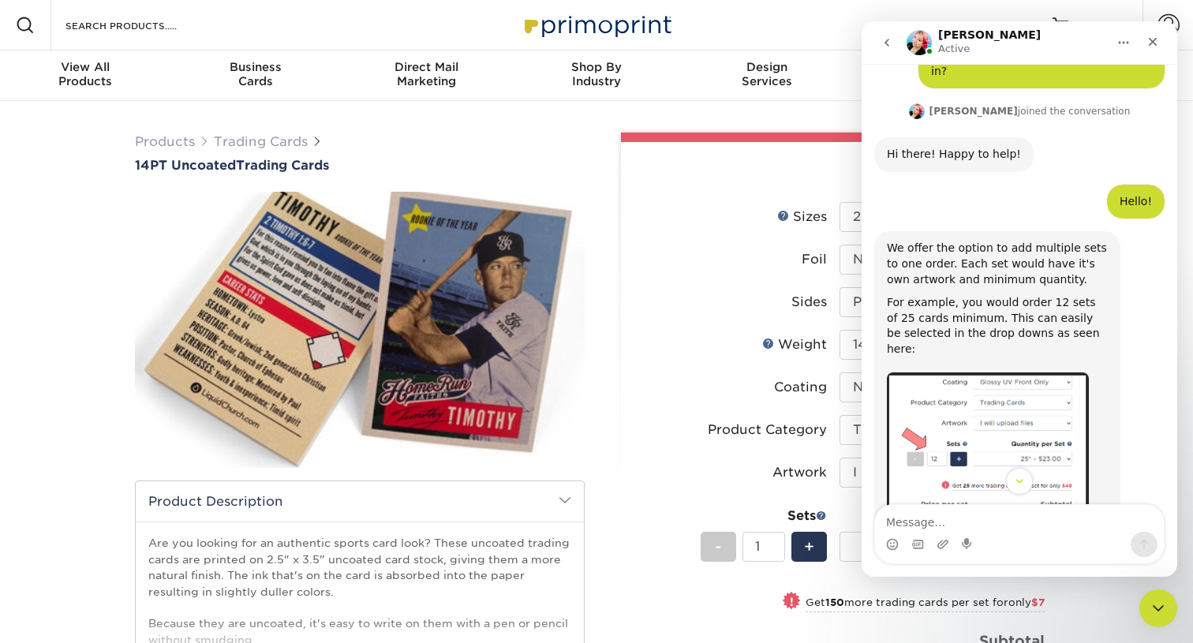
scroll to position [188, 0]
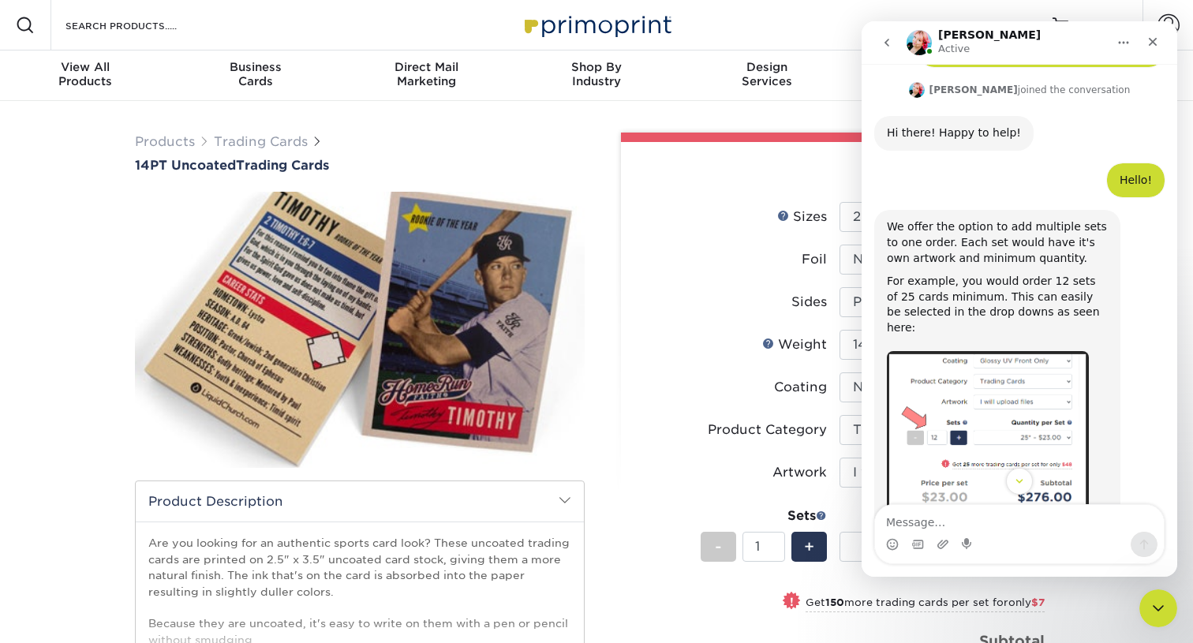
click at [705, 270] on label "Foil" at bounding box center [736, 260] width 205 height 30
click at [1150, 44] on icon "Close" at bounding box center [1152, 42] width 13 height 13
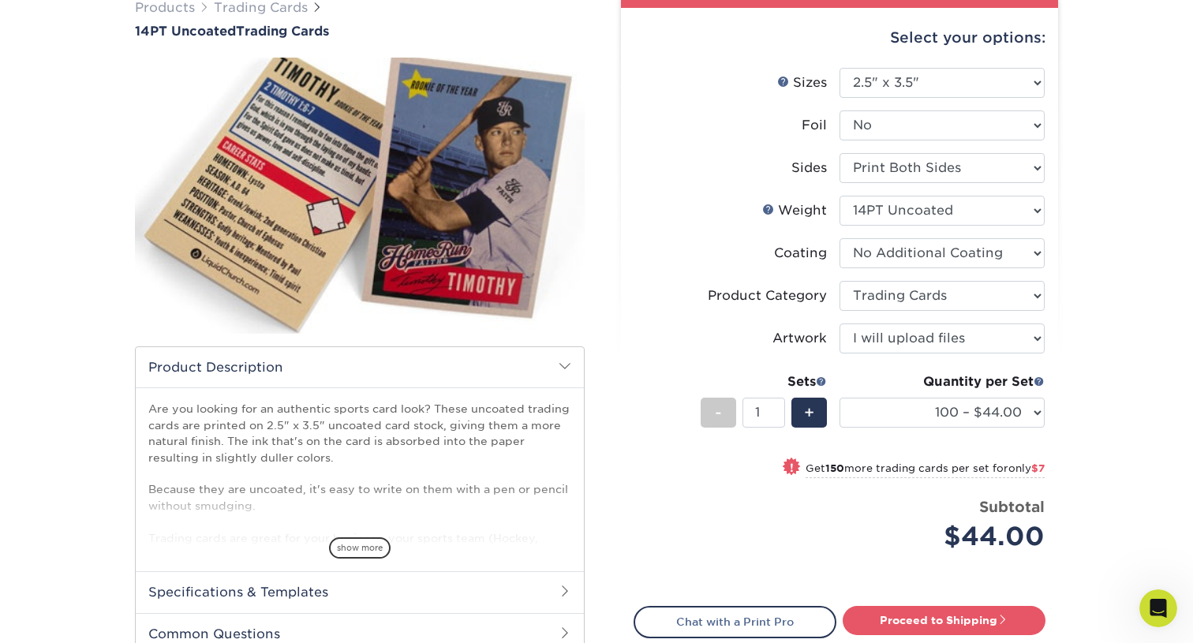
scroll to position [128, 0]
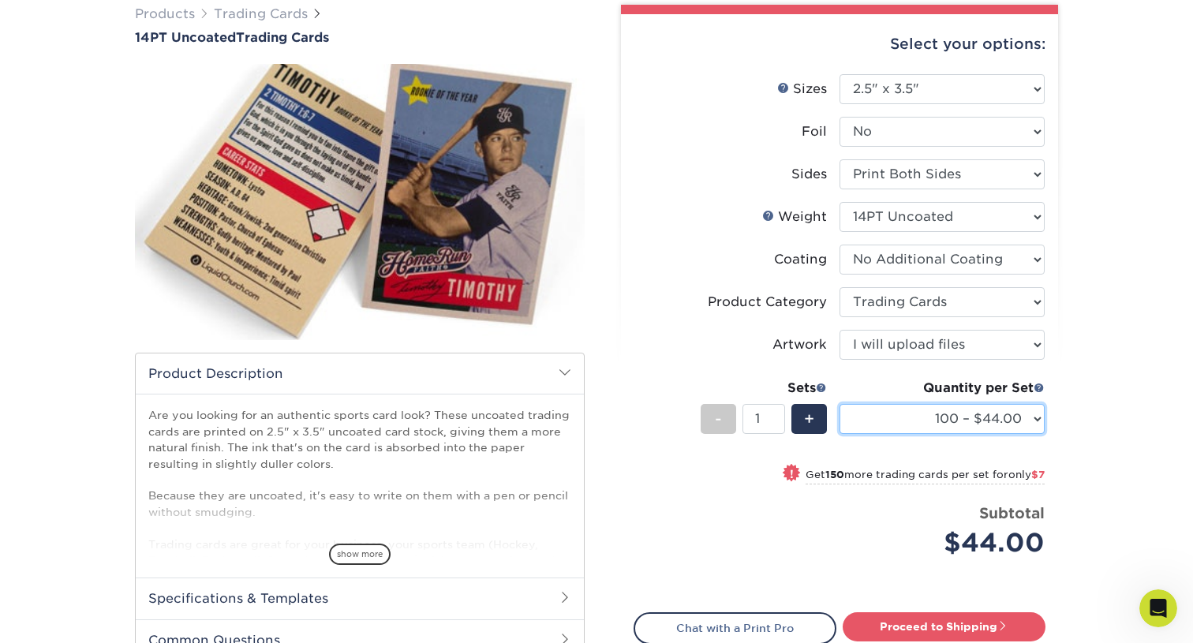
click at [993, 418] on select "100 – $44.00 250 – $51.00 500 – $54.00 1000 – $78.00 2500 – $148.00 5000 – $198…" at bounding box center [941, 419] width 205 height 30
click at [955, 413] on select "100 – $44.00 250 – $51.00 500 – $54.00 1000 – $78.00 2500 – $148.00 5000 – $198…" at bounding box center [941, 419] width 205 height 30
click at [1023, 404] on select "100 – $44.00 250 – $51.00 500 – $54.00 1000 – $78.00 2500 – $148.00 5000 – $198…" at bounding box center [941, 419] width 205 height 30
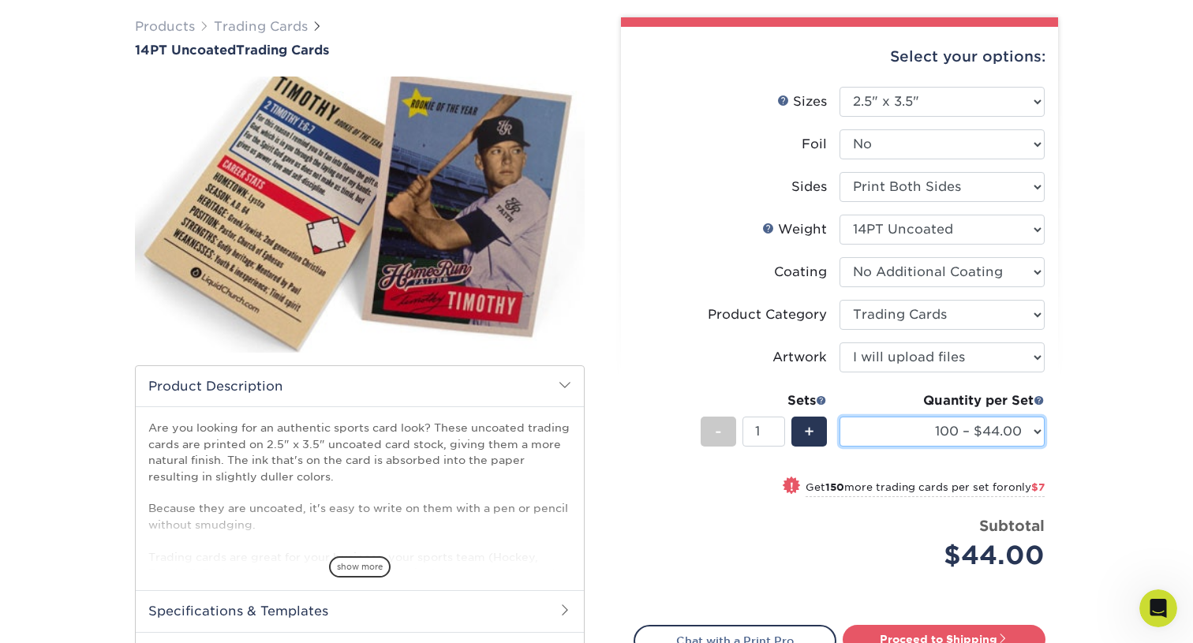
scroll to position [113, 0]
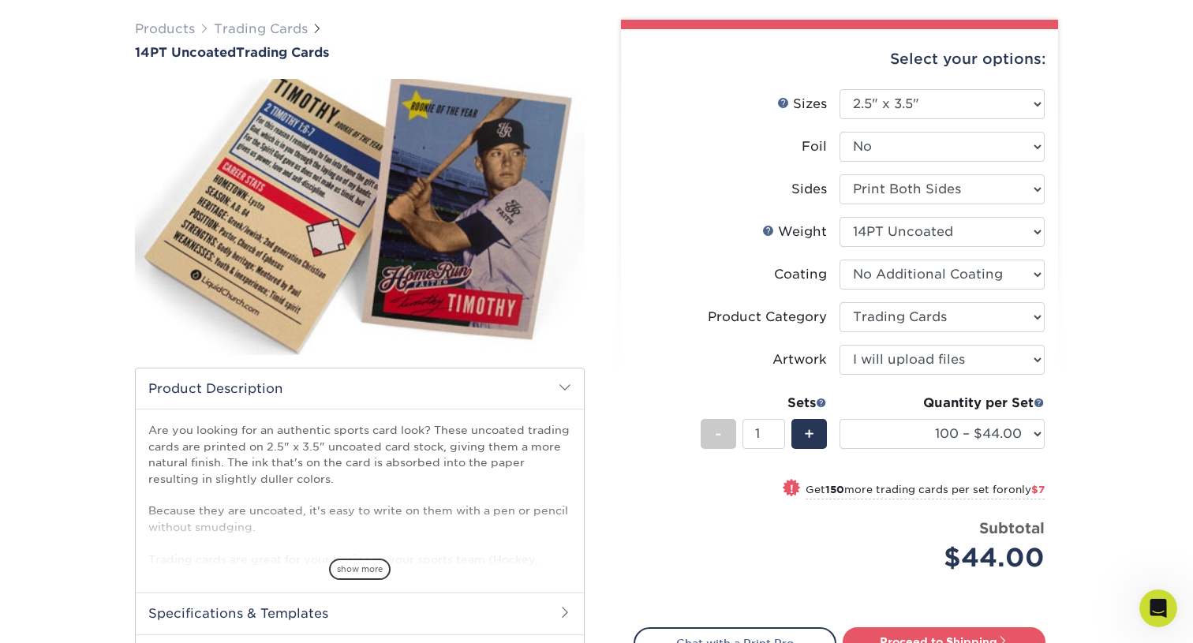
click at [594, 223] on div "Products Trading Cards 14PT Uncoated Trading Cards show more /" at bounding box center [359, 384] width 473 height 728
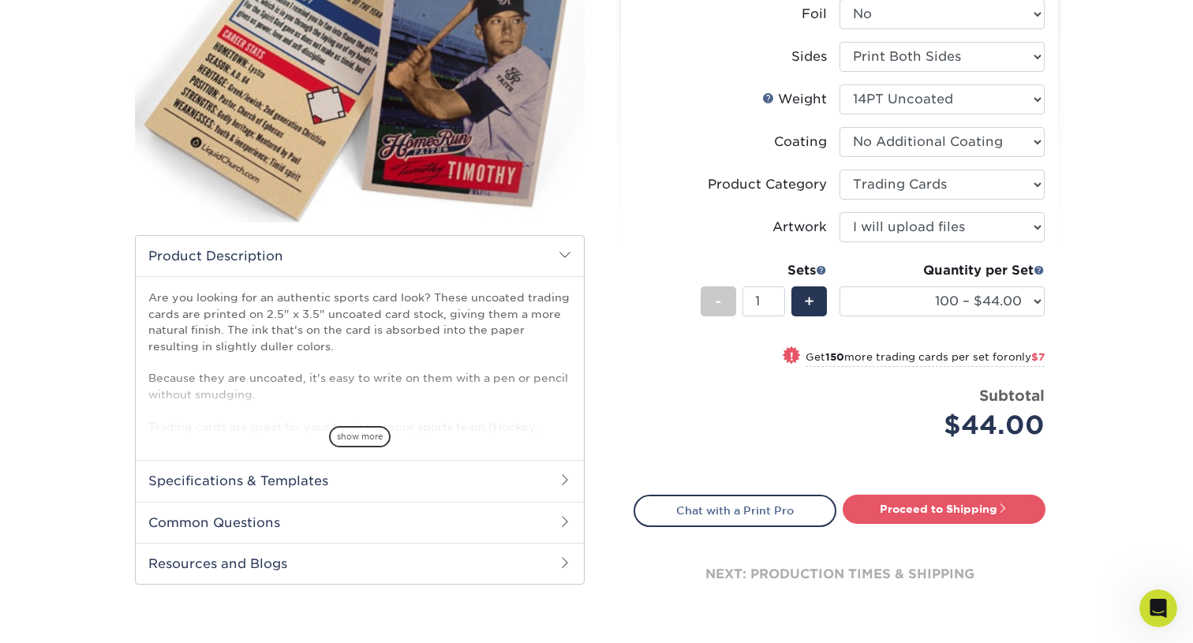
scroll to position [0, 0]
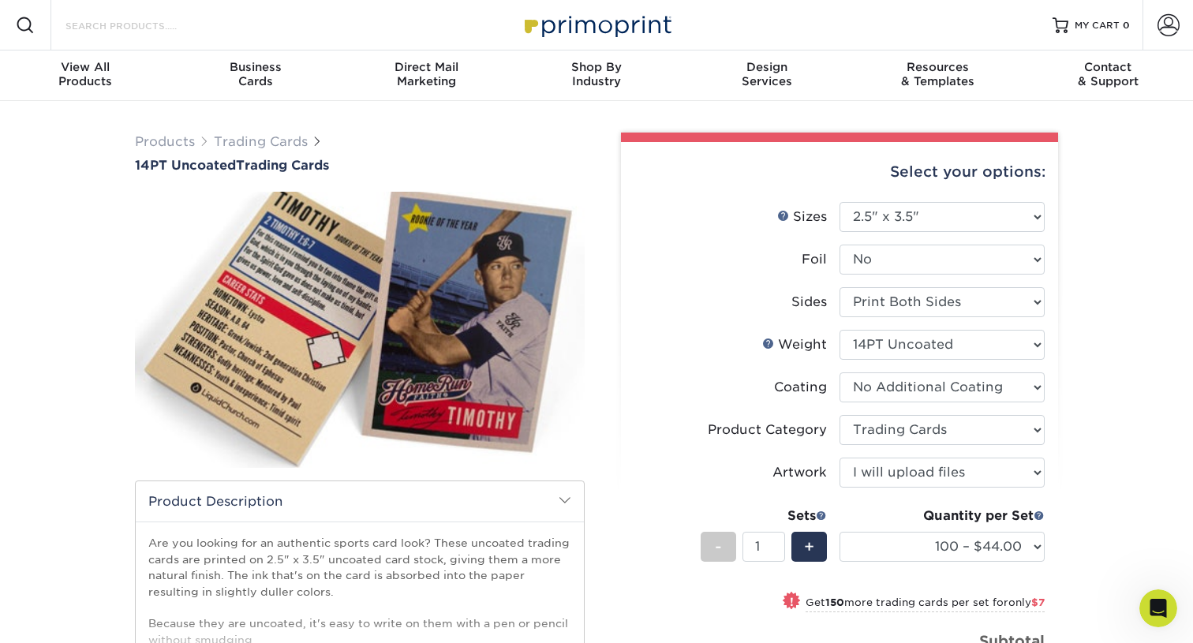
click at [85, 21] on input "Search Products" at bounding box center [141, 25] width 154 height 19
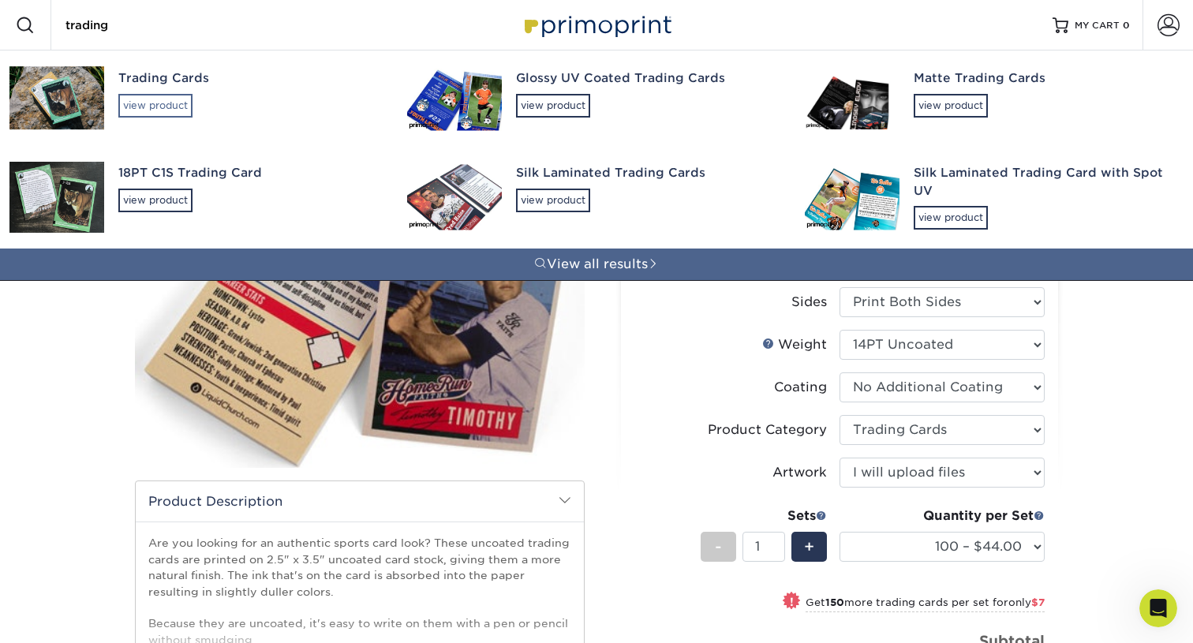
type input "trading"
click at [132, 108] on div "view product" at bounding box center [155, 106] width 74 height 24
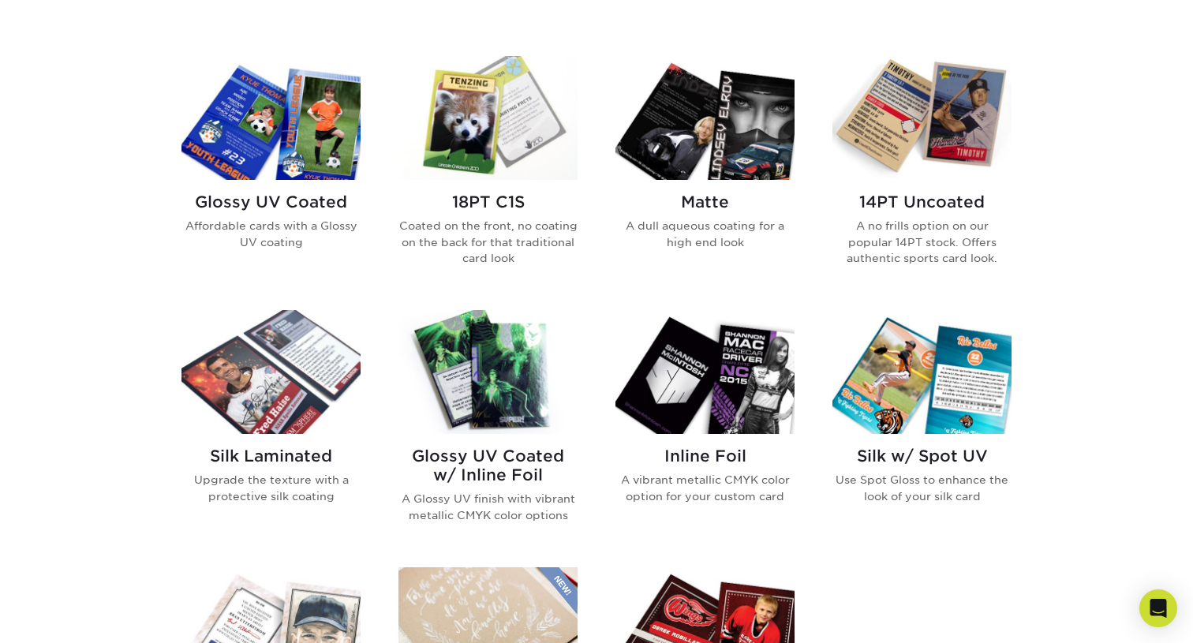
scroll to position [726, 0]
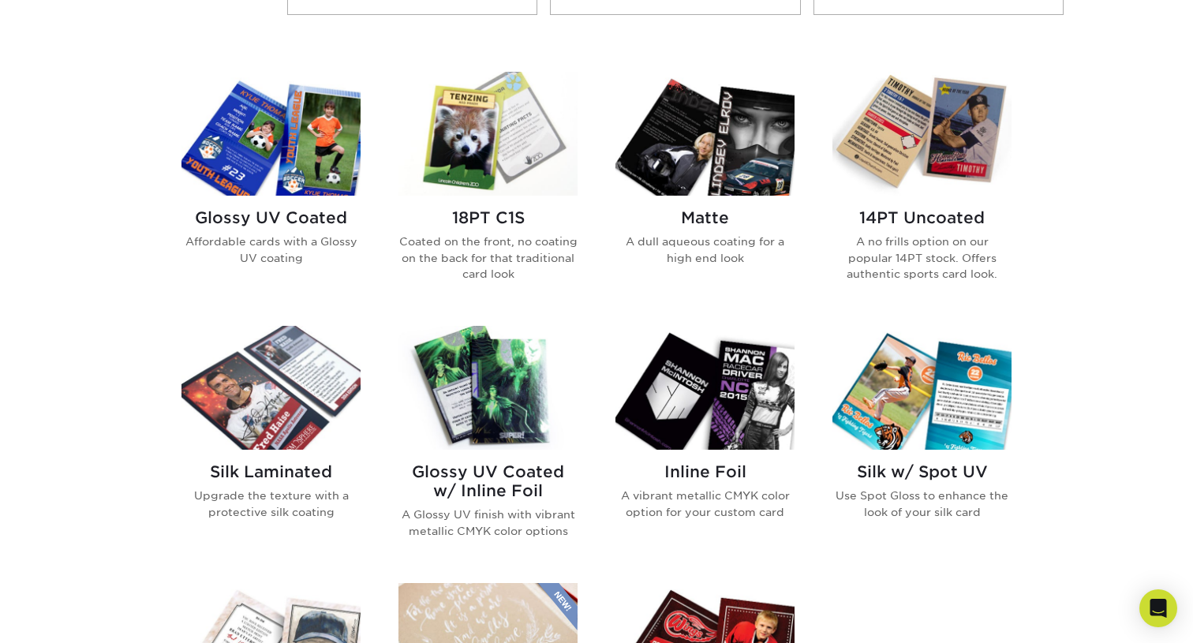
click at [516, 125] on img at bounding box center [487, 134] width 179 height 124
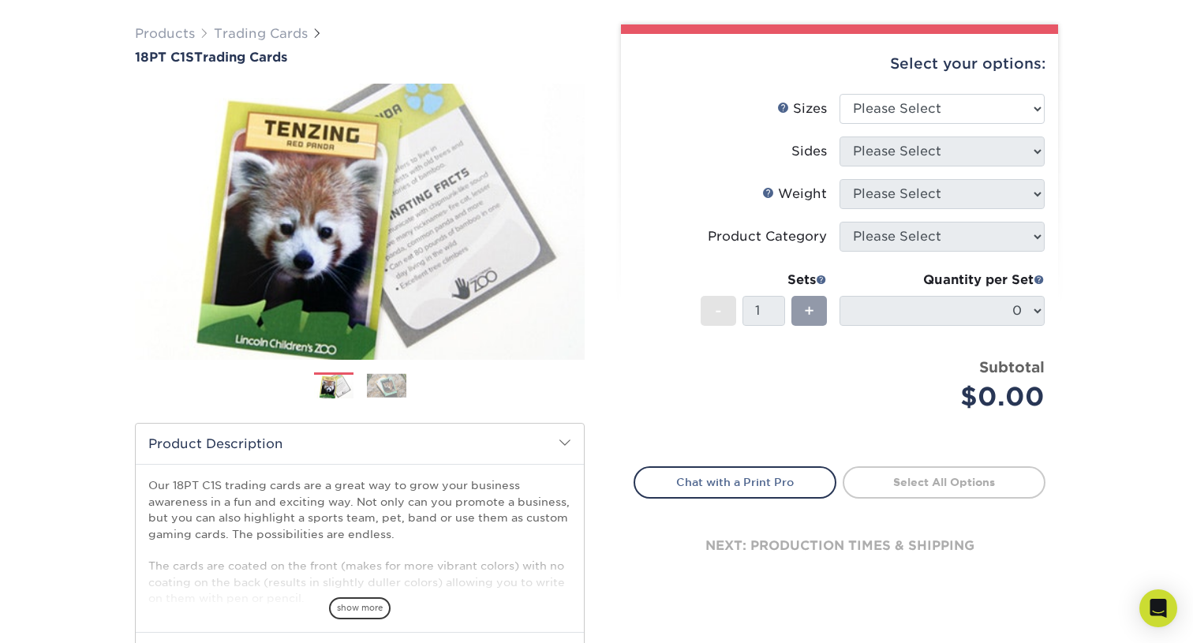
scroll to position [122, 0]
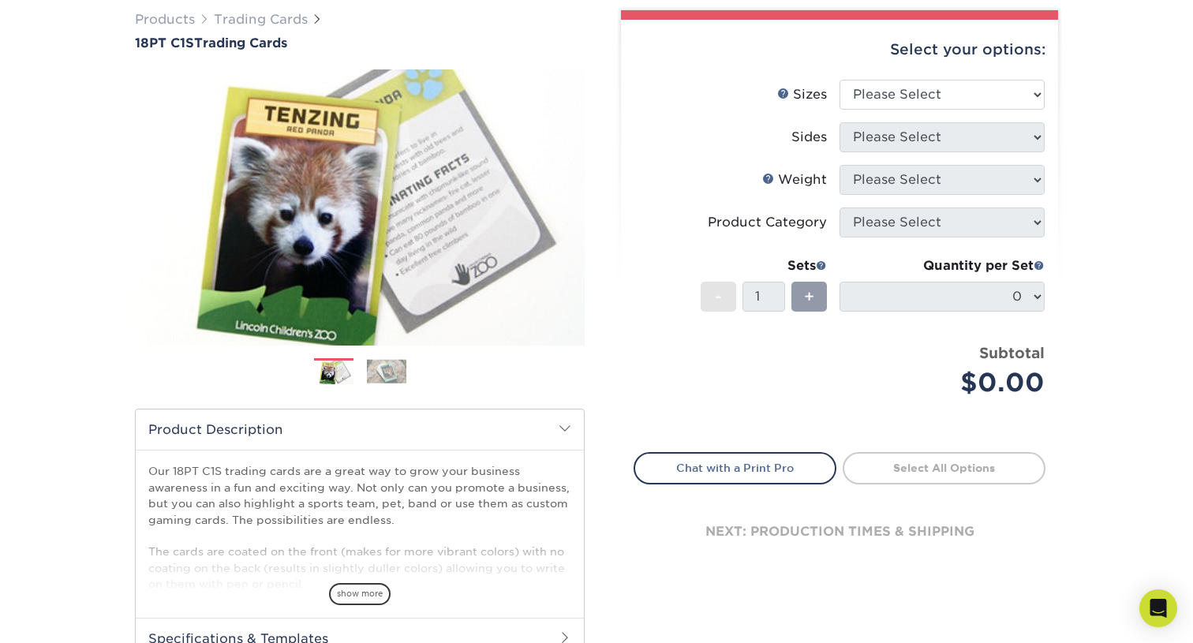
click at [1032, 394] on div "$0.00" at bounding box center [947, 383] width 193 height 38
click at [958, 91] on select "Please Select 2.5" x 3.5"" at bounding box center [941, 95] width 205 height 30
select select "2.50x3.50"
click at [839, 80] on select "Please Select 2.5" x 3.5"" at bounding box center [941, 95] width 205 height 30
click at [969, 129] on select "Please Select Print Both Sides Print Front Only" at bounding box center [941, 137] width 205 height 30
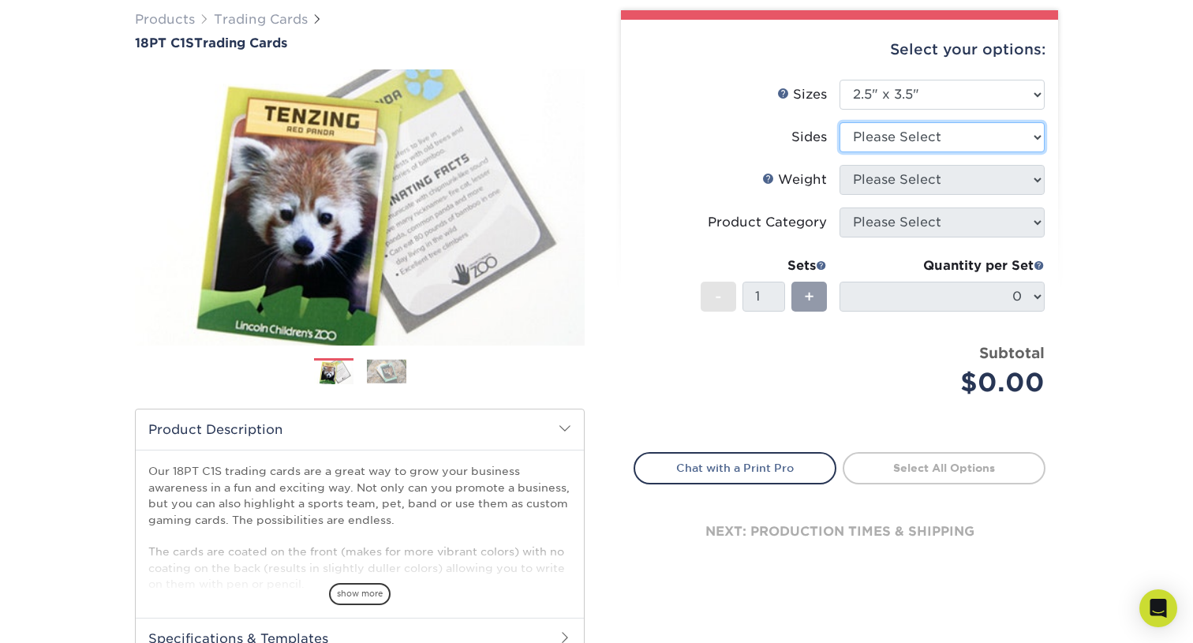
select select "13abbda7-1d64-4f25-8bb2-c179b224825d"
click at [839, 122] on select "Please Select Print Both Sides Print Front Only" at bounding box center [941, 137] width 205 height 30
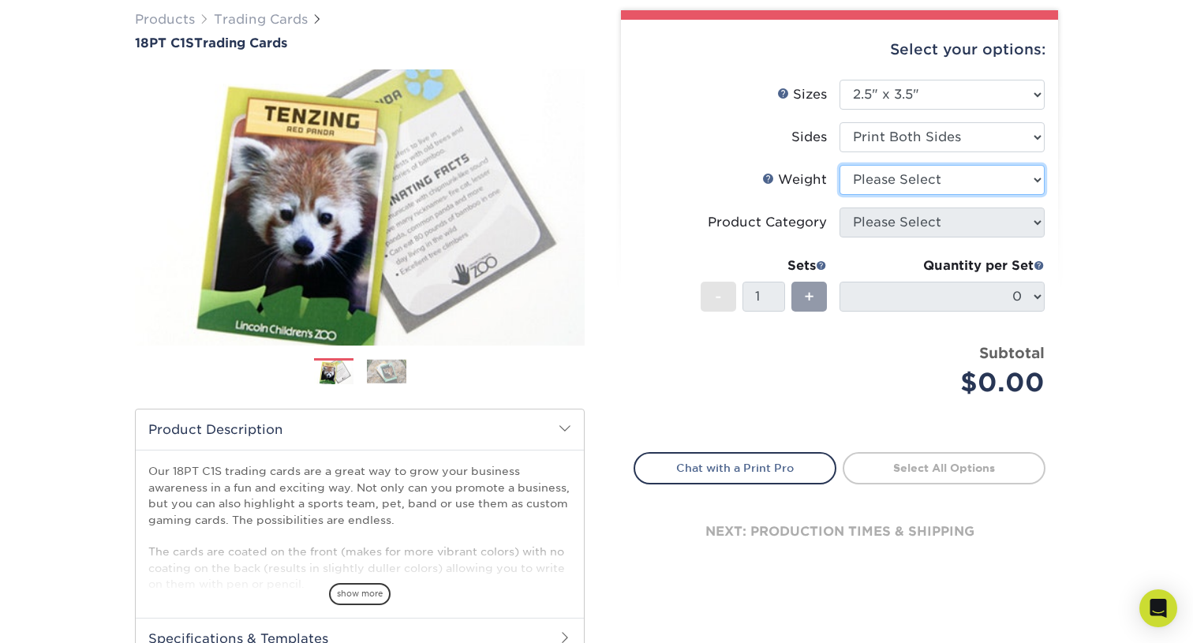
click at [962, 188] on select "Please Select 18PT C1S" at bounding box center [941, 180] width 205 height 30
select select "18PTC1S"
click at [839, 165] on select "Please Select 18PT C1S" at bounding box center [941, 180] width 205 height 30
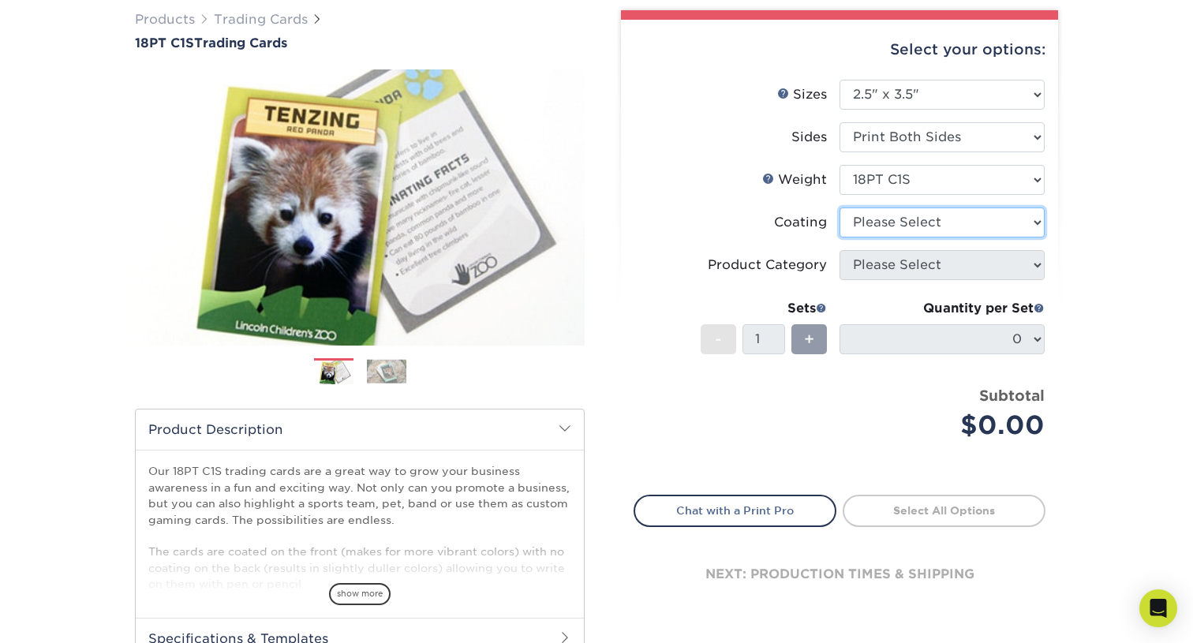
click at [948, 220] on select at bounding box center [941, 222] width 205 height 30
click at [1030, 207] on select at bounding box center [941, 222] width 205 height 30
select select "3e7618de-abca-4bda-9f97-8b9129e913d8"
click at [839, 207] on select at bounding box center [941, 222] width 205 height 30
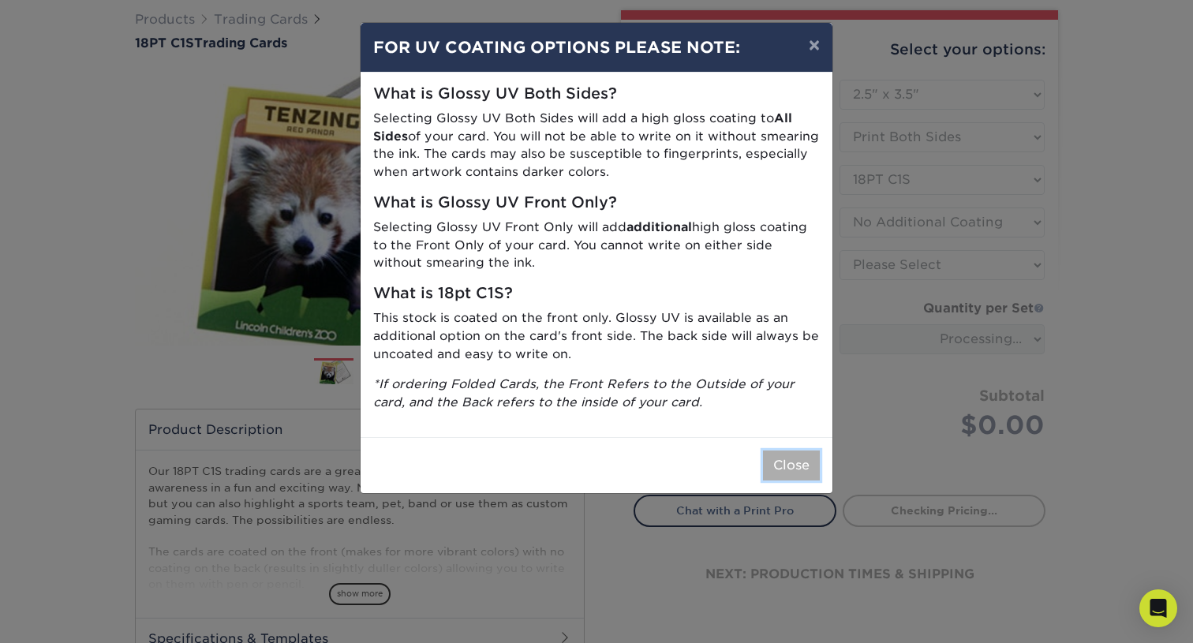
click at [793, 462] on button "Close" at bounding box center [791, 465] width 57 height 30
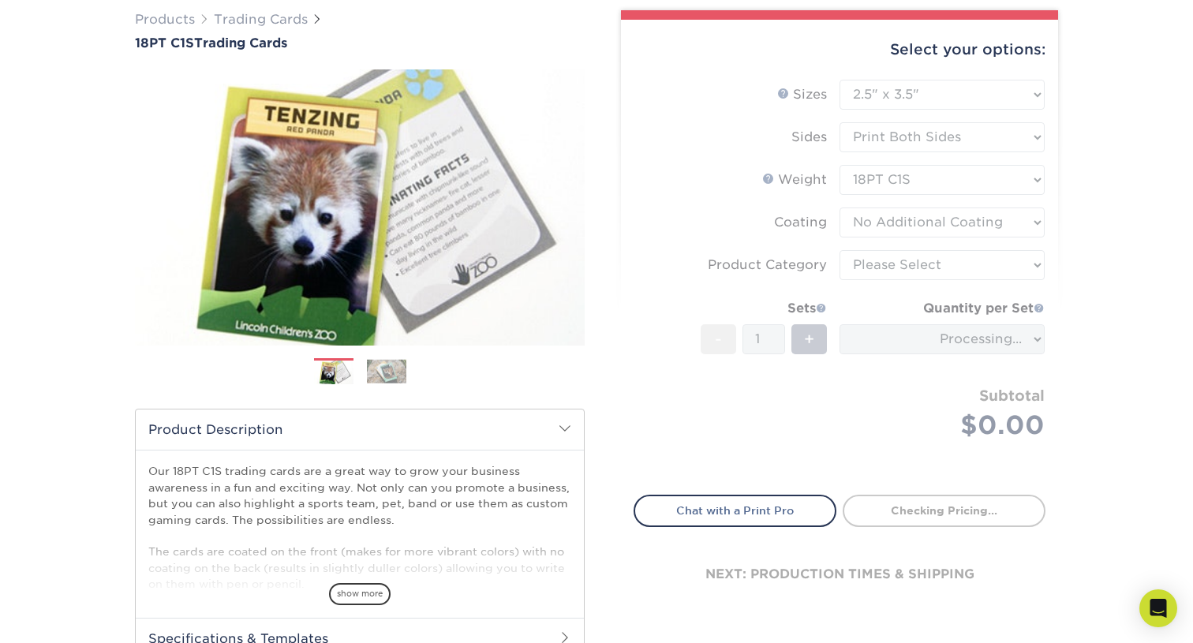
click at [929, 261] on form "Sizes Help Sizes Please Select 2.5" x 3.5" Sides Please Select 18PT C1S" at bounding box center [840, 278] width 412 height 397
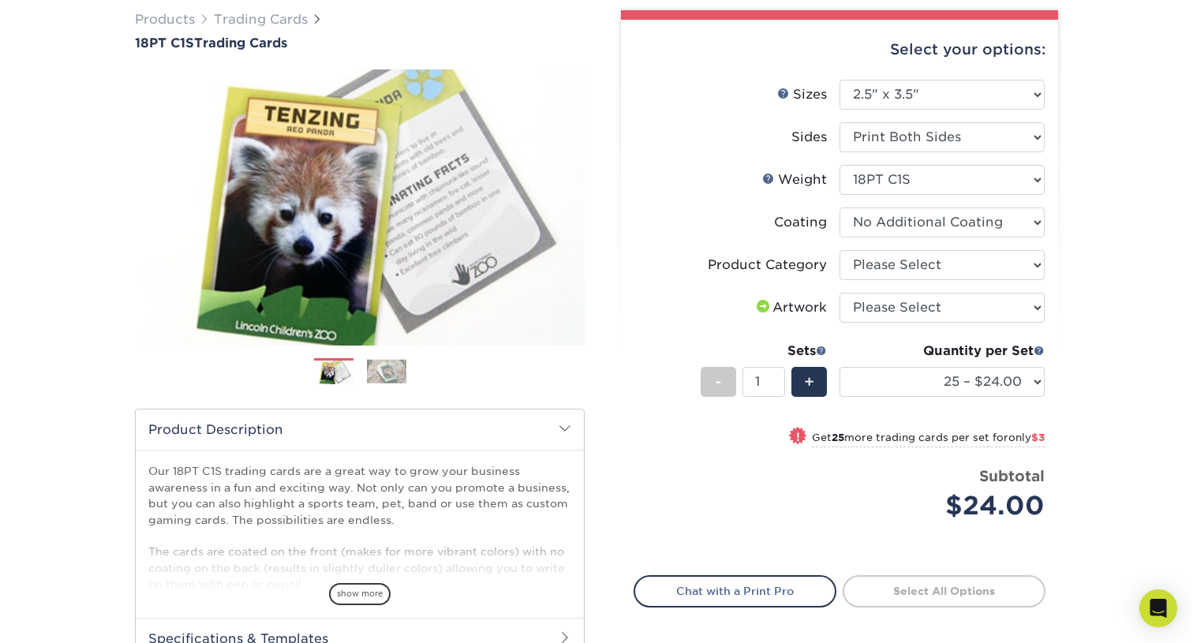
click at [1078, 274] on div "Products Trading Cards 18PT C1S Trading Cards Previous Next show more" at bounding box center [596, 392] width 1193 height 826
click at [1005, 301] on select "Please Select I will upload files I need a design - $100" at bounding box center [941, 308] width 205 height 30
select select "upload"
click at [839, 293] on select "Please Select I will upload files I need a design - $100" at bounding box center [941, 308] width 205 height 30
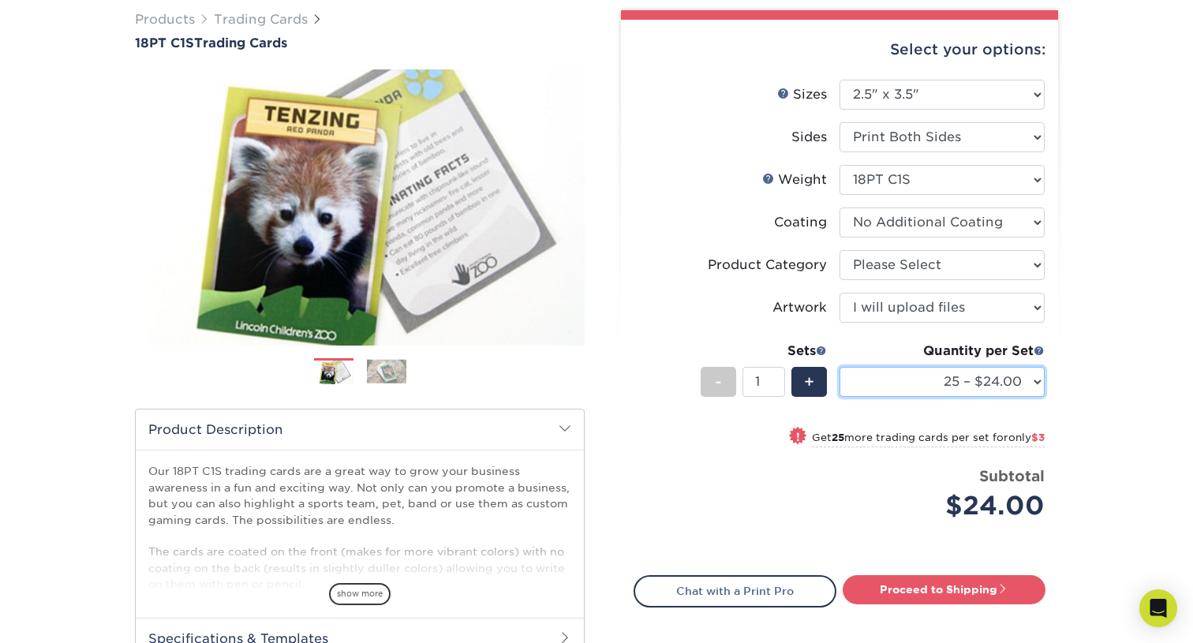
click at [974, 383] on select "25 – $24.00 50 – $27.00 75 – $35.00 100 – $39.00 250 – $45.00 500 – $55.00 1000…" at bounding box center [941, 382] width 205 height 30
click at [1149, 594] on div "Open Intercom Messenger" at bounding box center [1159, 609] width 42 height 42
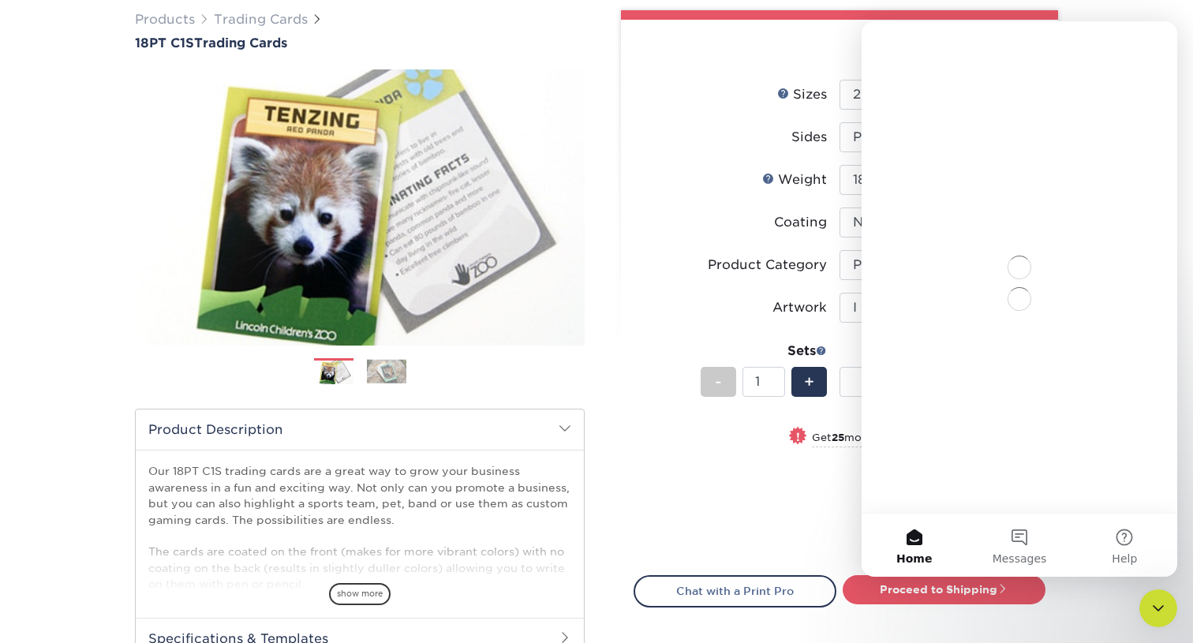
scroll to position [0, 0]
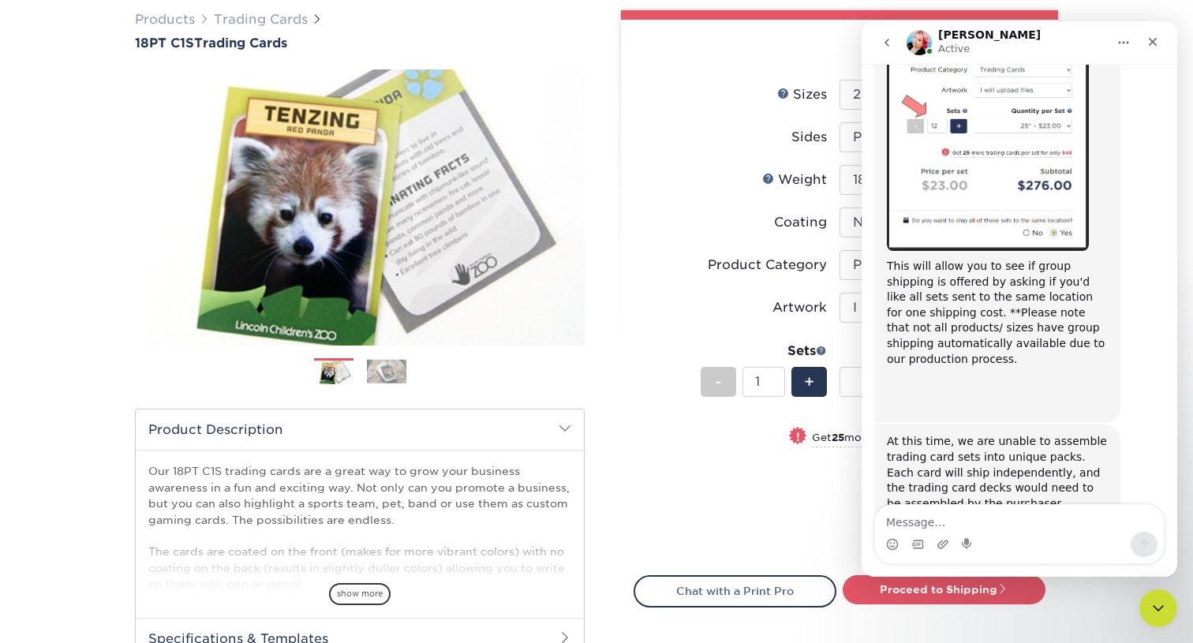
scroll to position [502, 0]
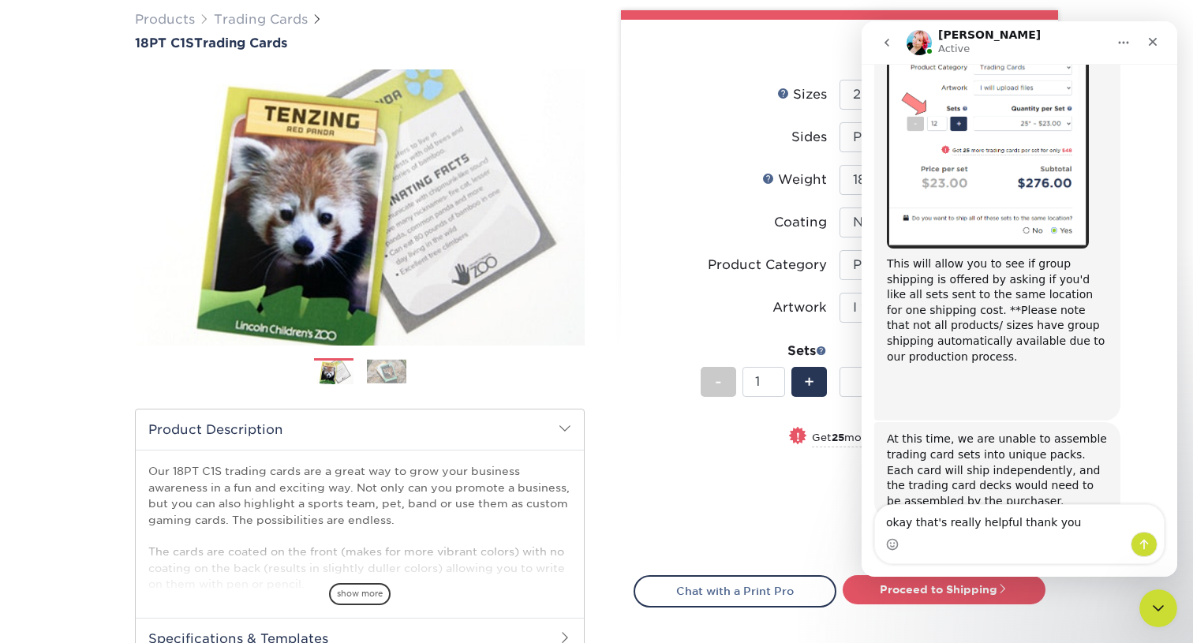
type textarea "okay that's really helpful thank you!"
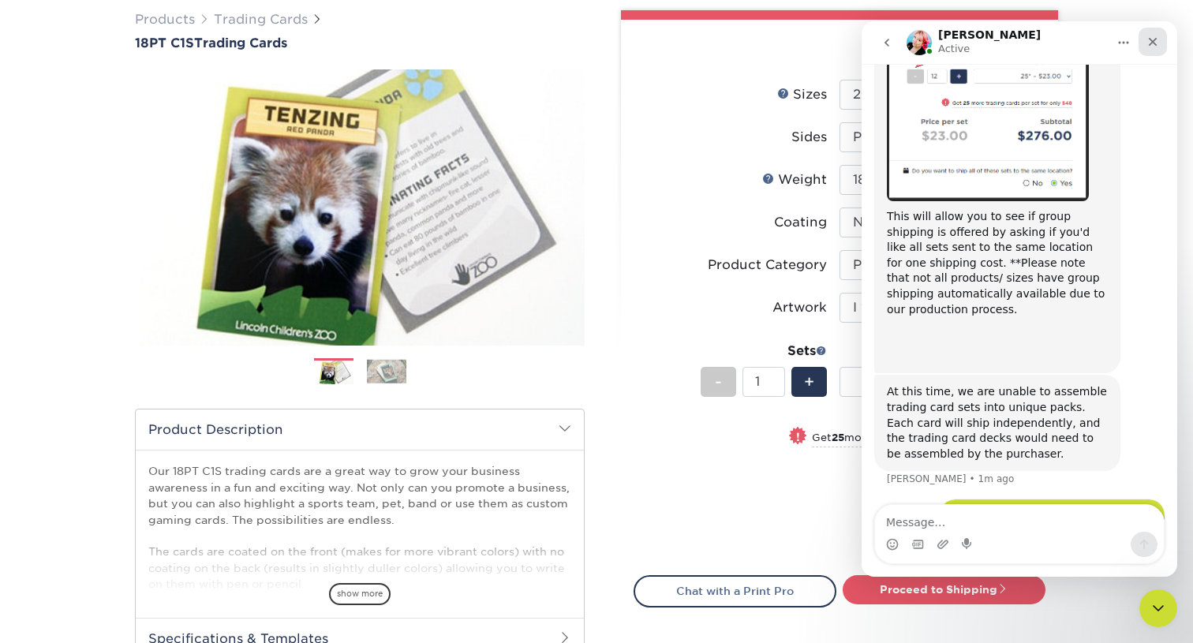
click at [1154, 43] on icon "Close" at bounding box center [1153, 42] width 9 height 9
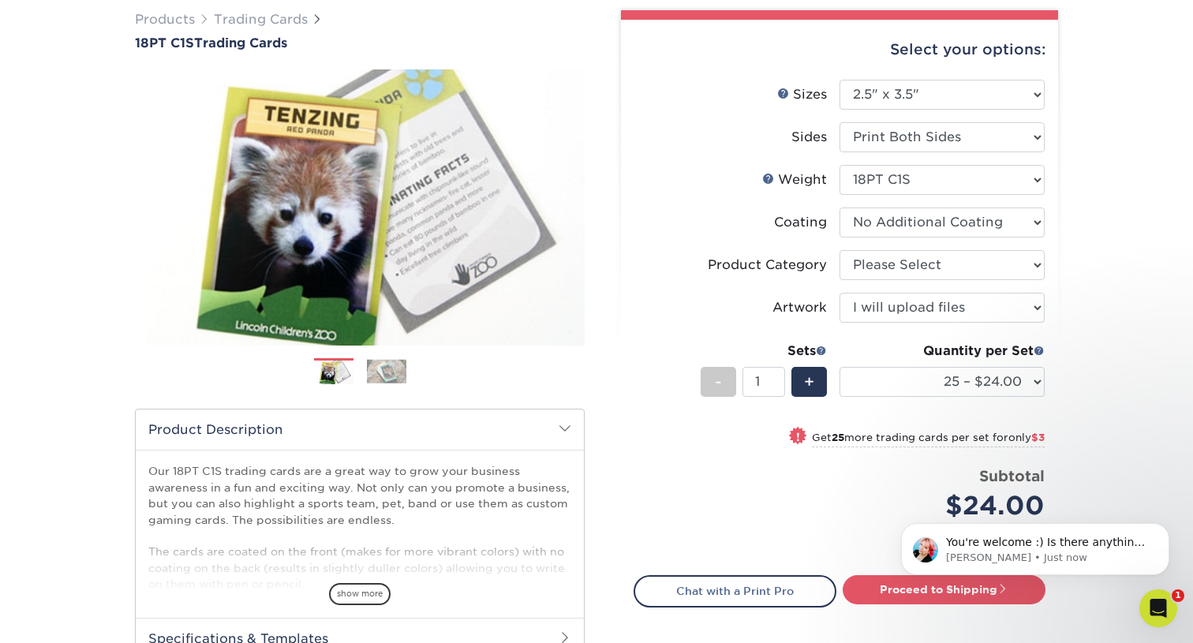
scroll to position [611, 0]
